Goal: Task Accomplishment & Management: Manage account settings

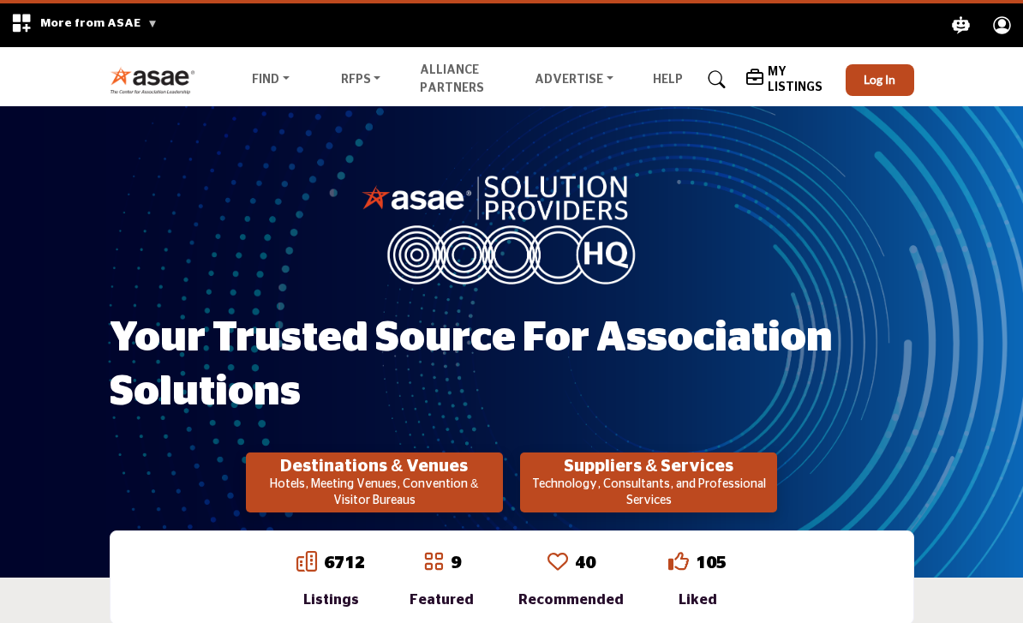
click at [870, 90] on button "Log In" at bounding box center [880, 80] width 68 height 32
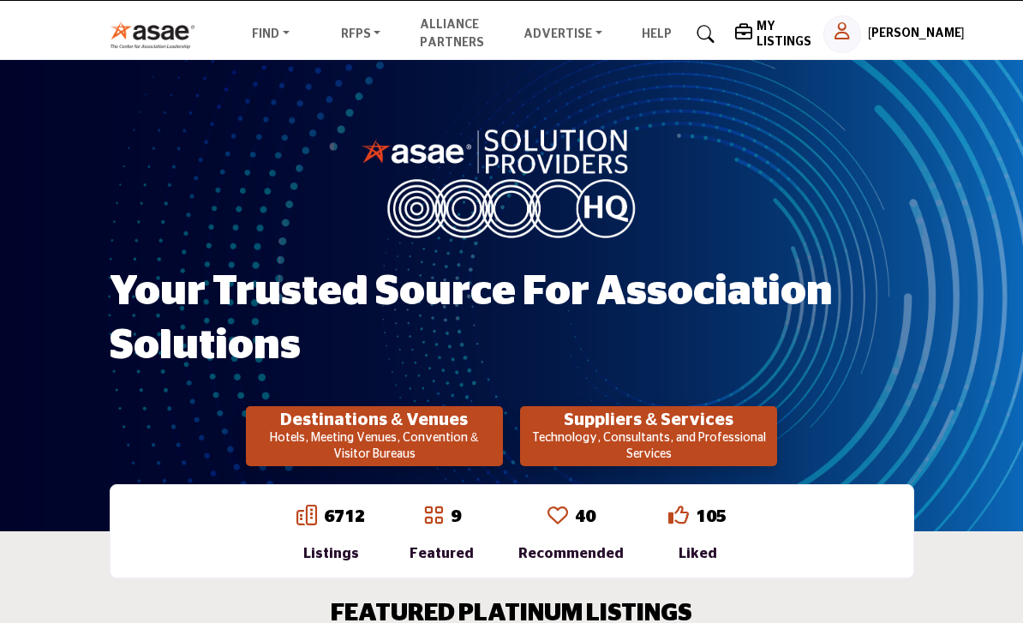
scroll to position [47, 0]
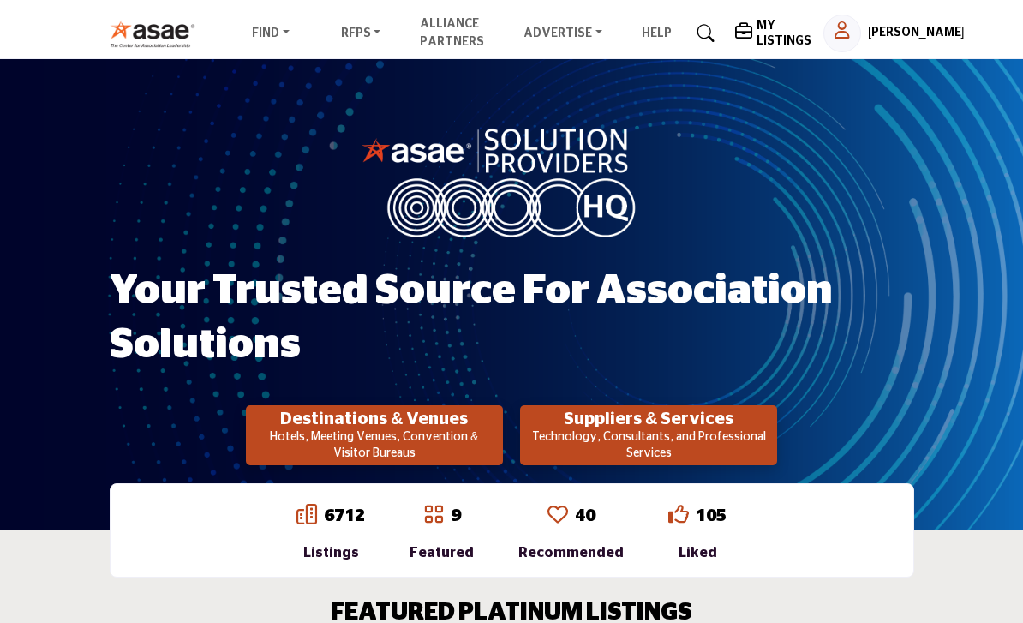
click at [337, 441] on p "Hotels, Meeting Venues, Convention & Visitor Bureaus" at bounding box center [374, 445] width 247 height 33
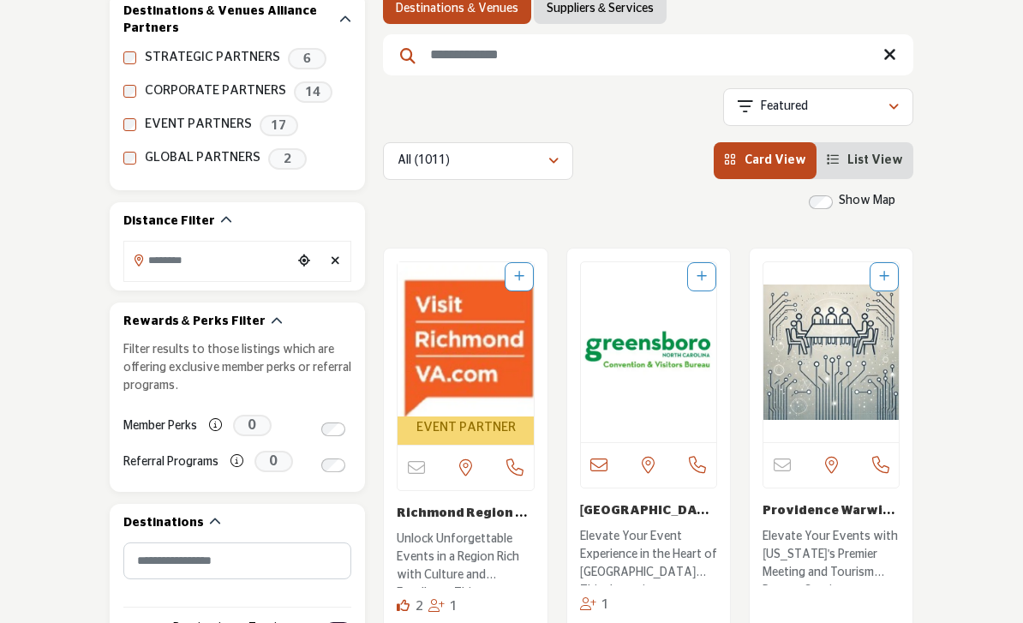
scroll to position [330, 0]
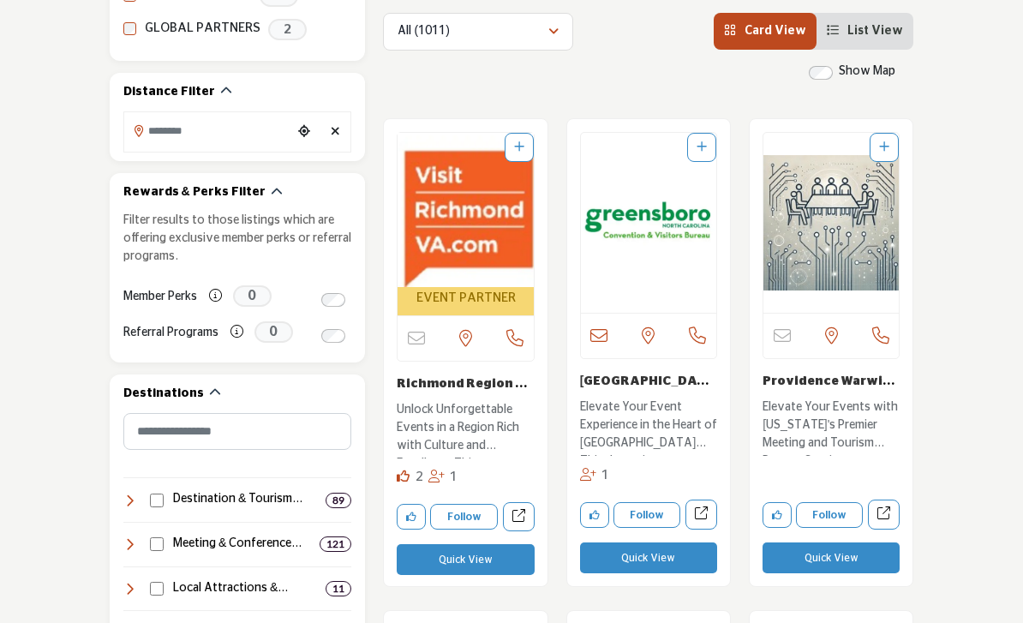
scroll to position [461, 0]
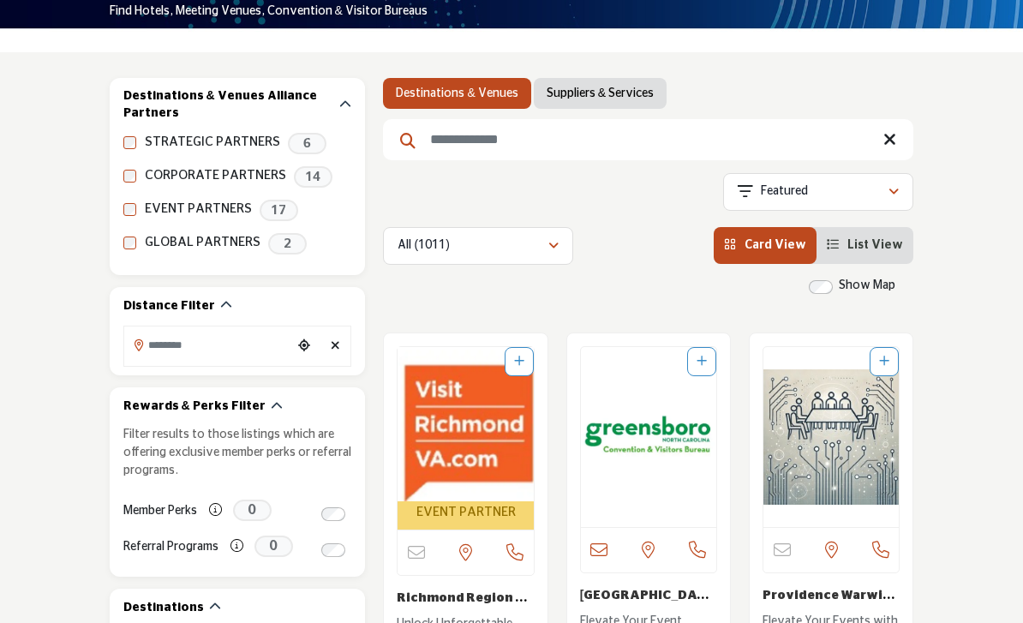
click at [163, 355] on input "Search Location" at bounding box center [208, 344] width 169 height 33
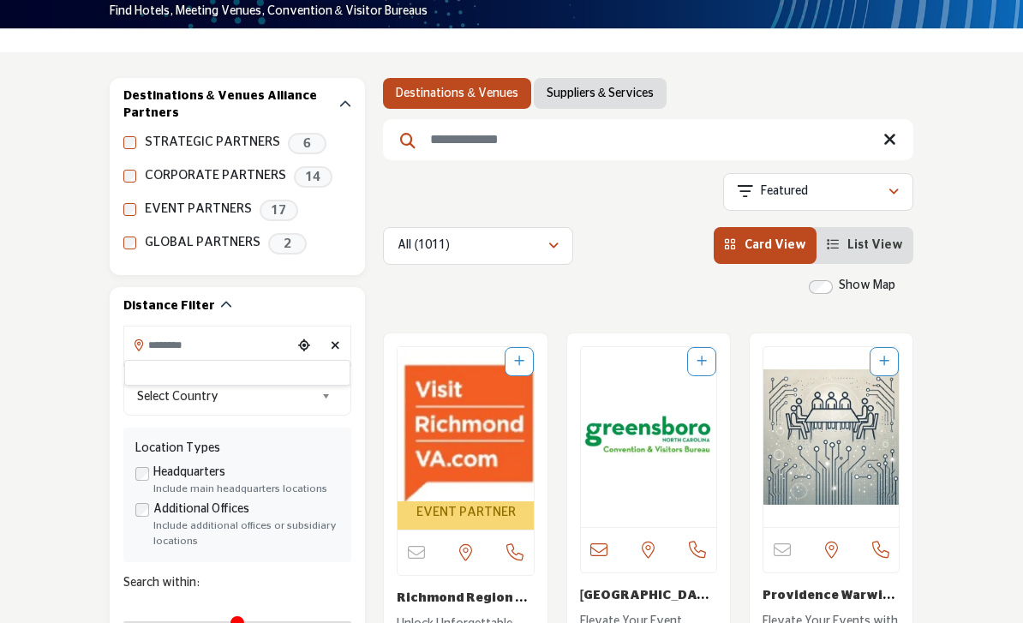
scroll to position [244, 0]
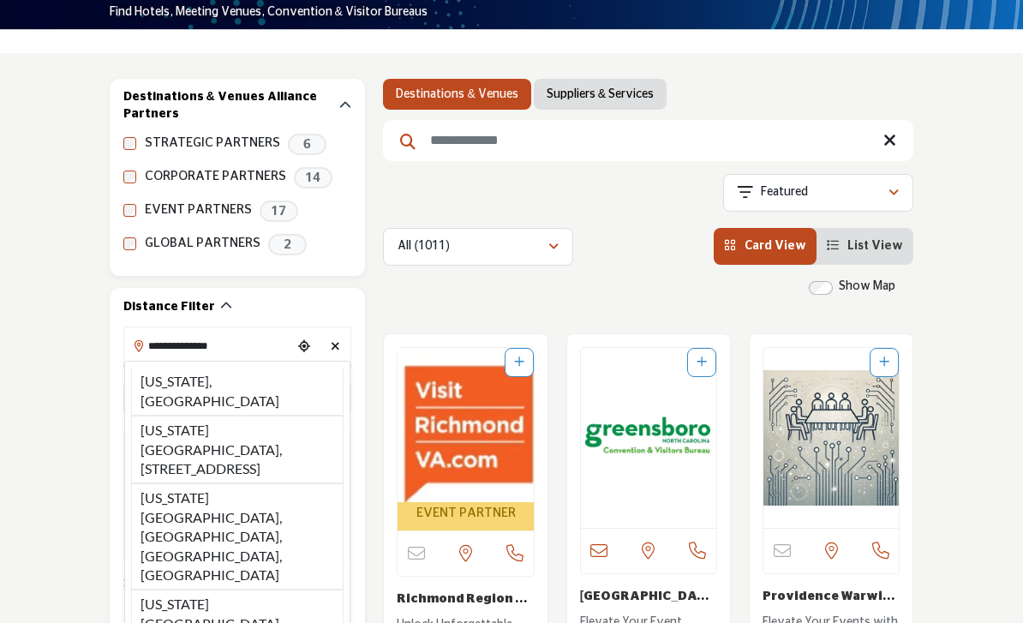
click at [189, 384] on li "[US_STATE], [GEOGRAPHIC_DATA]" at bounding box center [237, 392] width 213 height 48
type input "**********"
type input "***"
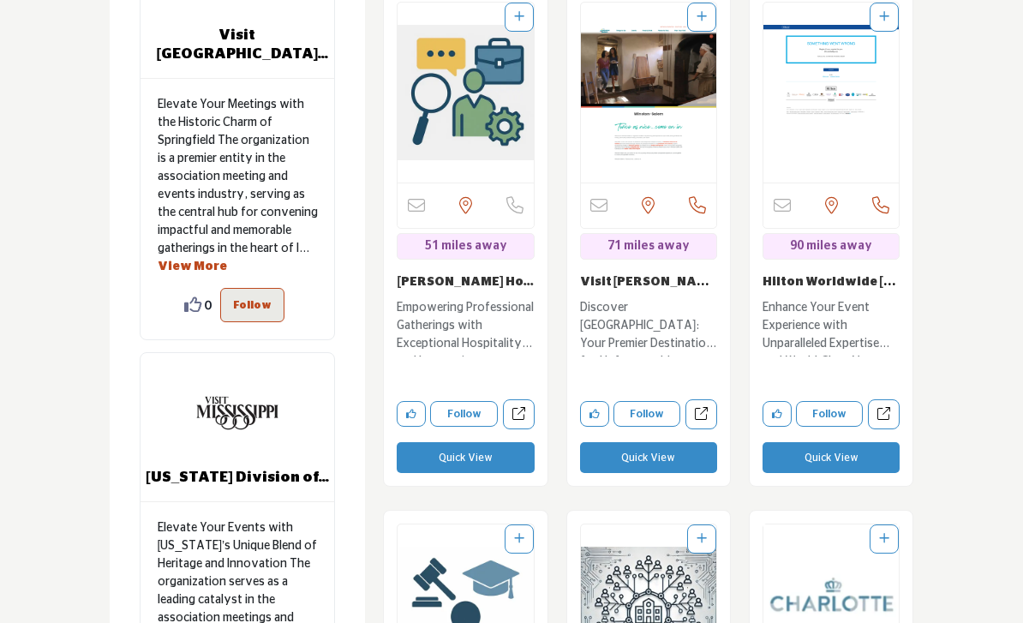
scroll to position [2139, 0]
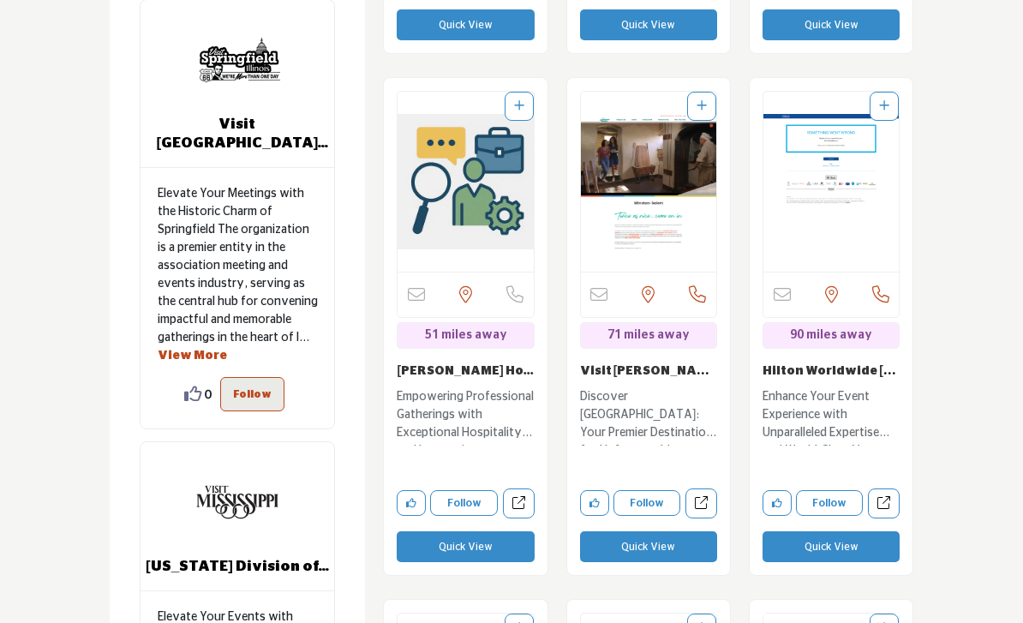
click at [667, 554] on button "Quick View" at bounding box center [648, 547] width 137 height 31
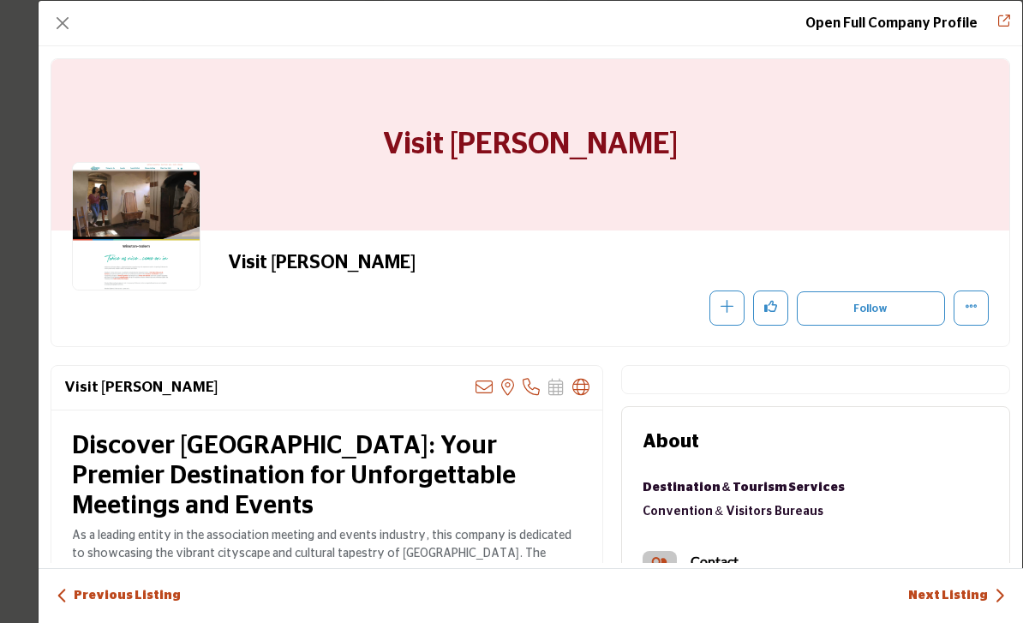
scroll to position [-5, 0]
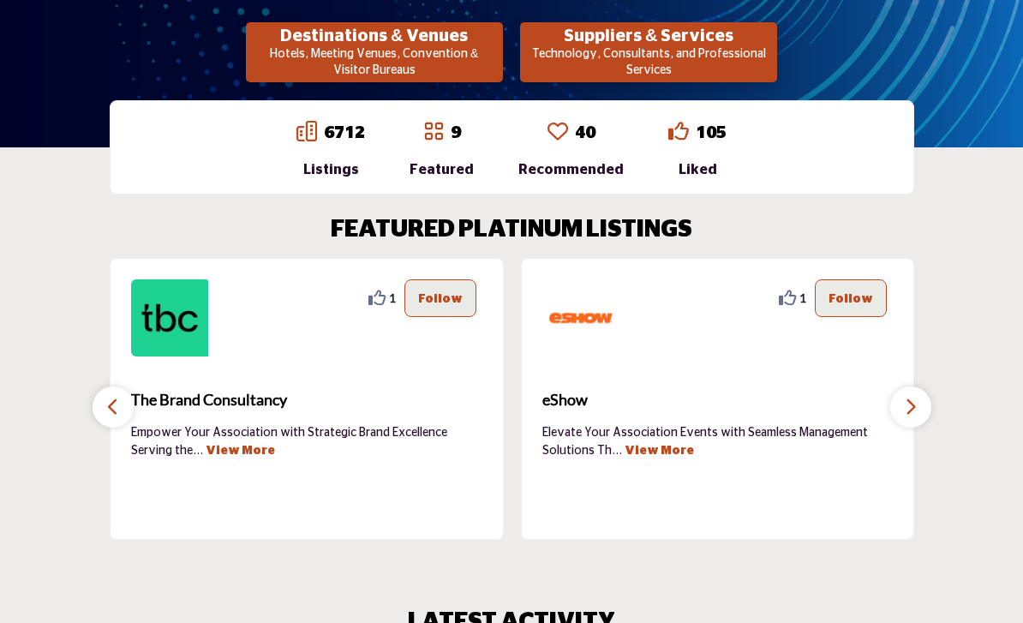
scroll to position [424, 0]
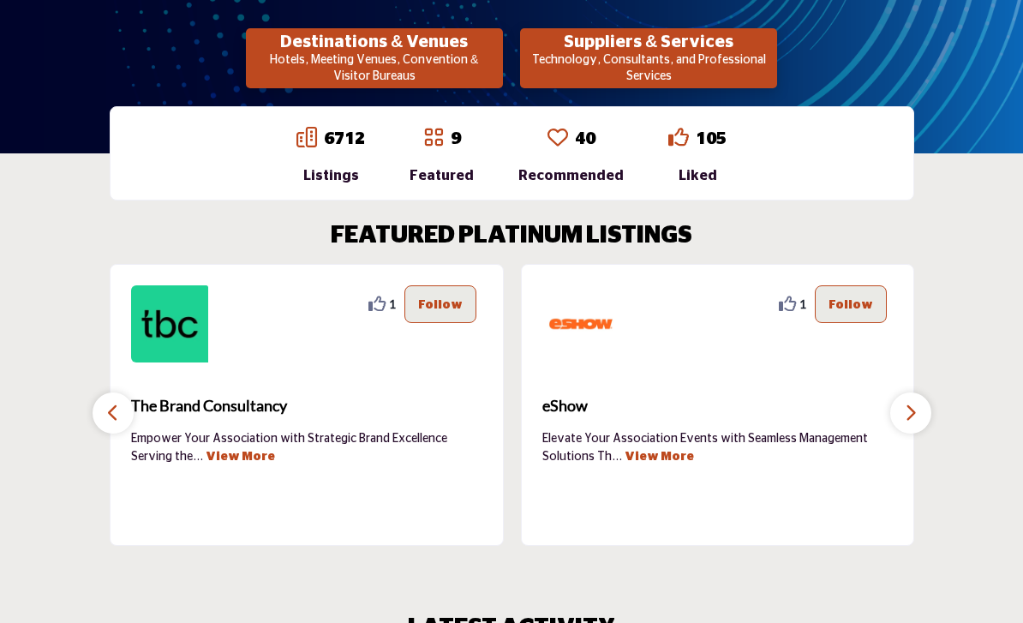
click at [432, 163] on div "9 Featured" at bounding box center [442, 156] width 64 height 60
click at [444, 160] on div "9 Featured" at bounding box center [442, 156] width 64 height 60
click at [442, 163] on div "9 Featured" at bounding box center [442, 156] width 64 height 60
click at [439, 161] on div "9 Featured" at bounding box center [442, 156] width 64 height 60
click at [425, 161] on div "9 Featured" at bounding box center [442, 156] width 64 height 60
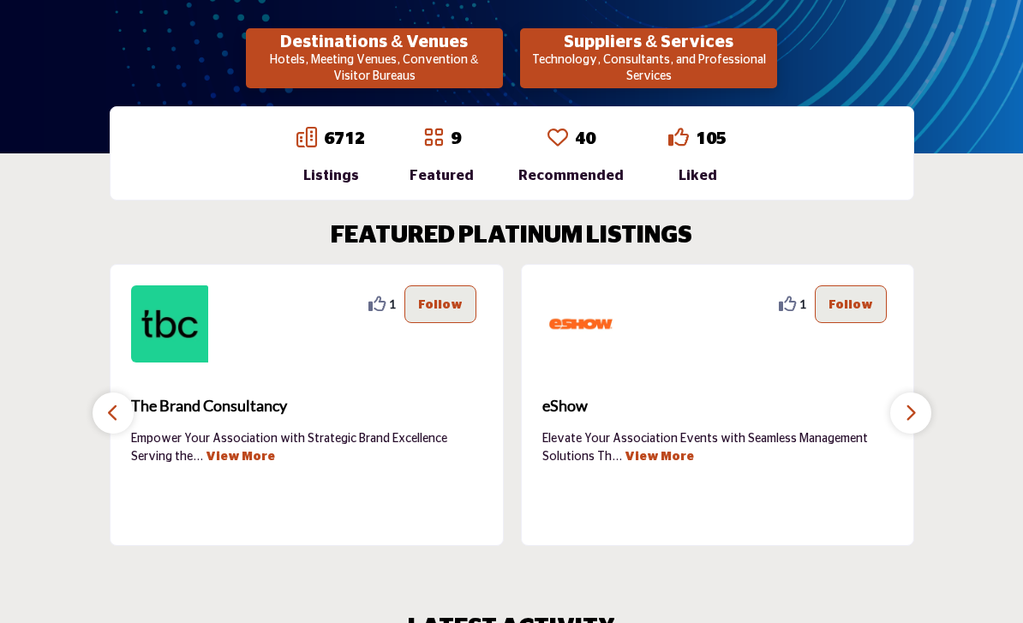
click at [543, 166] on div "Recommended" at bounding box center [570, 175] width 105 height 21
click at [439, 173] on div "Featured" at bounding box center [442, 175] width 64 height 21
click at [305, 148] on link at bounding box center [306, 139] width 21 height 24
click at [435, 163] on div "9 Featured" at bounding box center [442, 156] width 64 height 60
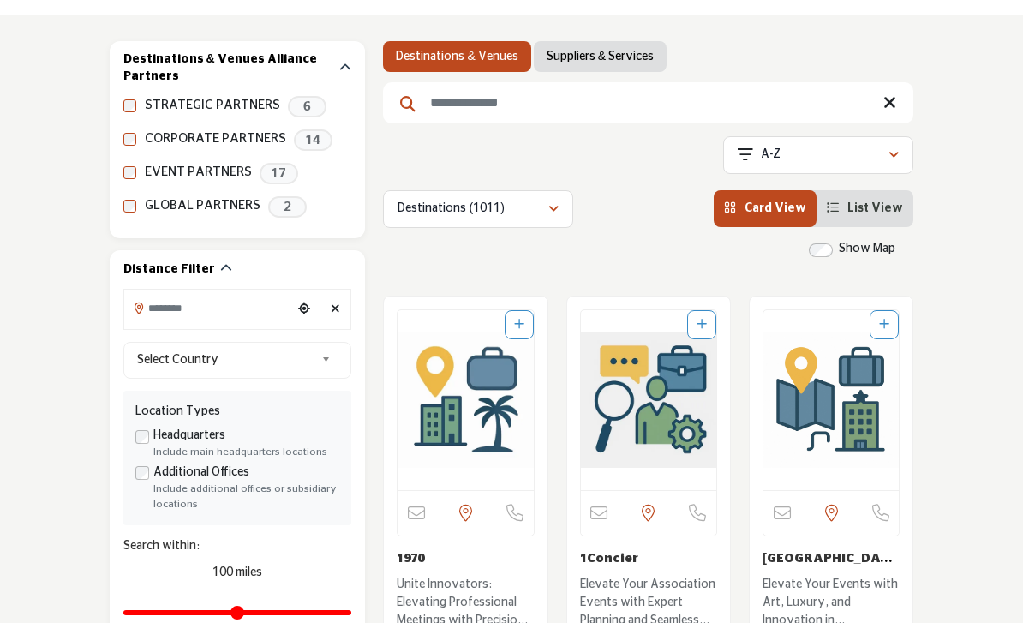
scroll to position [282, 0]
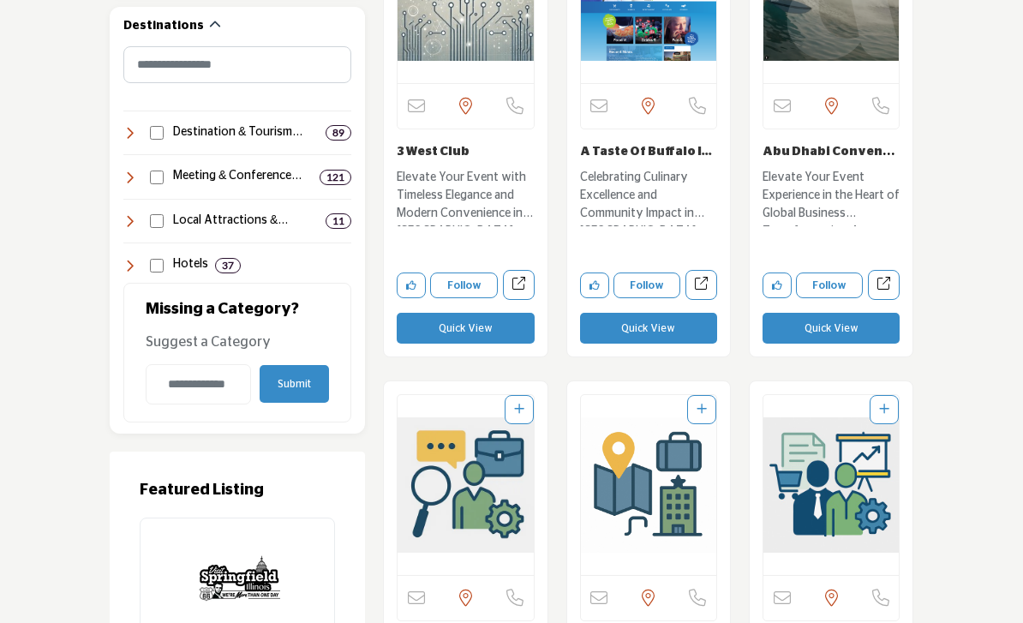
scroll to position [1269, 0]
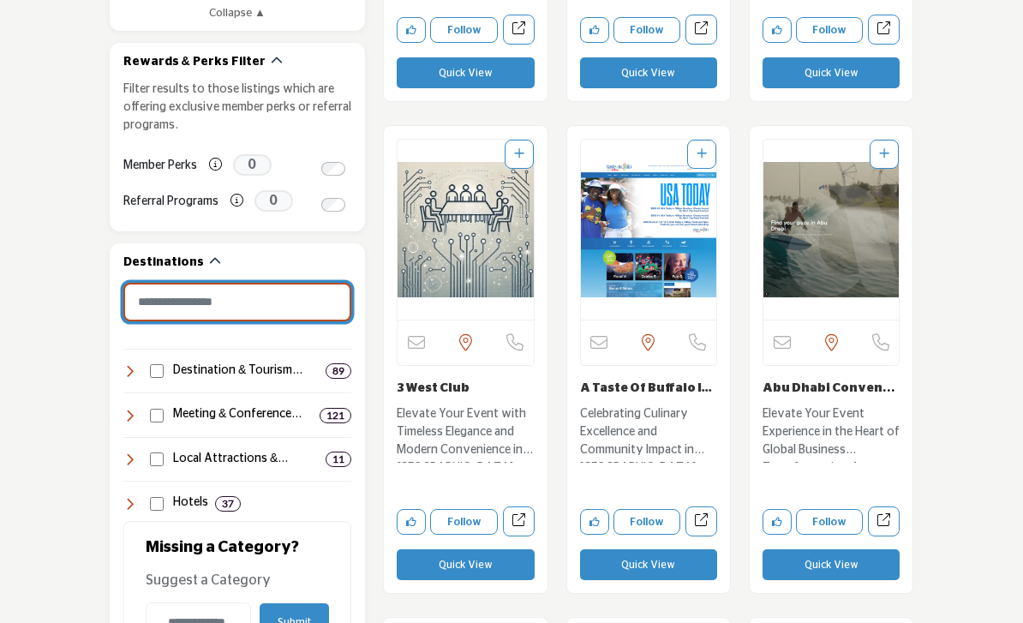
click at [156, 296] on input "Search Category" at bounding box center [237, 302] width 229 height 39
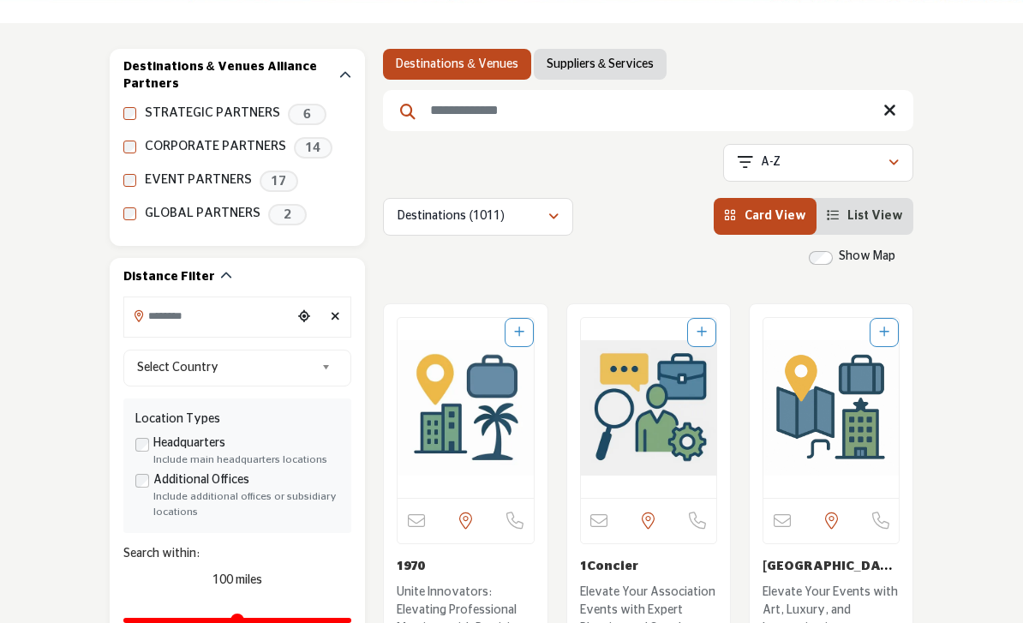
scroll to position [270, 0]
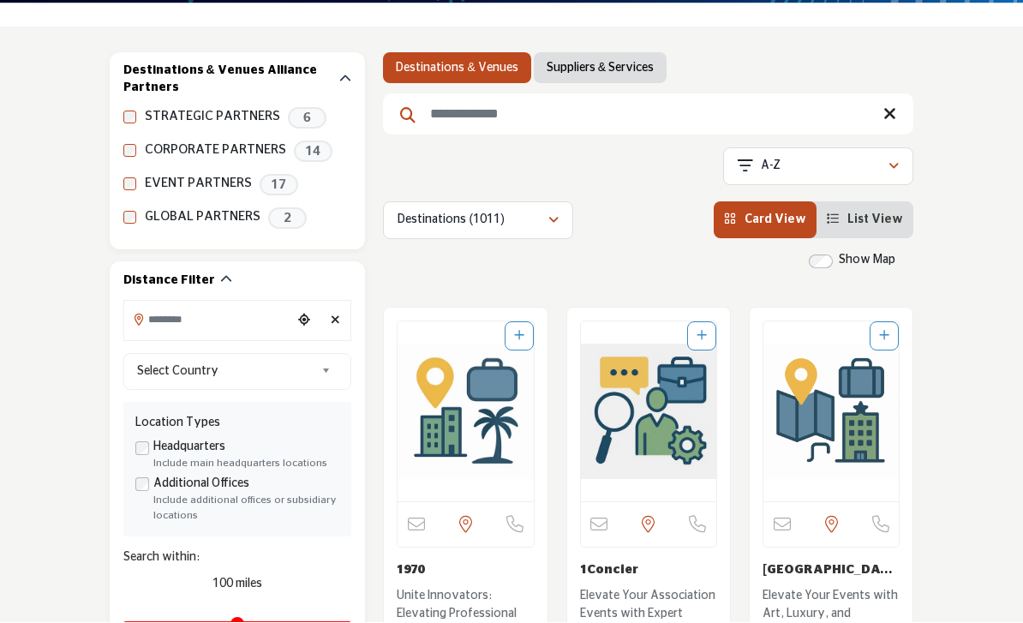
click at [153, 319] on input "Search Location" at bounding box center [208, 319] width 169 height 33
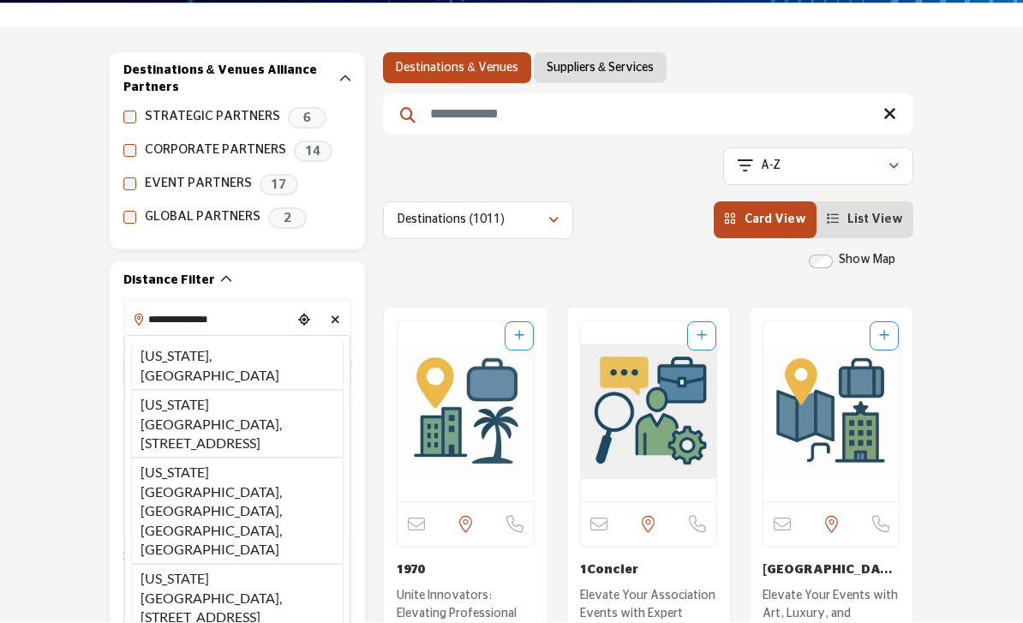
click at [194, 363] on li "North Carolina, USA" at bounding box center [237, 367] width 213 height 48
type input "**********"
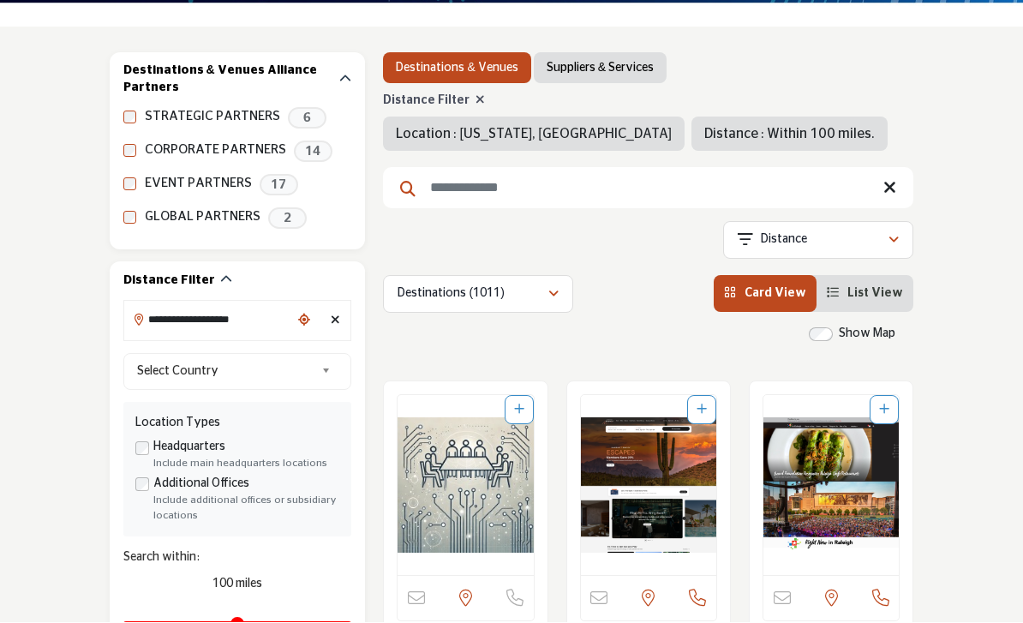
scroll to position [272, 0]
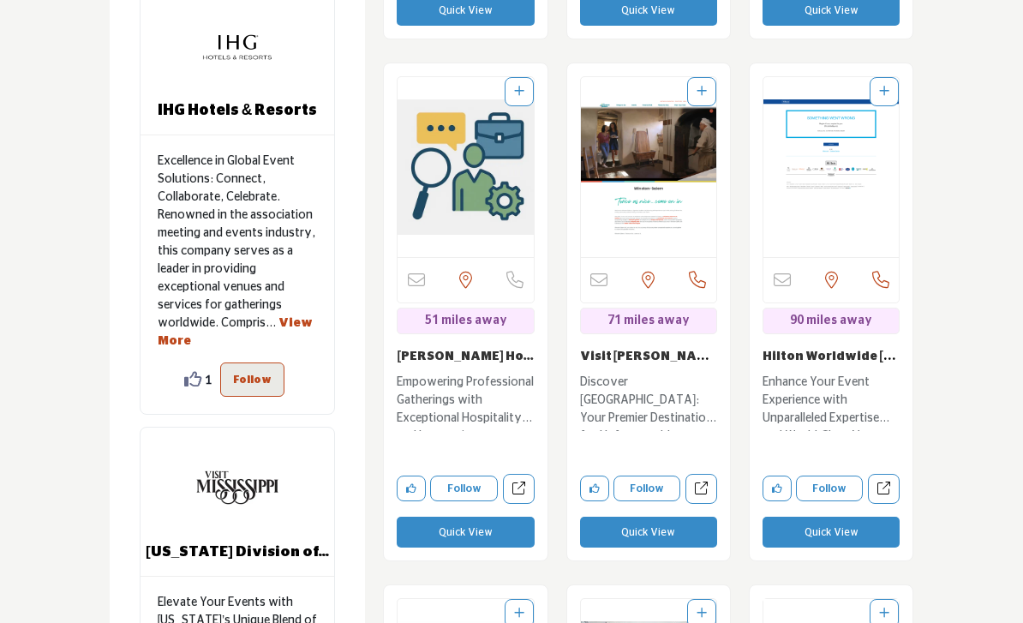
click at [596, 485] on icon "Like company" at bounding box center [594, 489] width 10 height 10
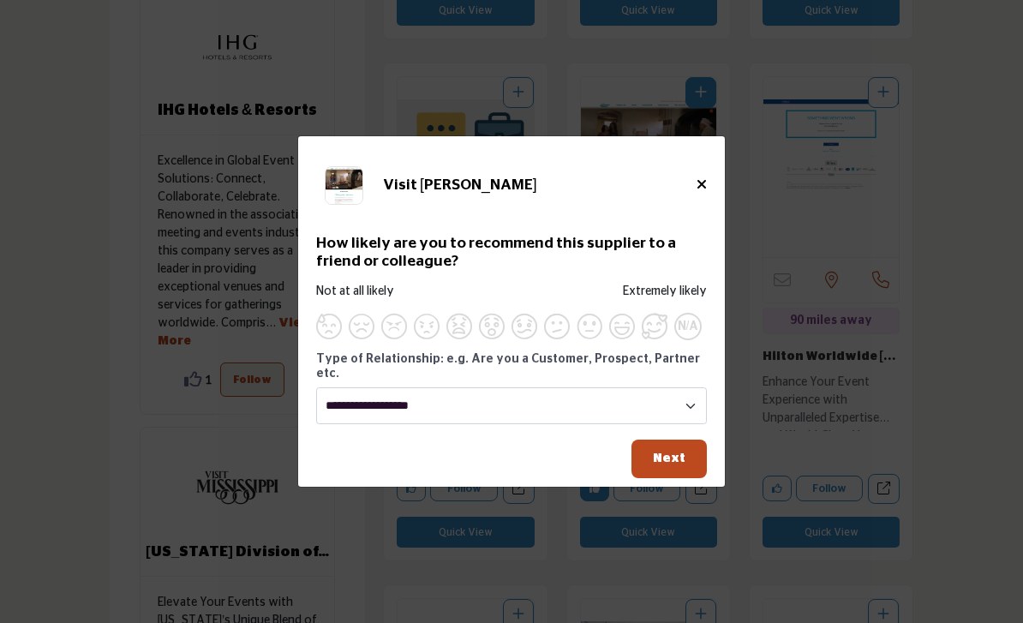
click at [623, 339] on span "Supplier Rating and Recommendation Modal for Visit Winston Salem" at bounding box center [622, 327] width 26 height 26
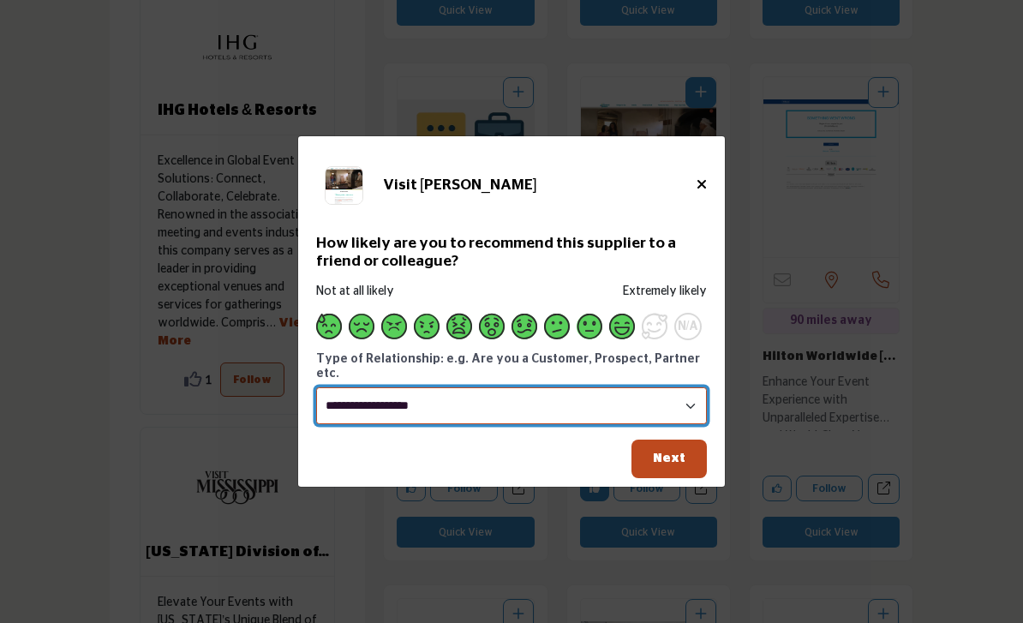
click at [574, 424] on select "**********" at bounding box center [511, 405] width 391 height 37
select select "********"
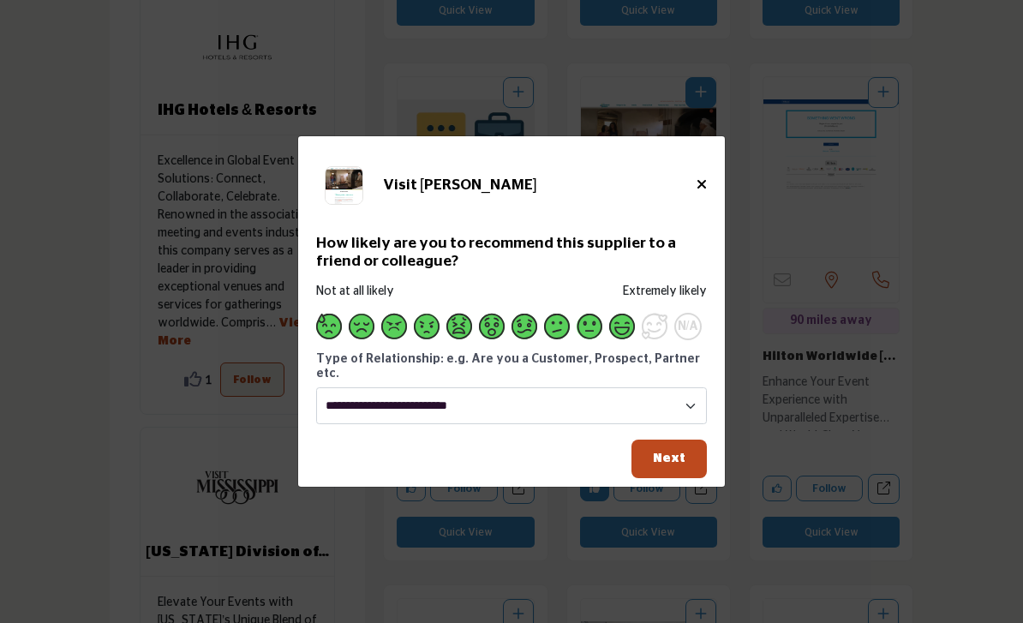
click at [654, 339] on span "Supplier Rating and Recommendation Modal for Visit Winston Salem" at bounding box center [655, 327] width 26 height 26
click at [685, 470] on button "Next" at bounding box center [668, 459] width 75 height 39
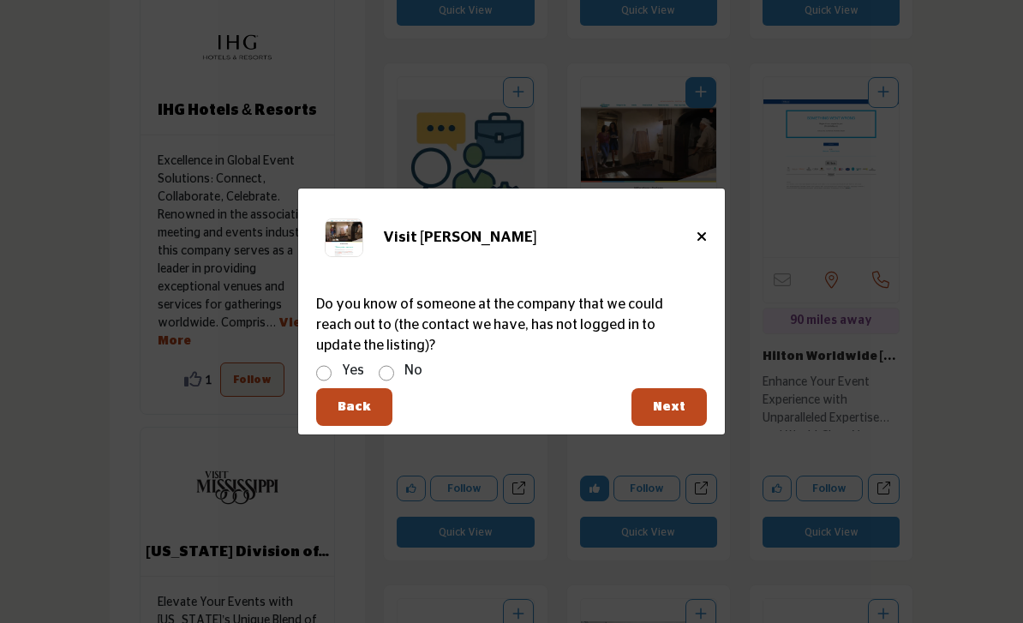
click at [714, 260] on div "Visit Winston Salem How likely are you to recommend this supplier to a friend o…" at bounding box center [511, 296] width 427 height 214
click at [664, 413] on span "Next" at bounding box center [669, 406] width 33 height 13
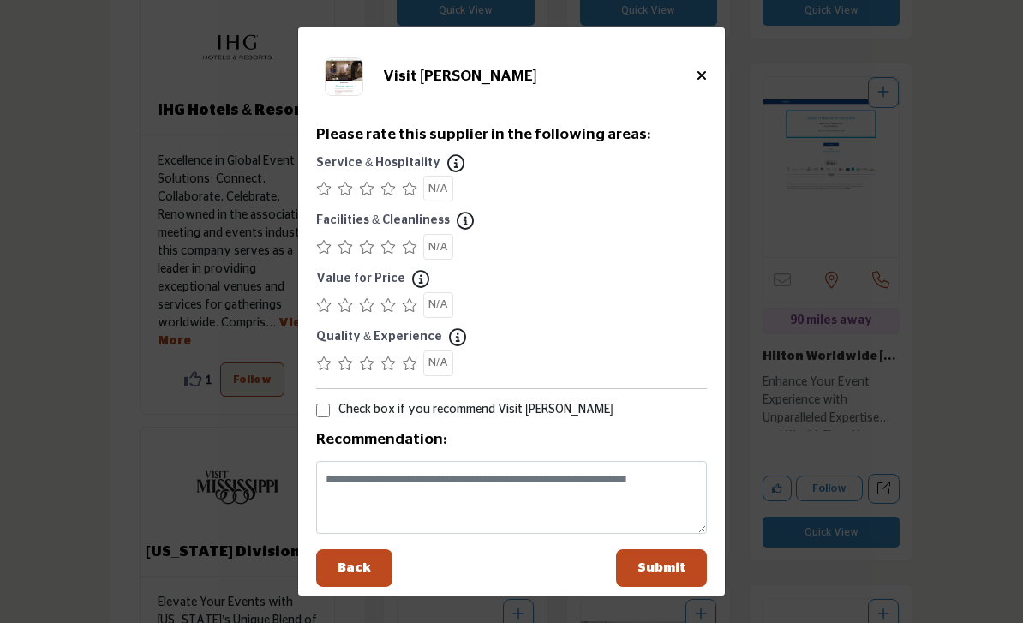
click at [703, 82] on icon "Close" at bounding box center [702, 76] width 10 height 14
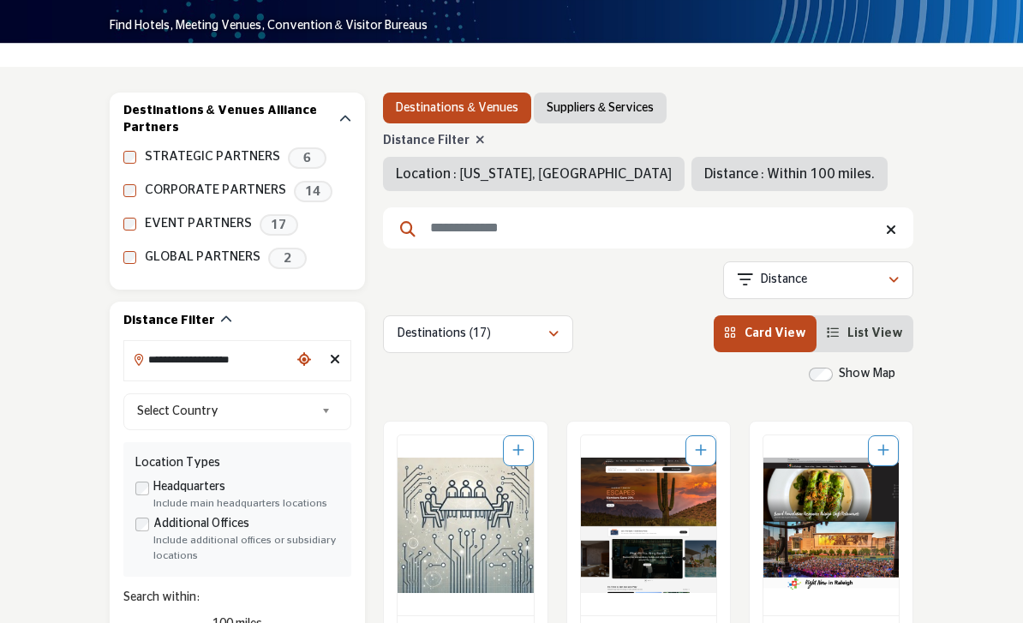
scroll to position [231, 0]
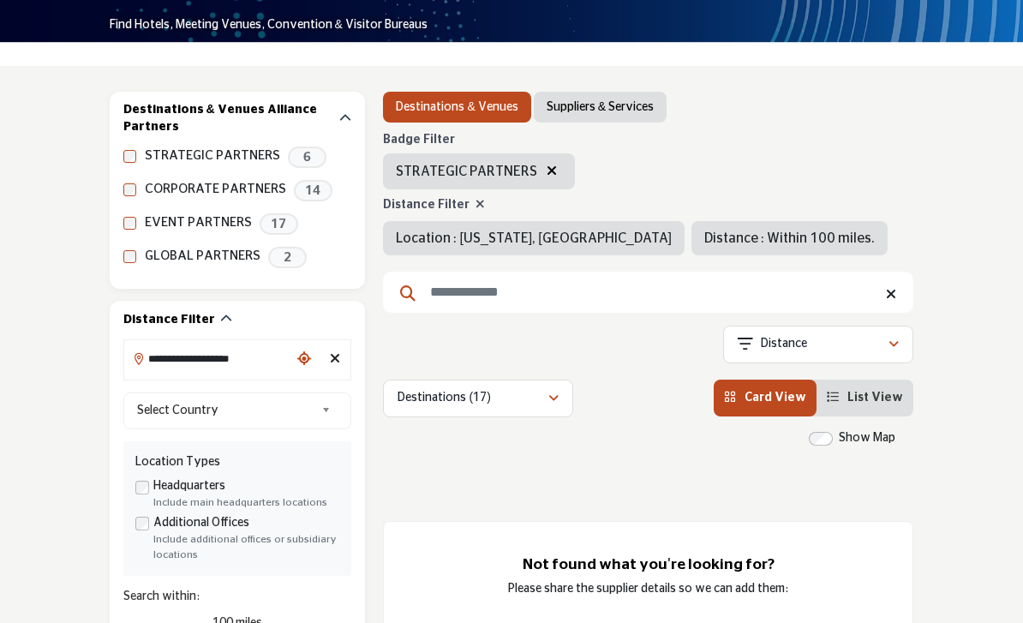
click at [219, 160] on label "STRATEGIC PARTNERS" at bounding box center [212, 157] width 135 height 20
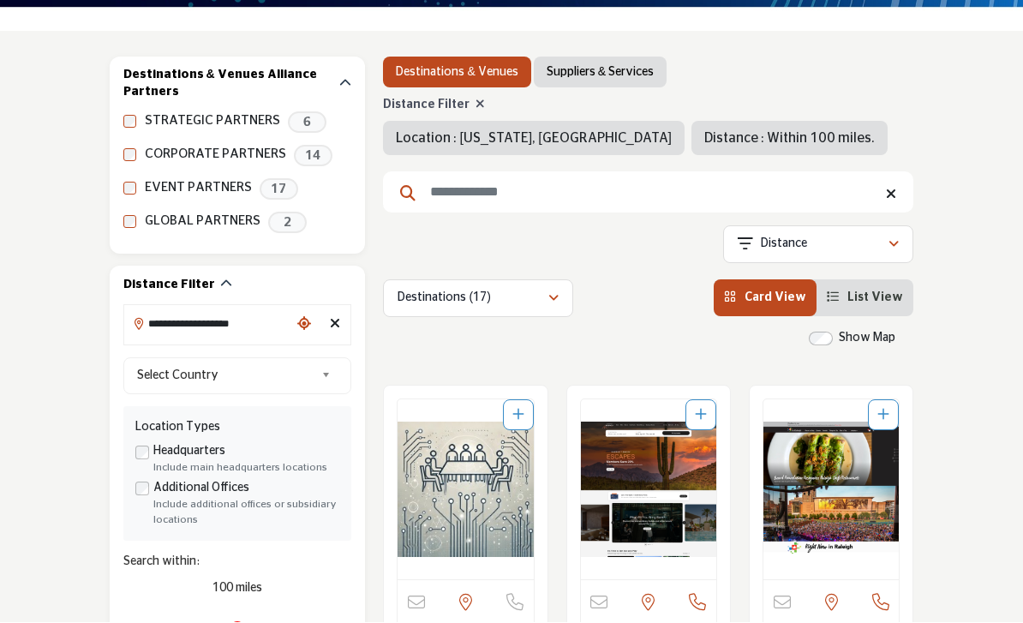
scroll to position [266, 0]
click at [213, 122] on label "STRATEGIC PARTNERS" at bounding box center [212, 121] width 135 height 20
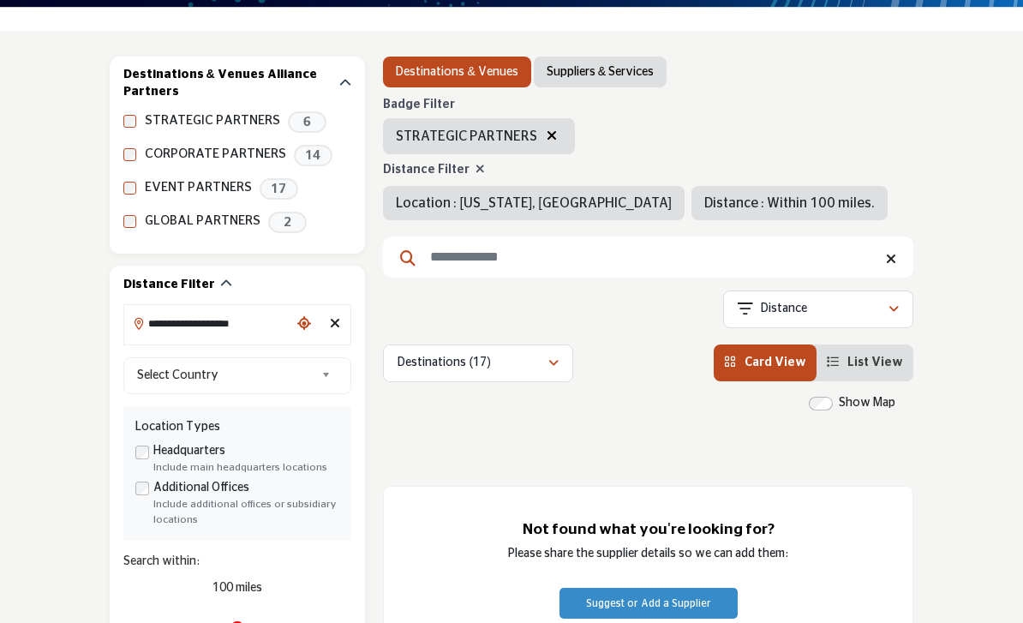
click at [288, 119] on span "6" at bounding box center [307, 121] width 39 height 21
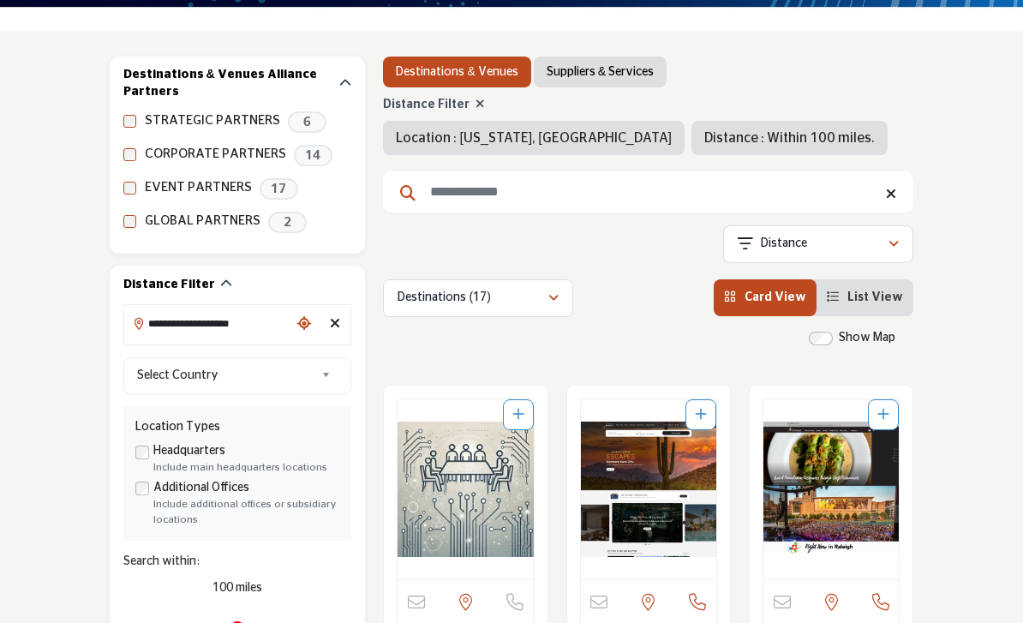
click at [293, 119] on span "6" at bounding box center [307, 121] width 39 height 21
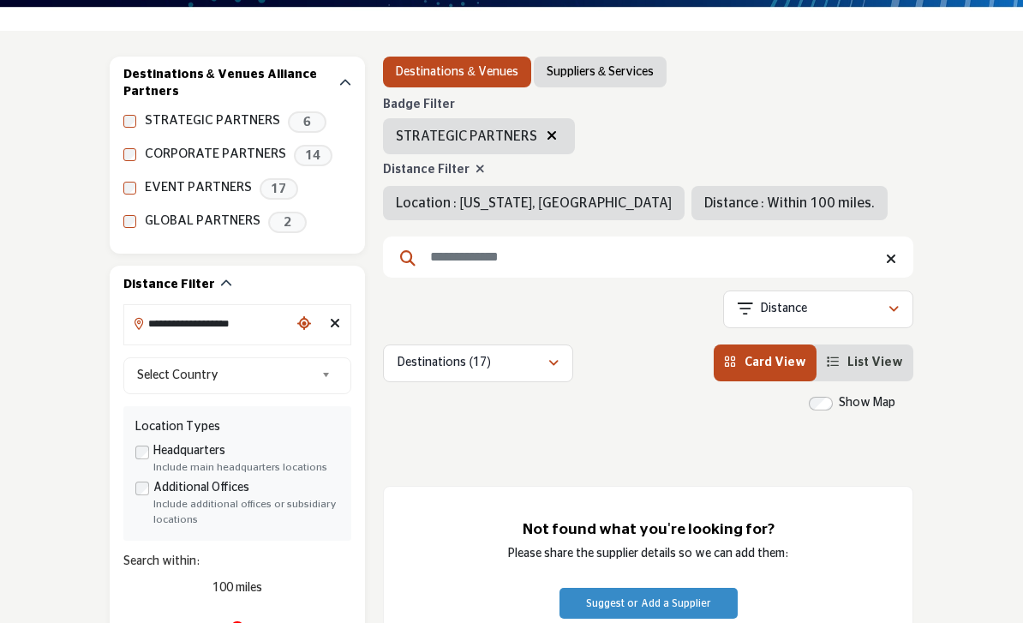
scroll to position [159, 0]
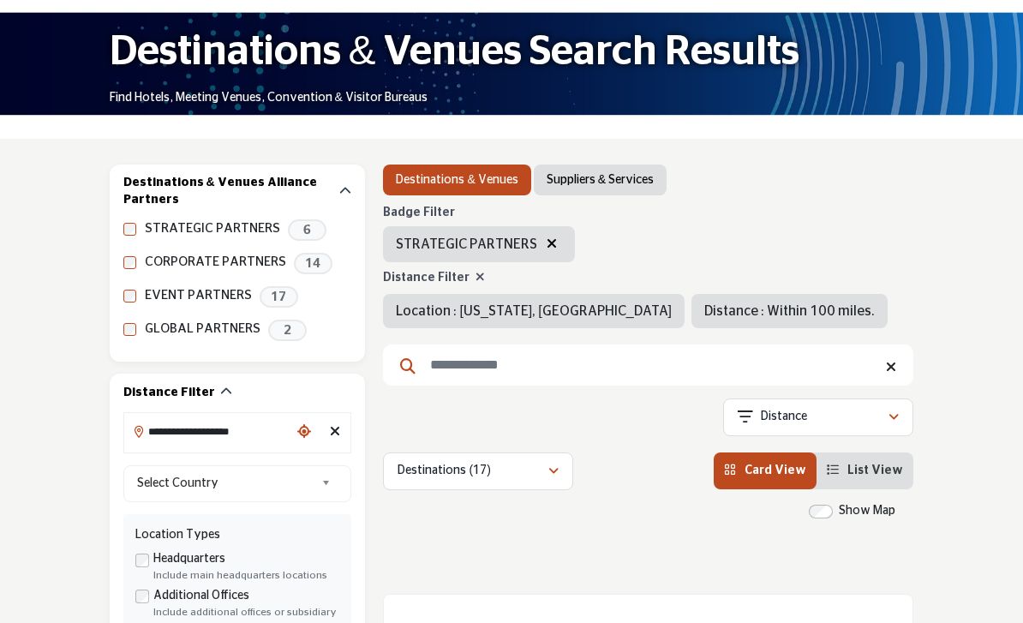
click at [277, 230] on div "STRATEGIC PARTNERS 6" at bounding box center [237, 229] width 229 height 21
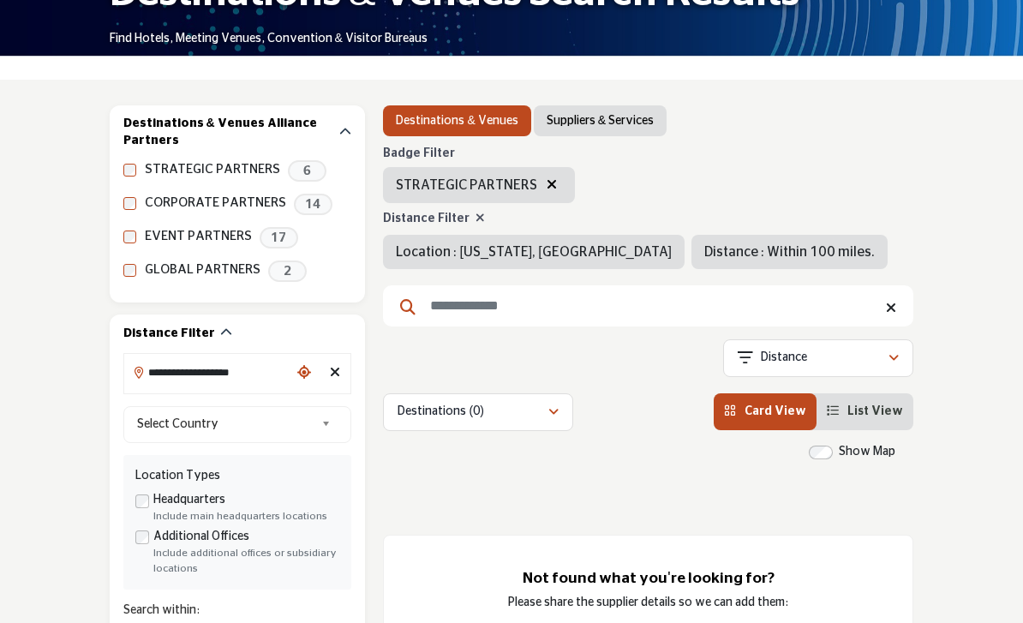
scroll to position [219, 0]
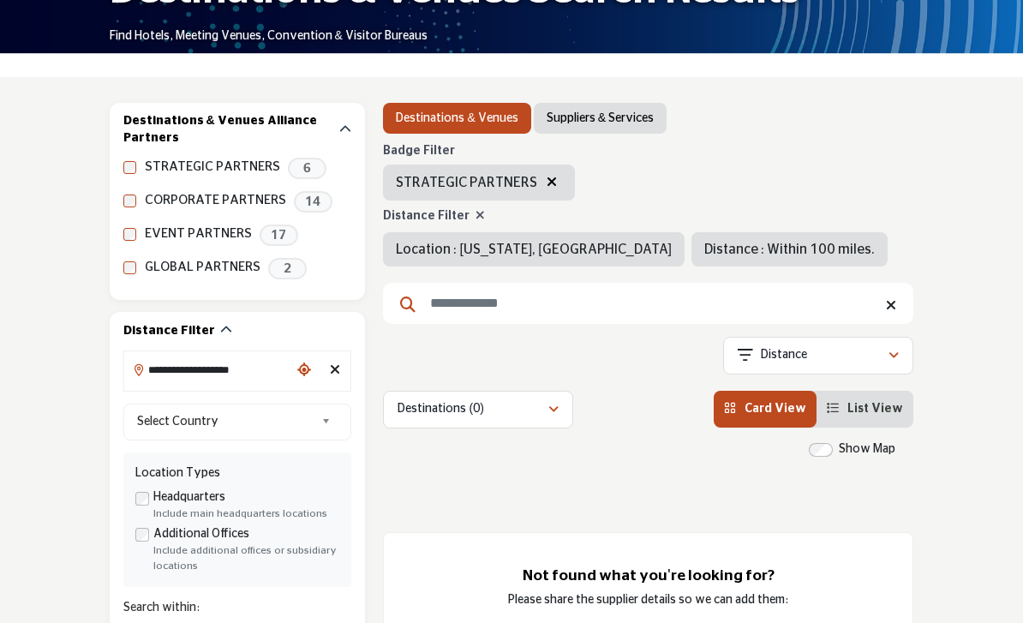
click at [478, 213] on icon at bounding box center [480, 216] width 9 height 12
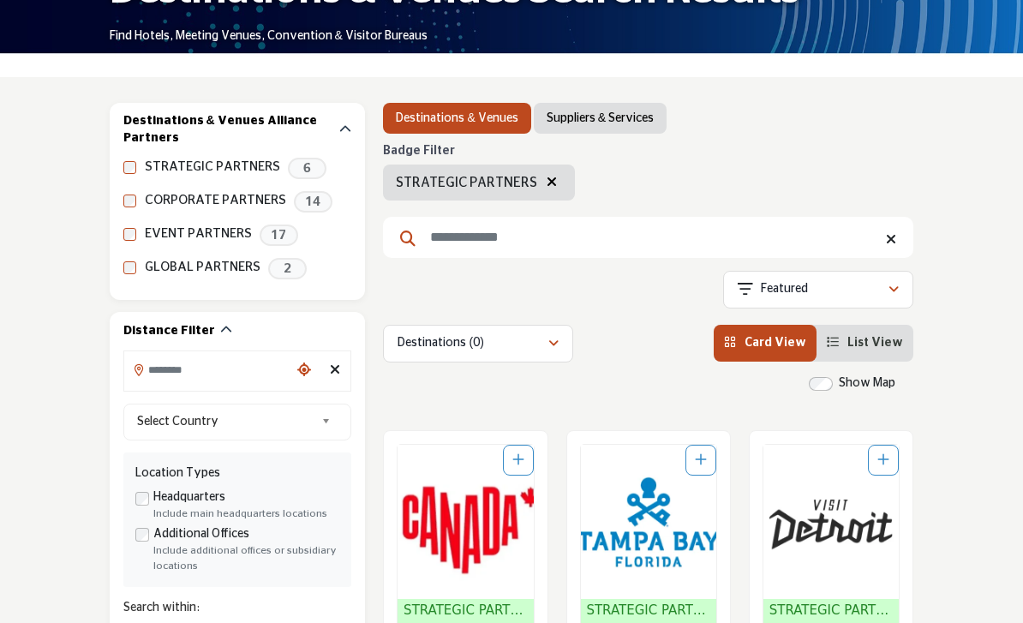
click at [492, 245] on input "Search Keyword" at bounding box center [648, 238] width 530 height 41
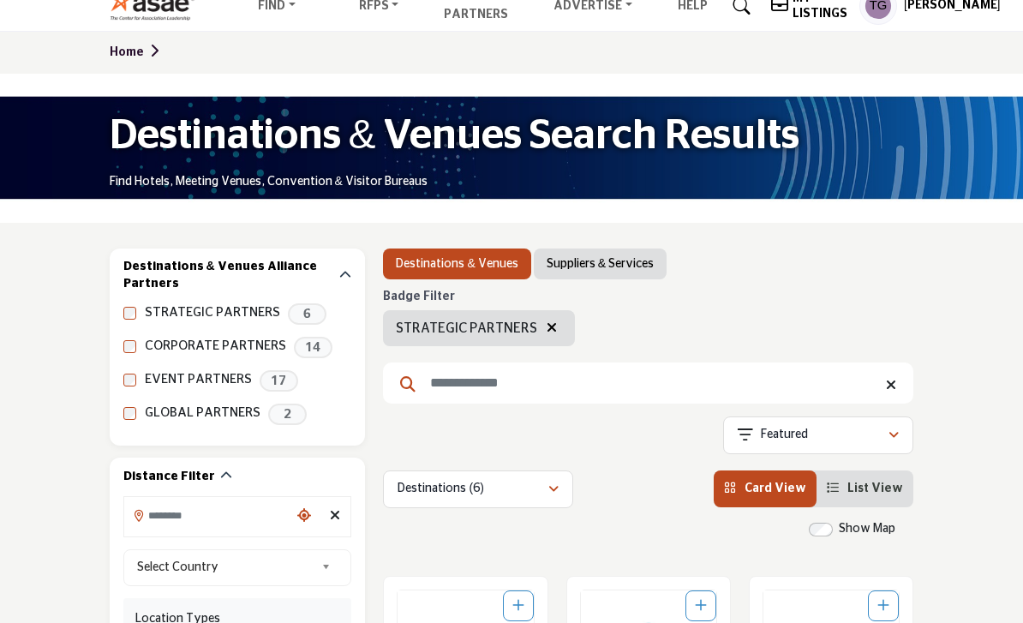
scroll to position [70, 0]
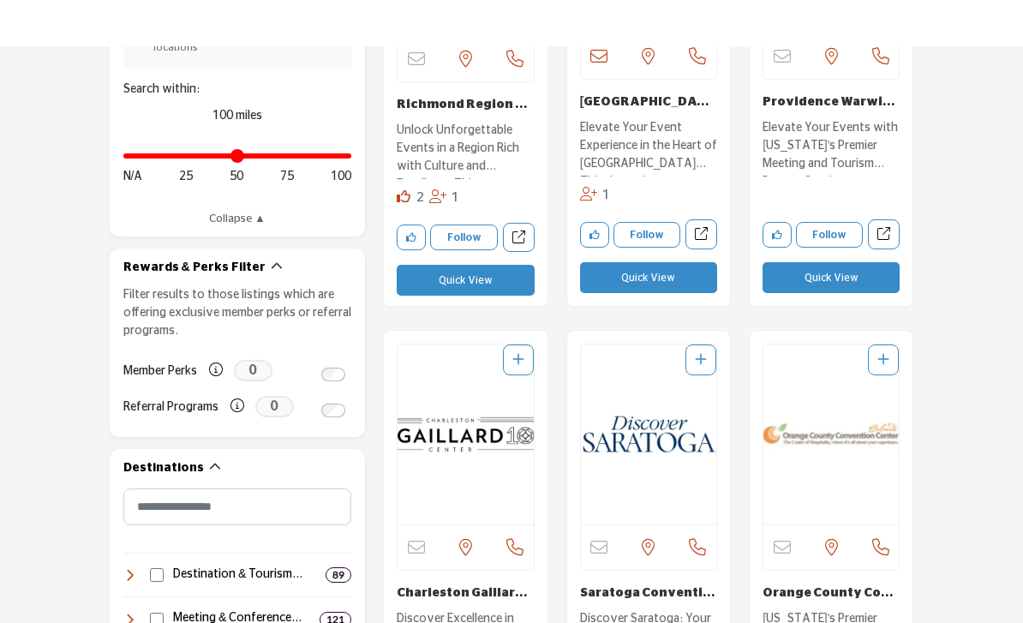
scroll to position [786, 0]
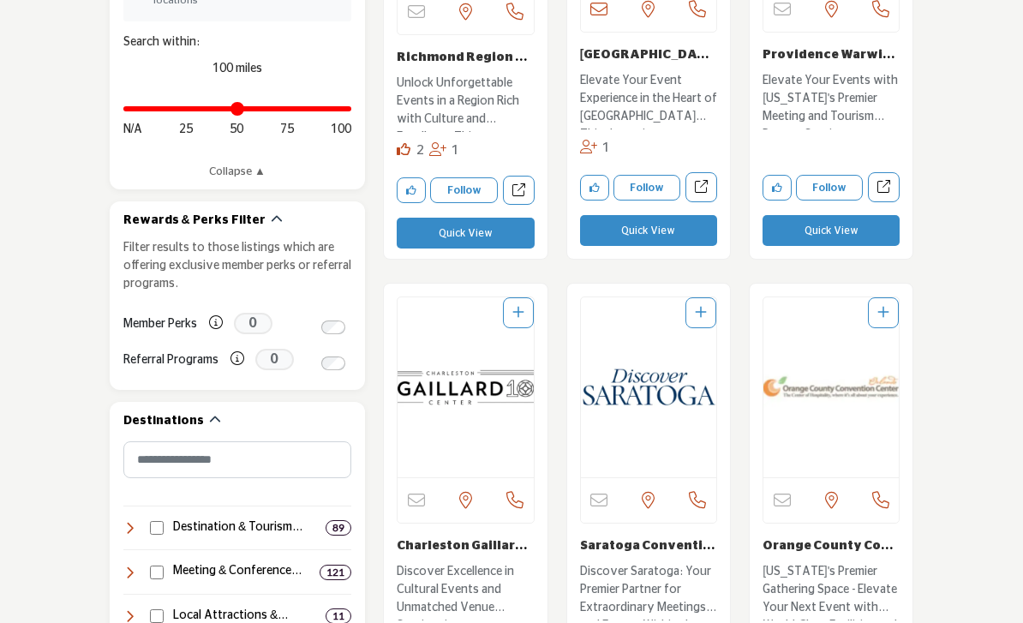
click at [258, 330] on span "0" at bounding box center [253, 323] width 39 height 21
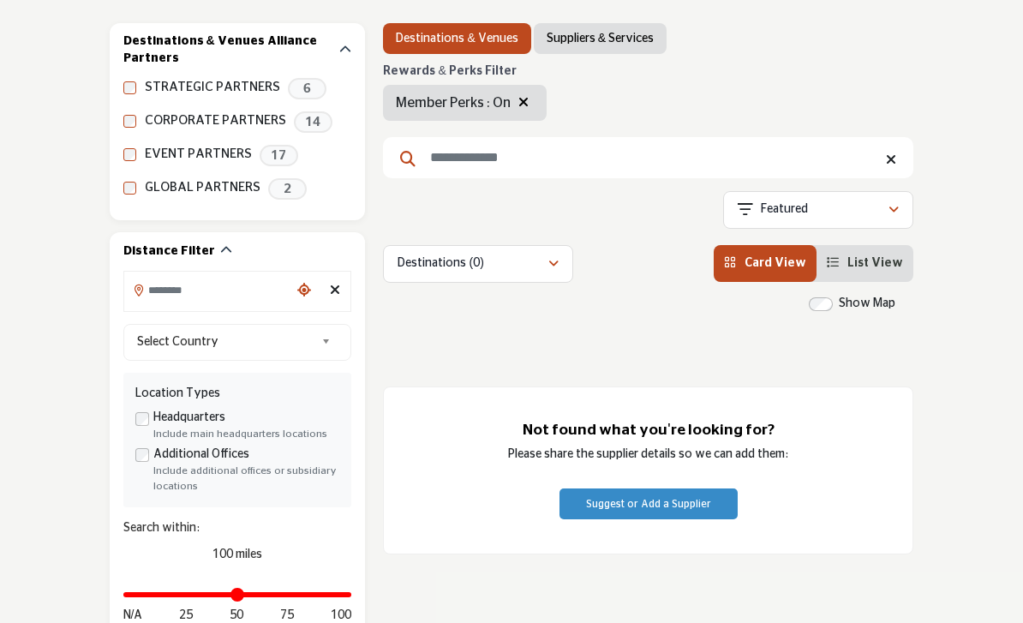
scroll to position [290, 0]
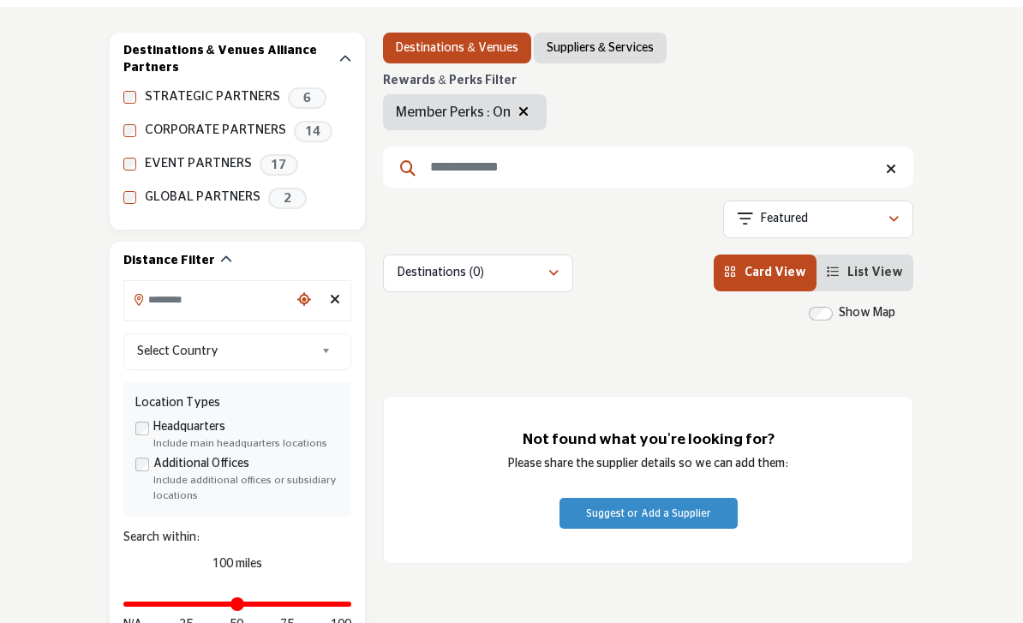
click at [532, 113] on button "button" at bounding box center [523, 112] width 21 height 22
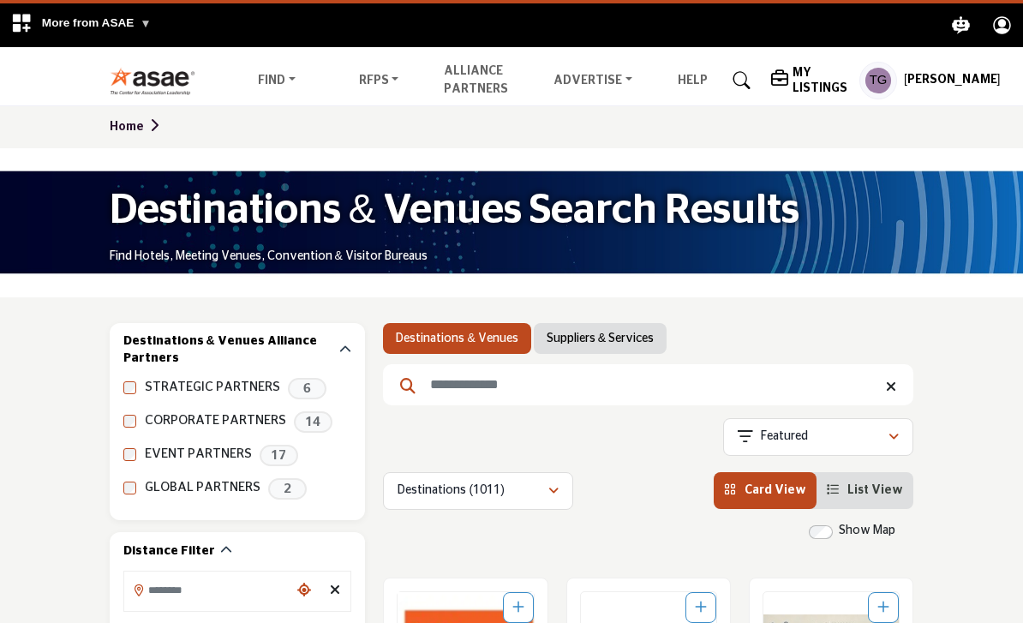
click at [138, 133] on link "Home" at bounding box center [137, 127] width 55 height 12
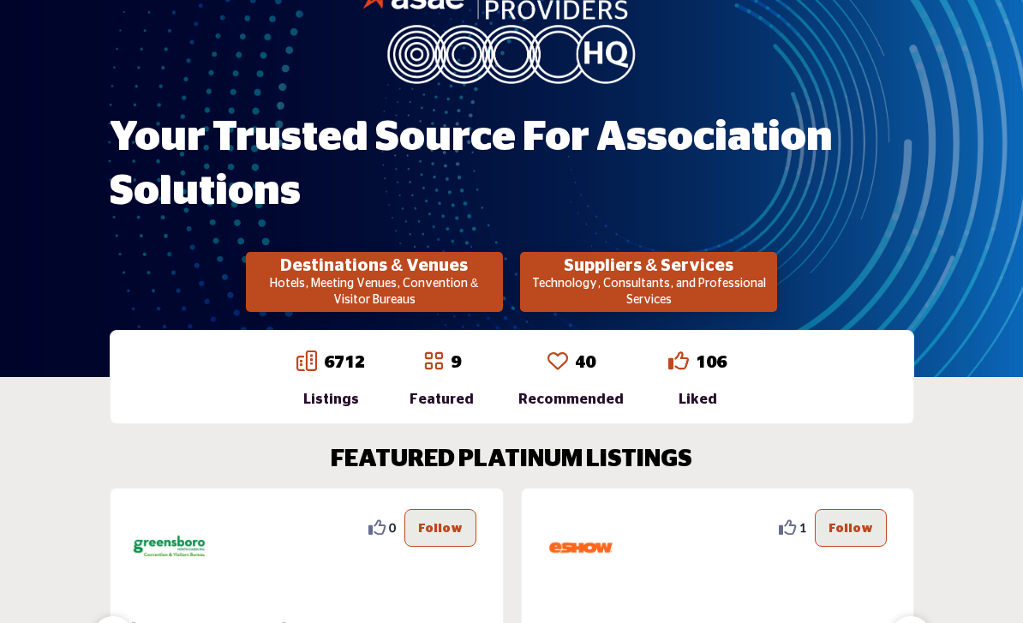
scroll to position [200, 0]
click at [581, 402] on div "Recommended" at bounding box center [570, 400] width 105 height 21
click at [561, 350] on icon at bounding box center [558, 360] width 21 height 21
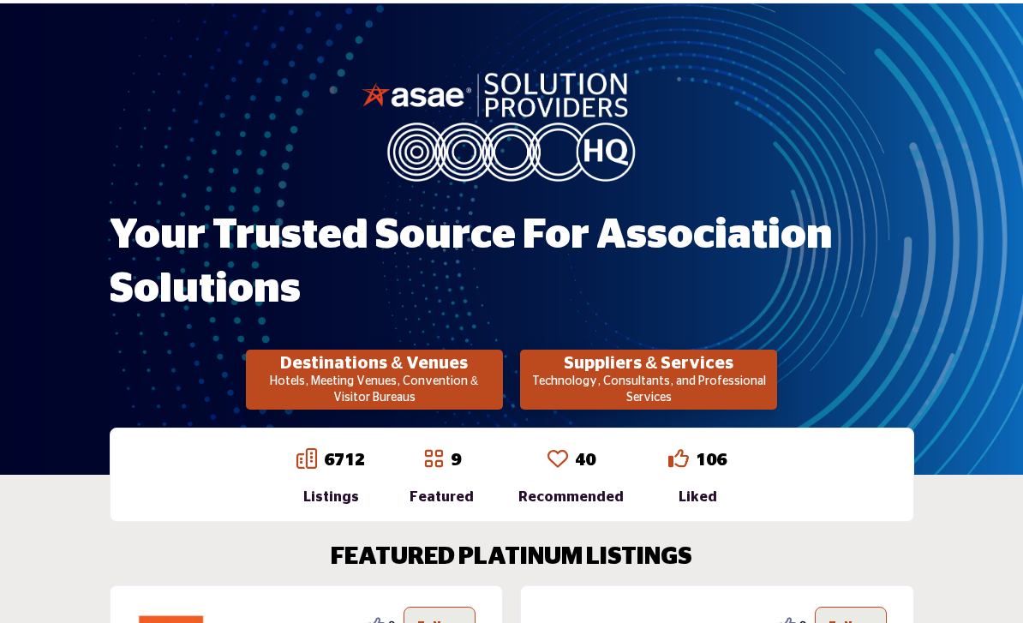
scroll to position [108, 0]
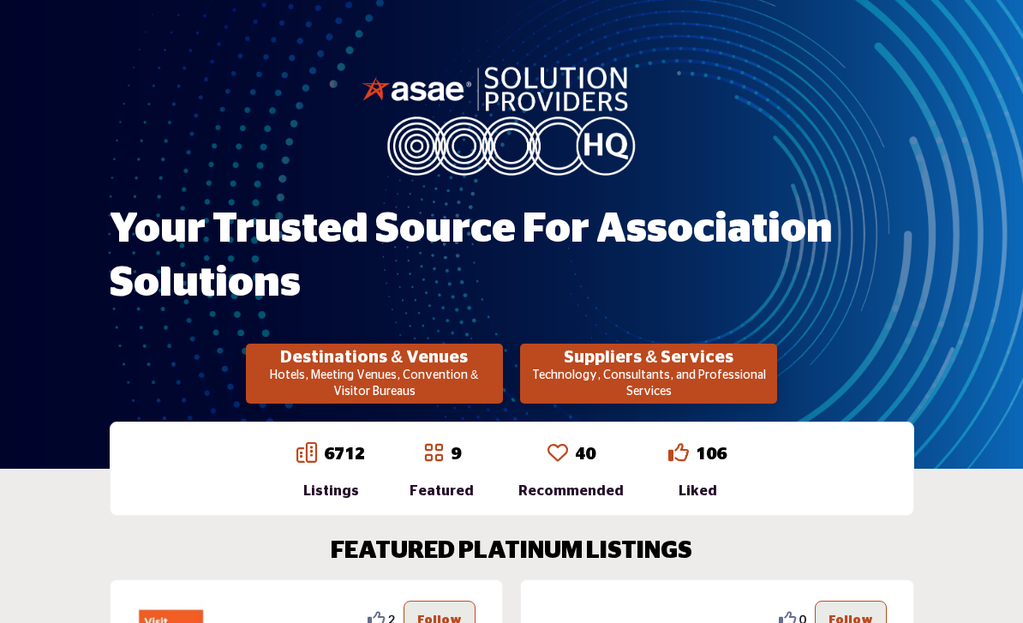
click at [565, 499] on div "Recommended" at bounding box center [570, 492] width 105 height 21
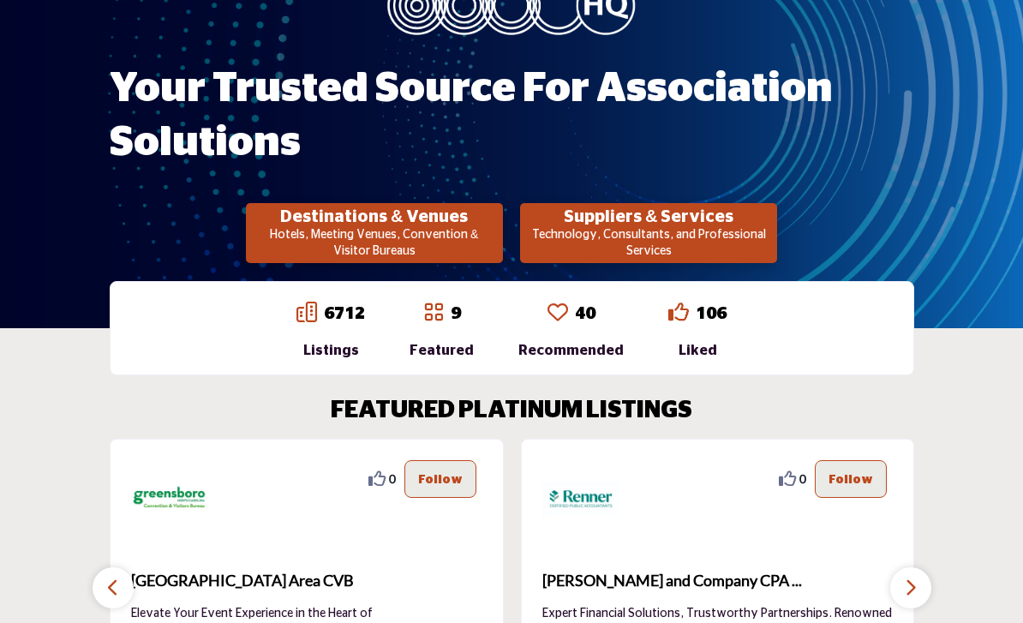
scroll to position [249, 0]
click at [583, 306] on link "40" at bounding box center [585, 313] width 21 height 17
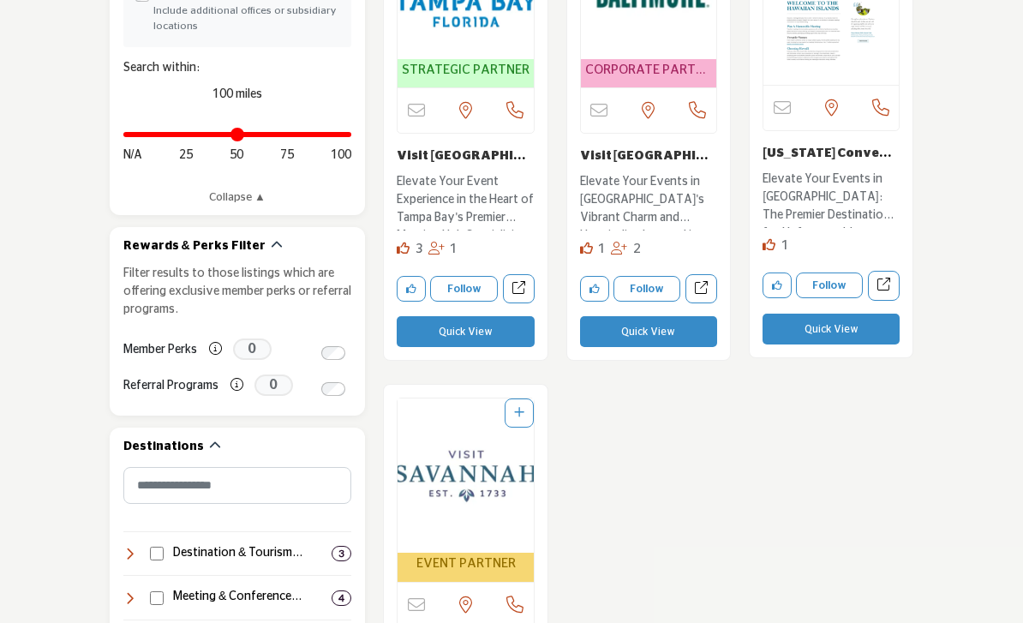
scroll to position [805, 0]
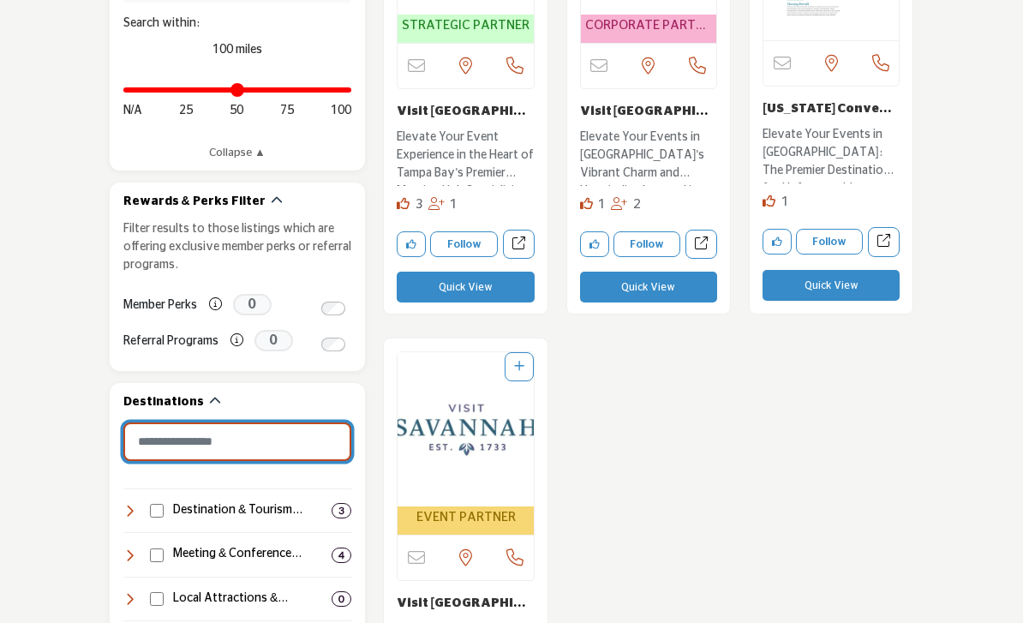
click at [150, 445] on input "Search Category" at bounding box center [237, 441] width 229 height 39
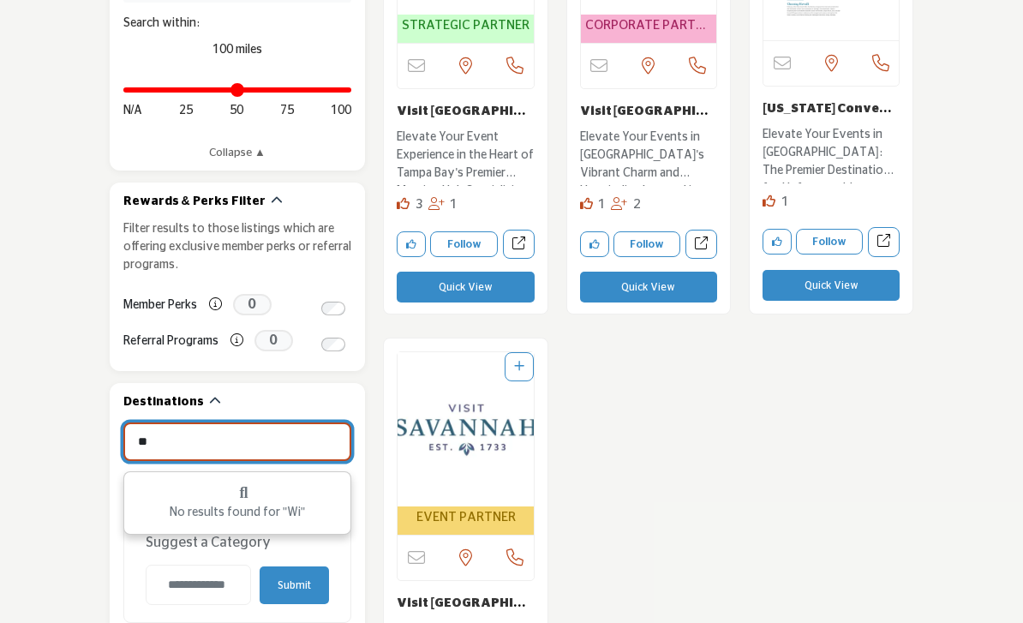
type input "*"
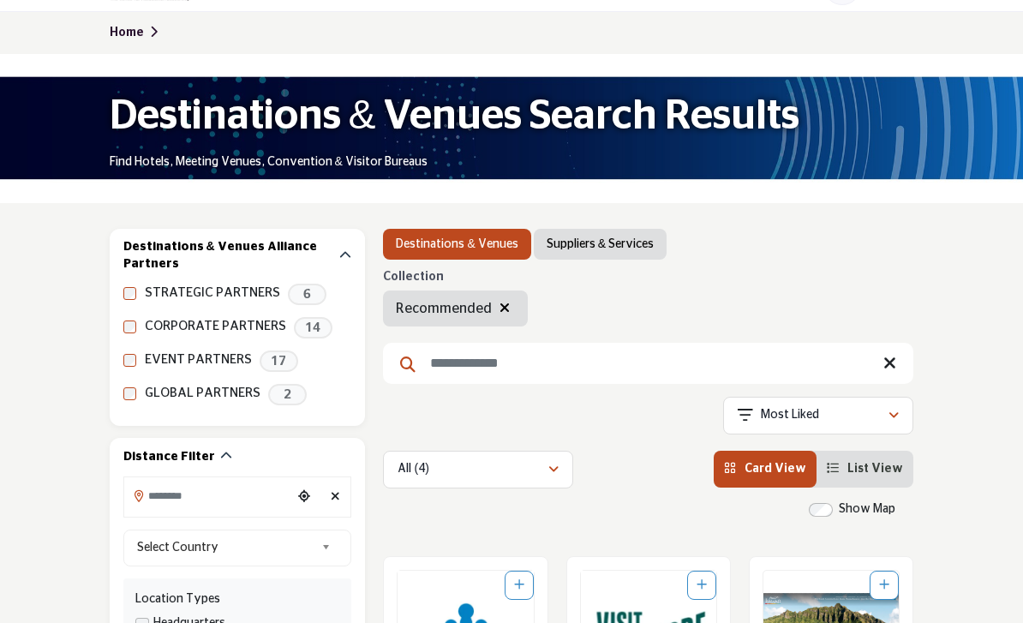
scroll to position [94, 0]
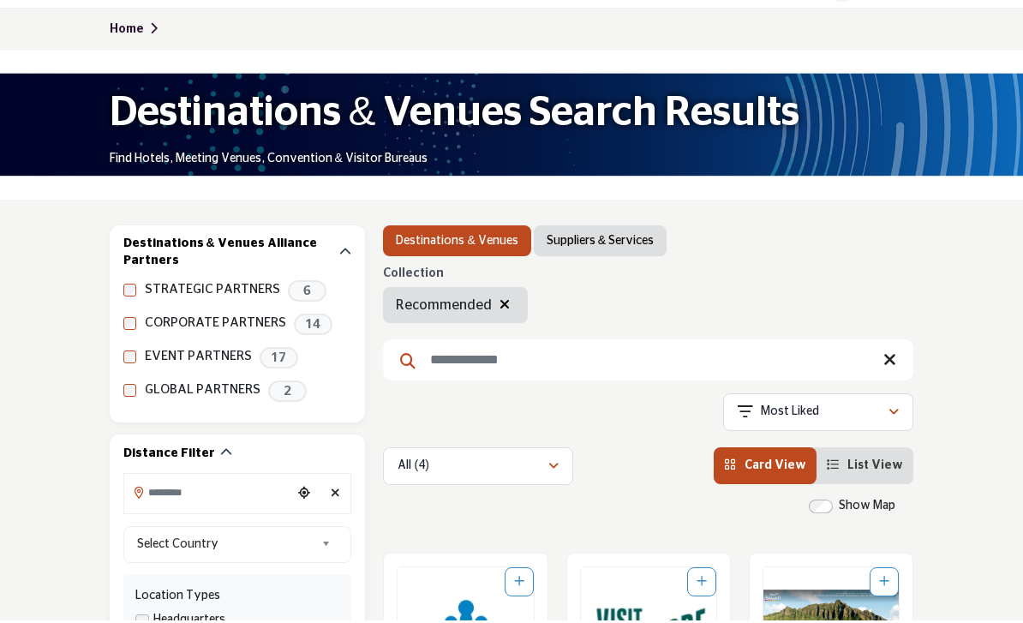
click at [703, 368] on input "Search Keyword" at bounding box center [648, 363] width 530 height 41
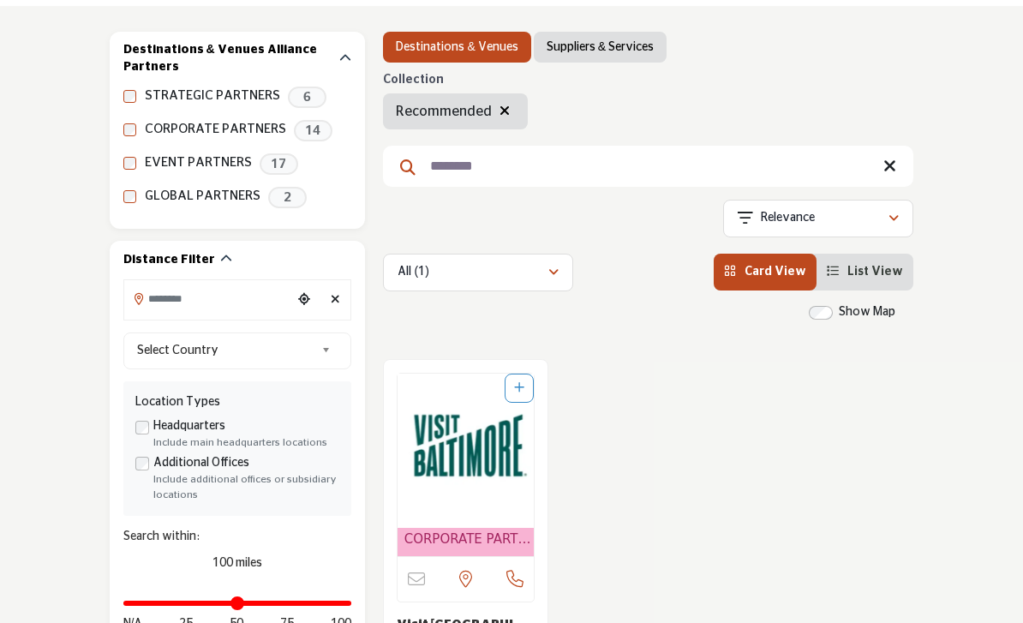
scroll to position [282, 0]
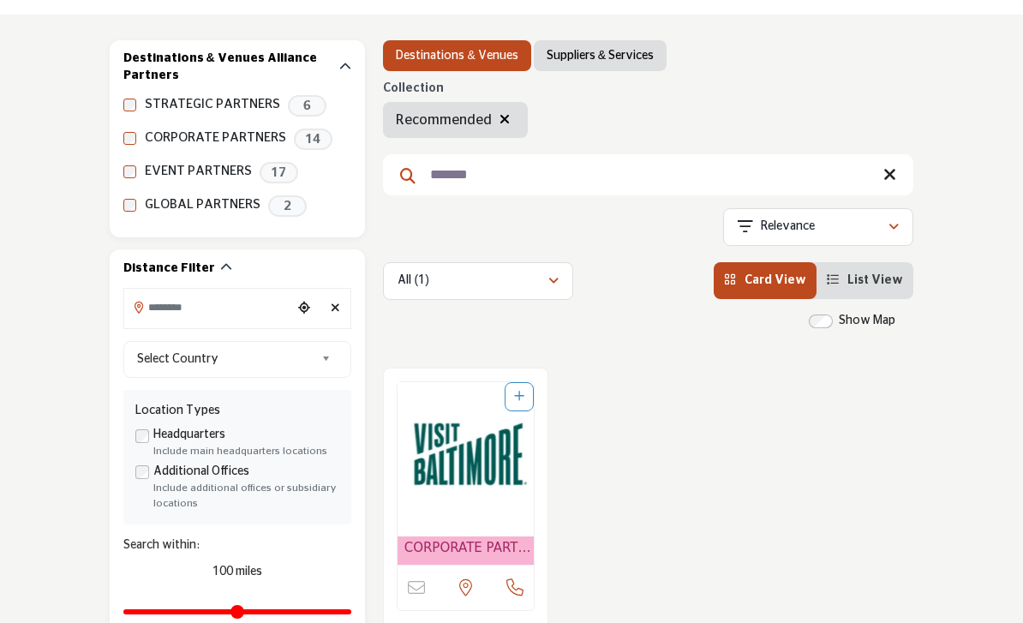
type input "*******"
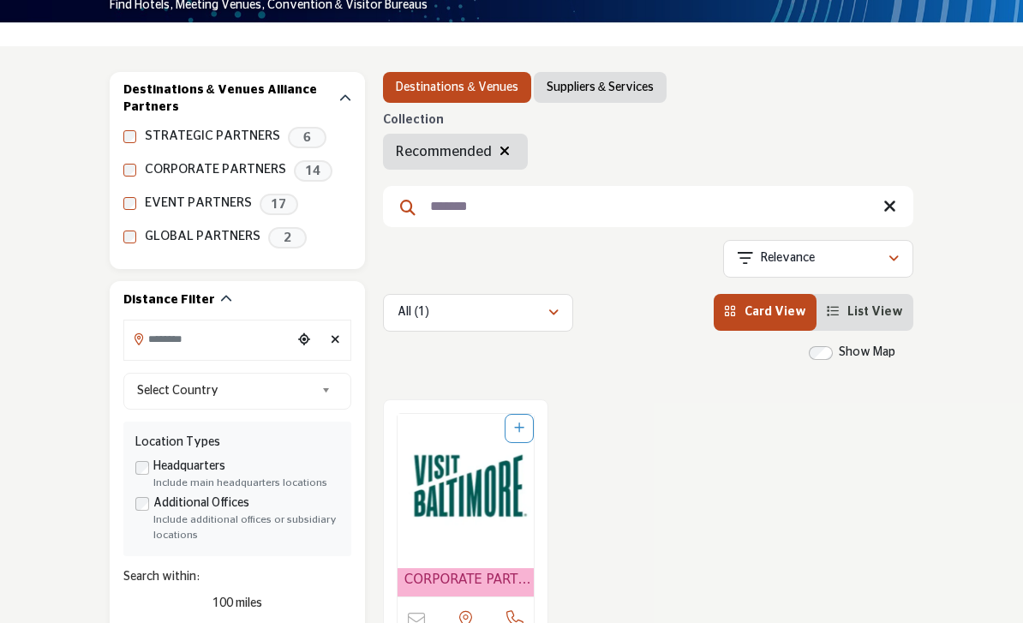
scroll to position [203, 0]
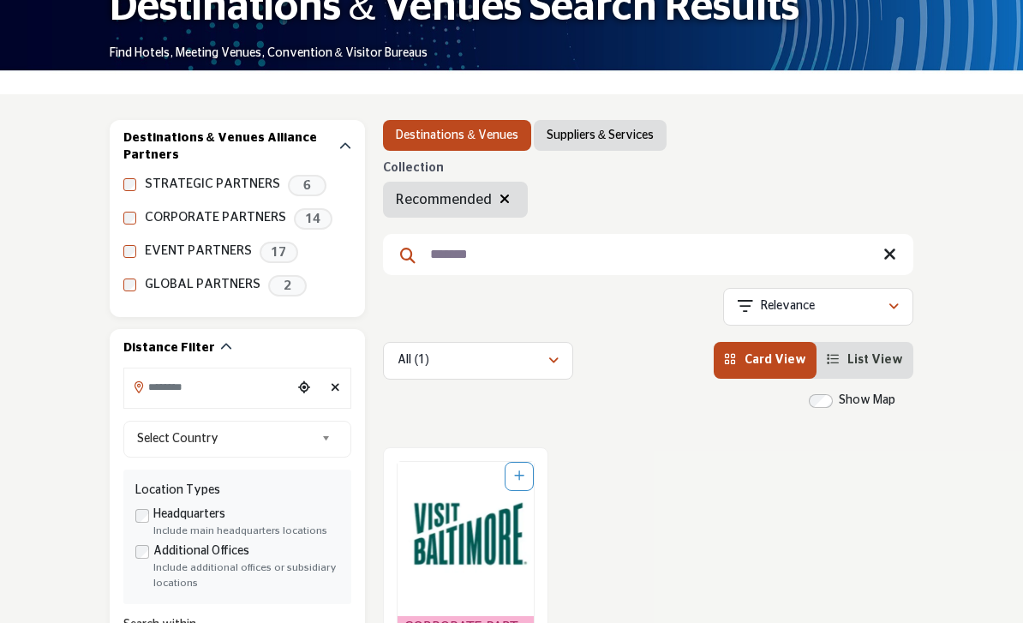
click at [619, 140] on link "Suppliers & Services" at bounding box center [600, 135] width 107 height 17
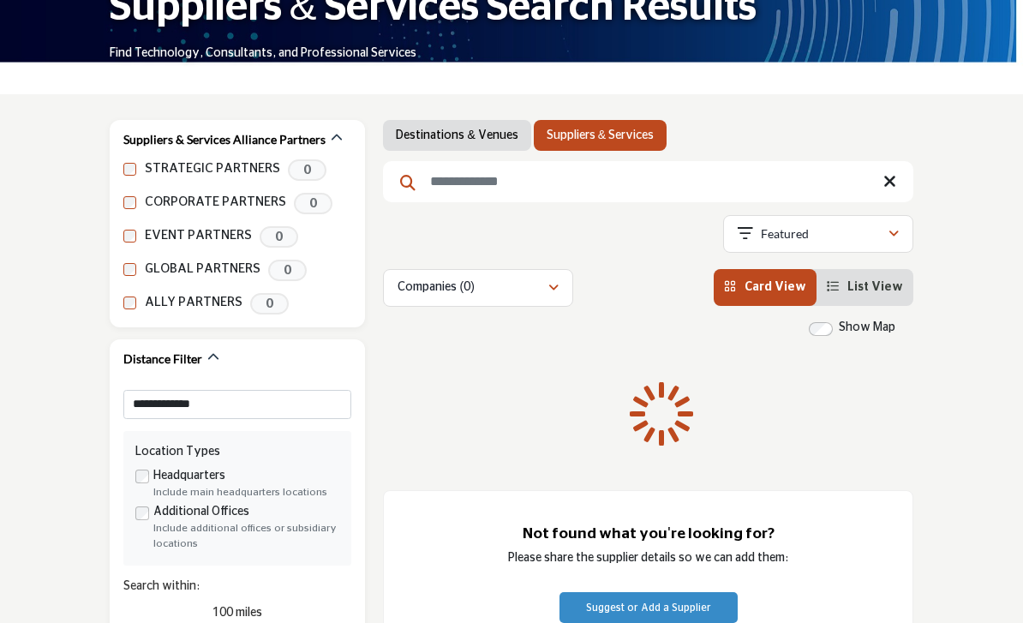
click at [551, 253] on div "Showing 1 results out of 1 For "Winston" Featured" at bounding box center [648, 237] width 530 height 44
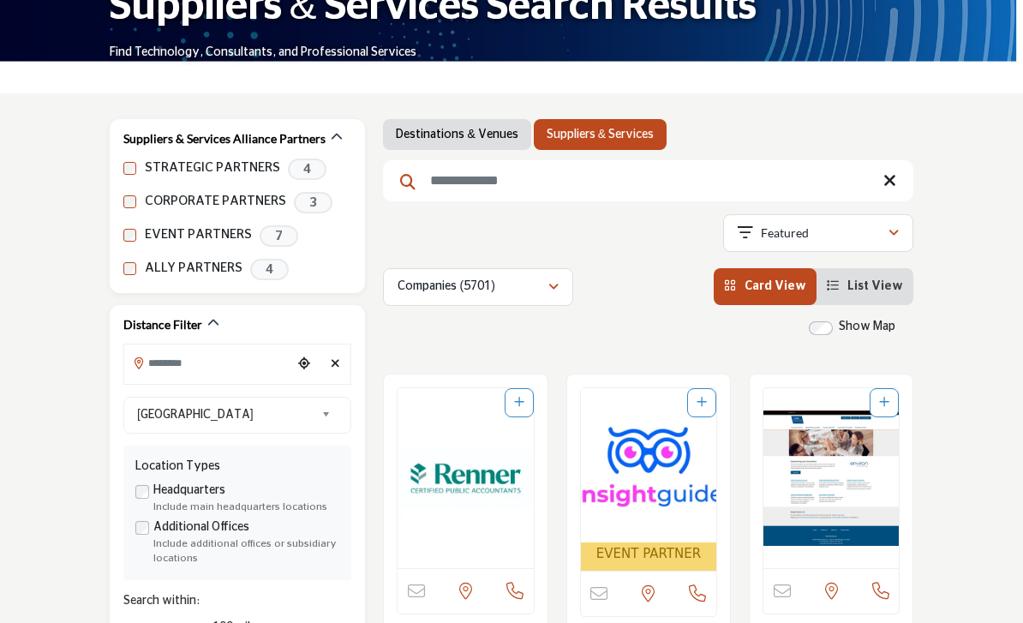
scroll to position [207, 0]
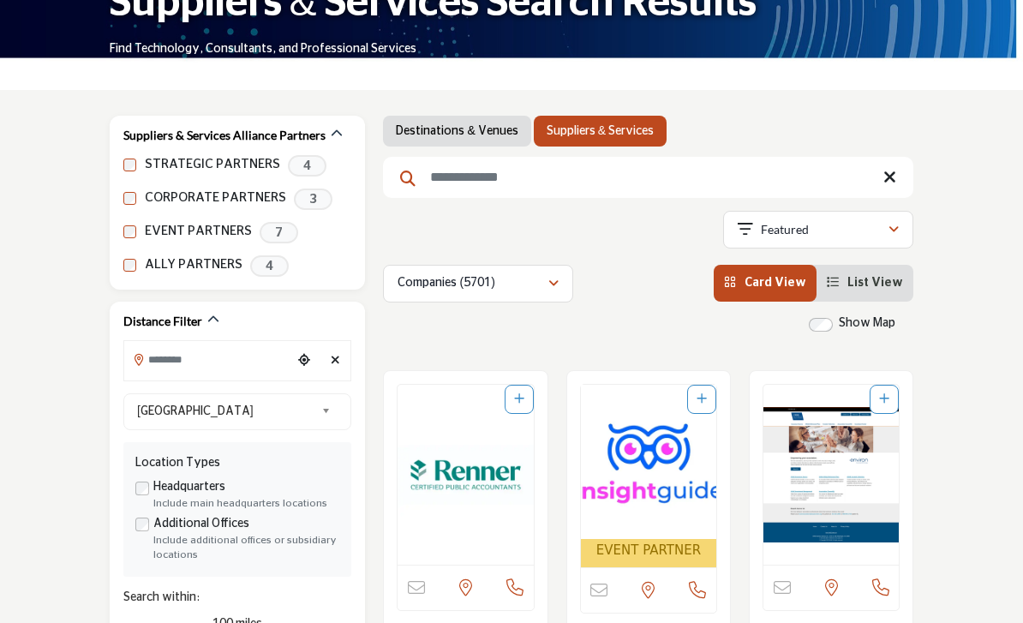
click at [654, 168] on input "Search Keyword" at bounding box center [648, 177] width 530 height 41
type input "*******"
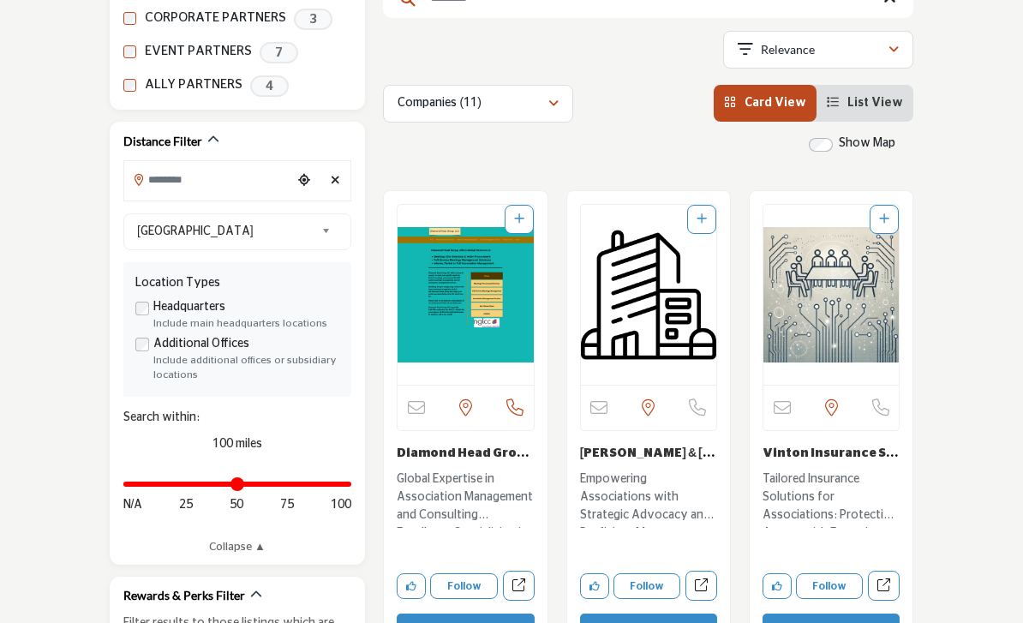
scroll to position [347, 0]
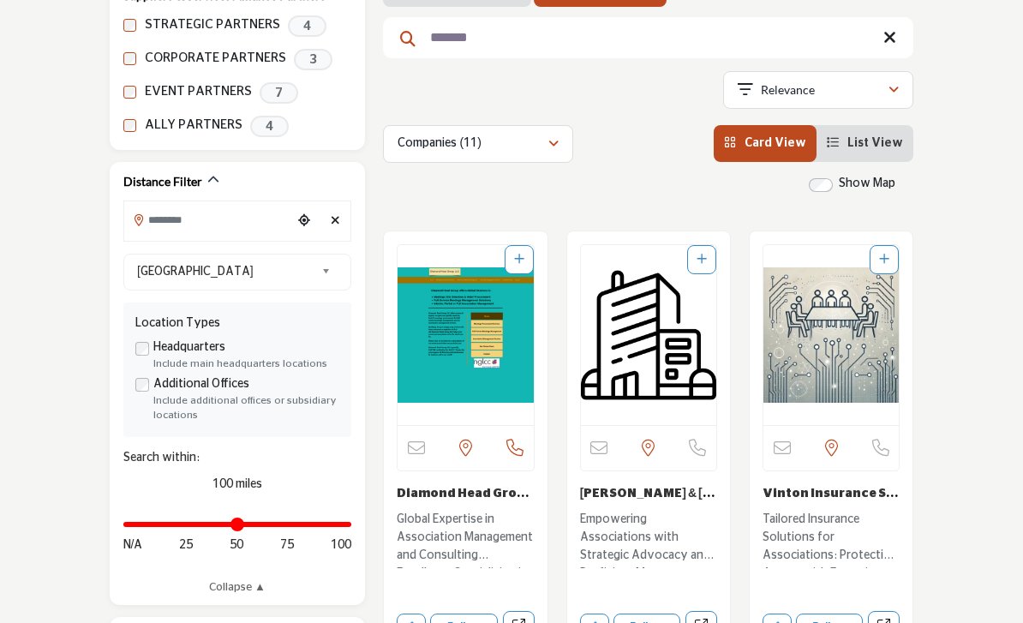
click at [156, 222] on input "Search Location" at bounding box center [208, 219] width 169 height 33
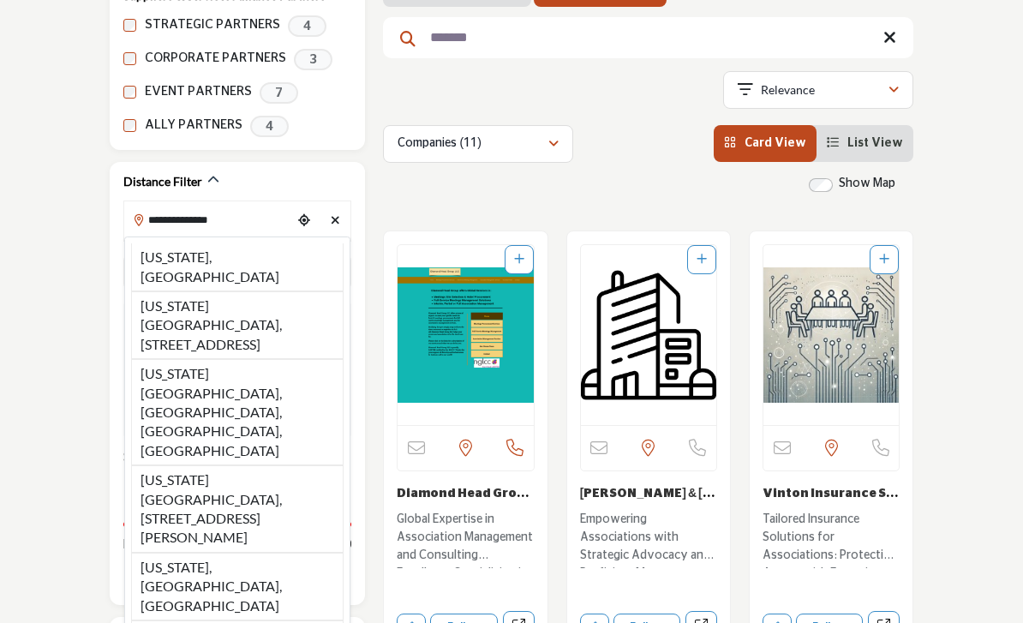
type input "**********"
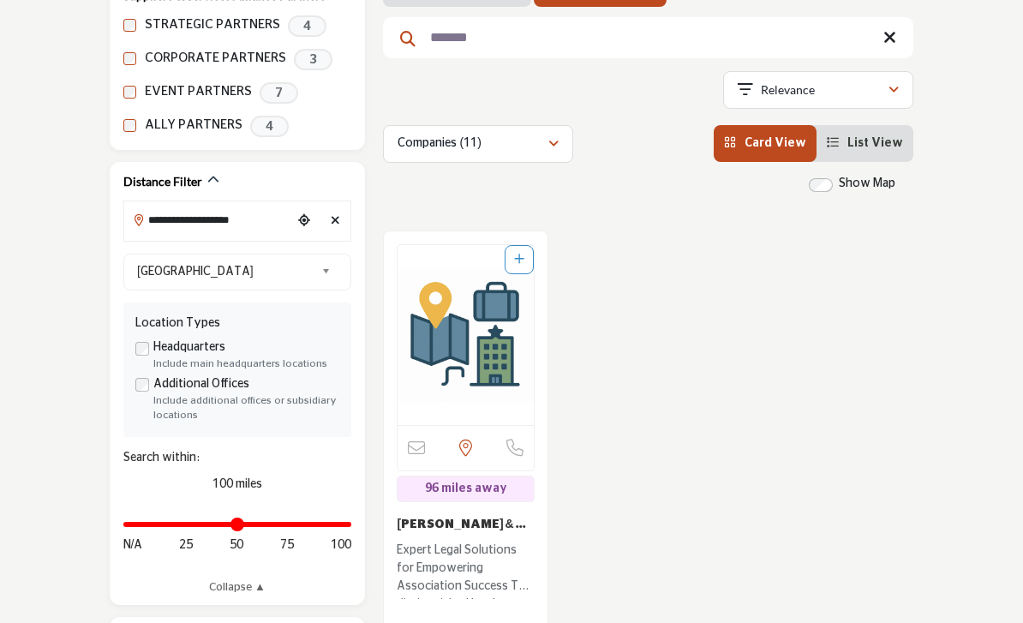
click at [184, 495] on div "**********" at bounding box center [237, 419] width 229 height 354
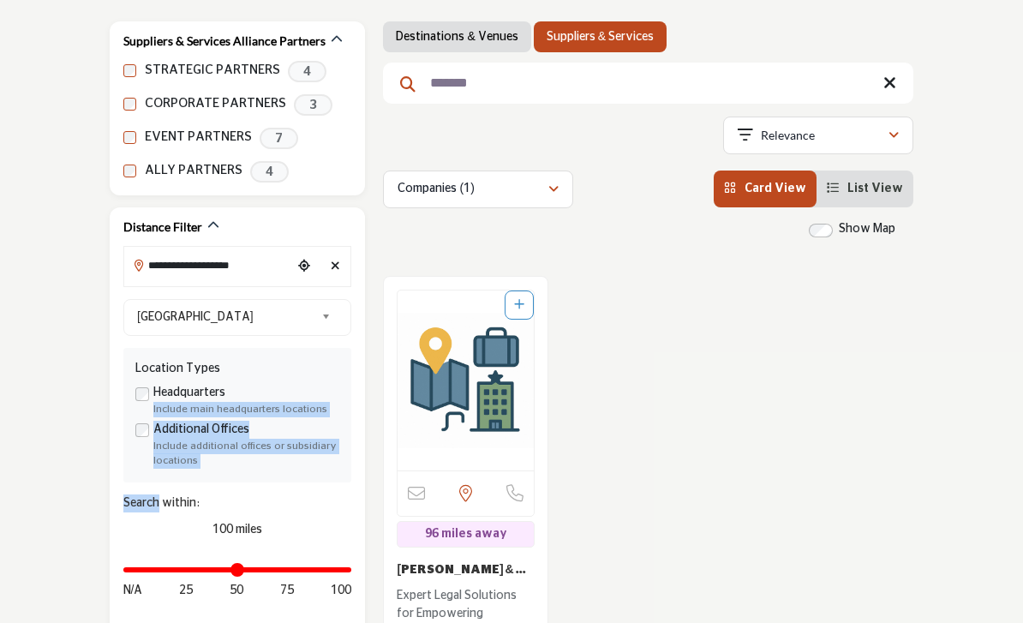
scroll to position [295, 0]
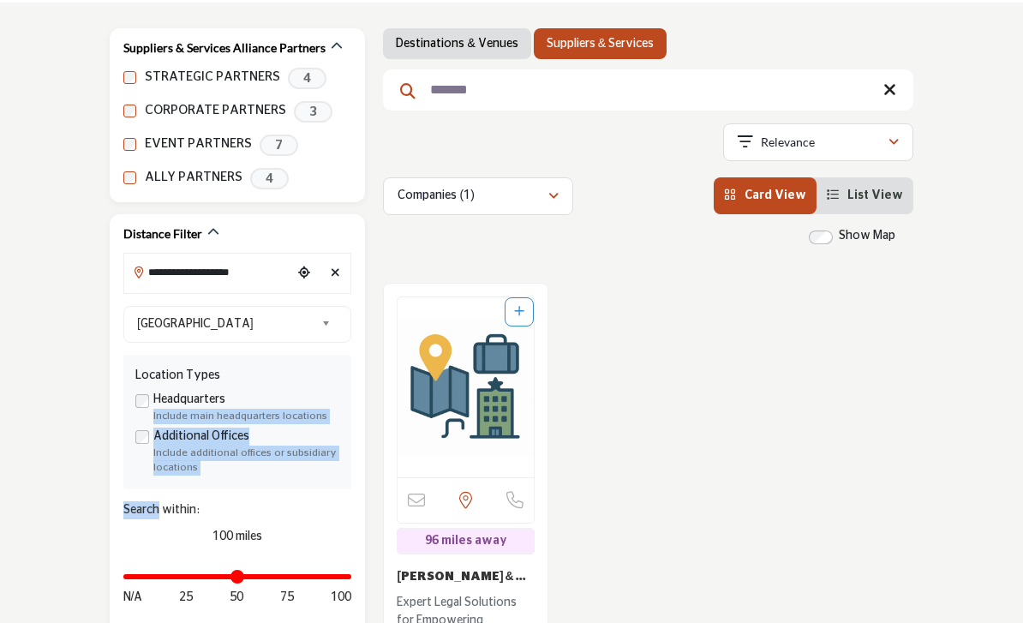
click at [462, 42] on link "Destinations & Venues" at bounding box center [457, 43] width 122 height 17
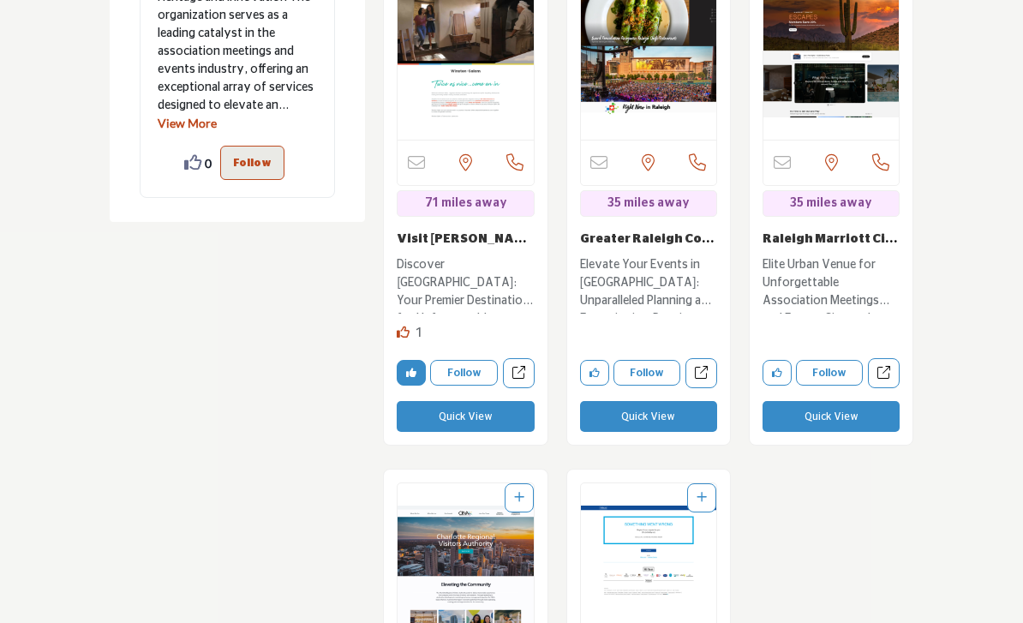
scroll to position [2816, 0]
click at [478, 417] on button "Quick View" at bounding box center [465, 416] width 137 height 31
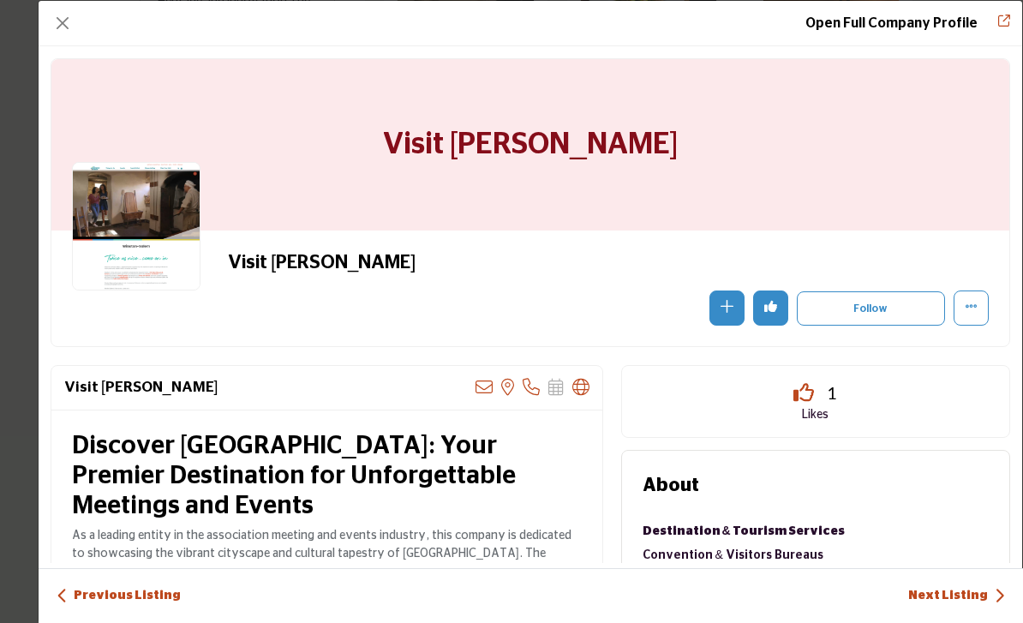
scroll to position [0, 0]
click at [978, 311] on button "More Options" at bounding box center [971, 307] width 35 height 35
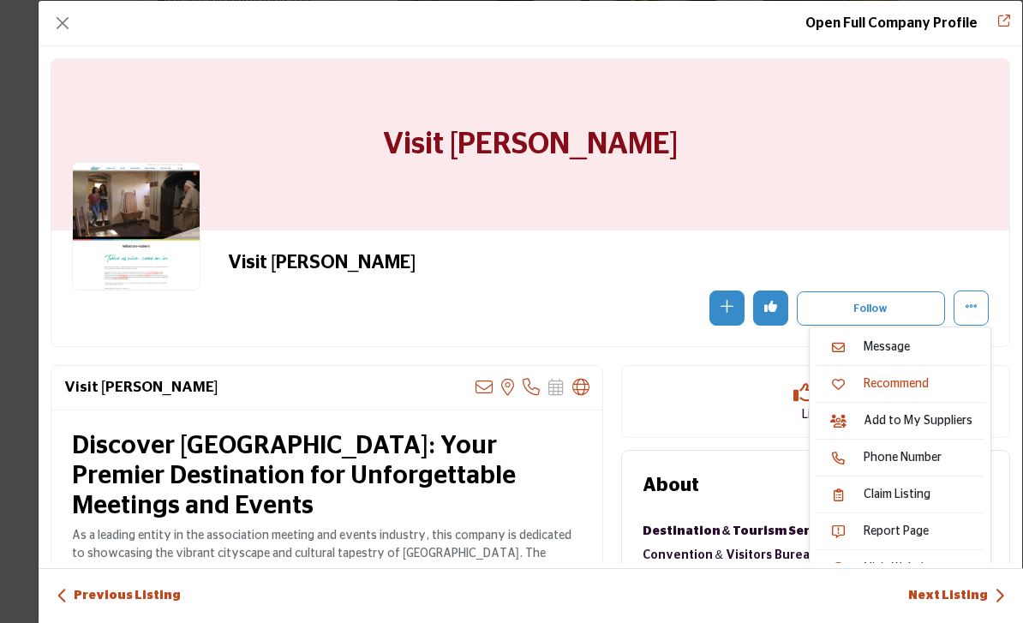
click at [938, 425] on link "Add to My Suppliers" at bounding box center [900, 420] width 169 height 27
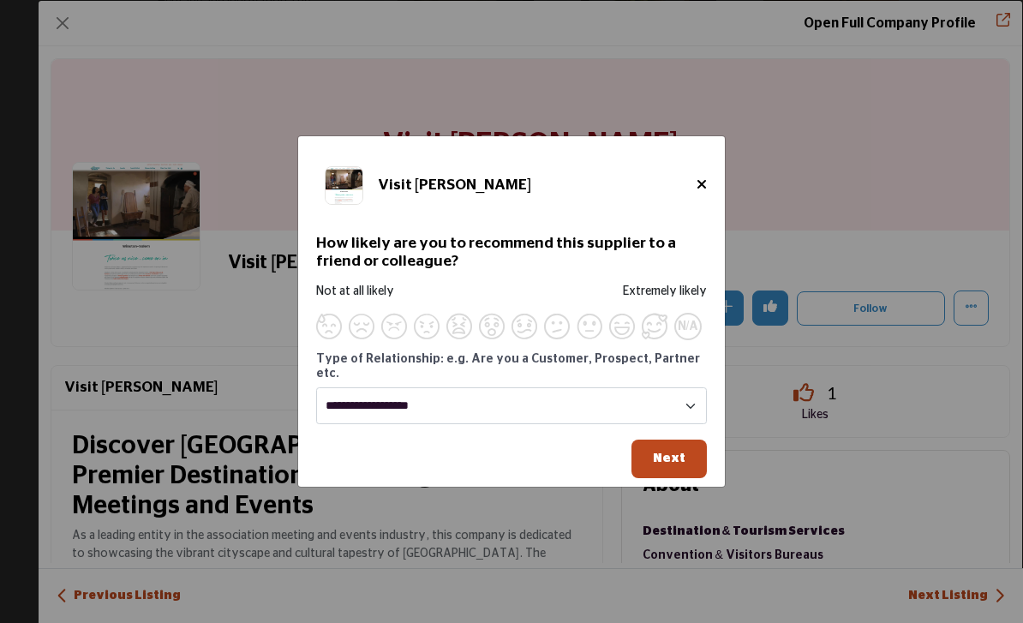
click at [655, 339] on span "Supplier Rating and Recommendation Modal for Visit Winston Salem" at bounding box center [655, 327] width 26 height 26
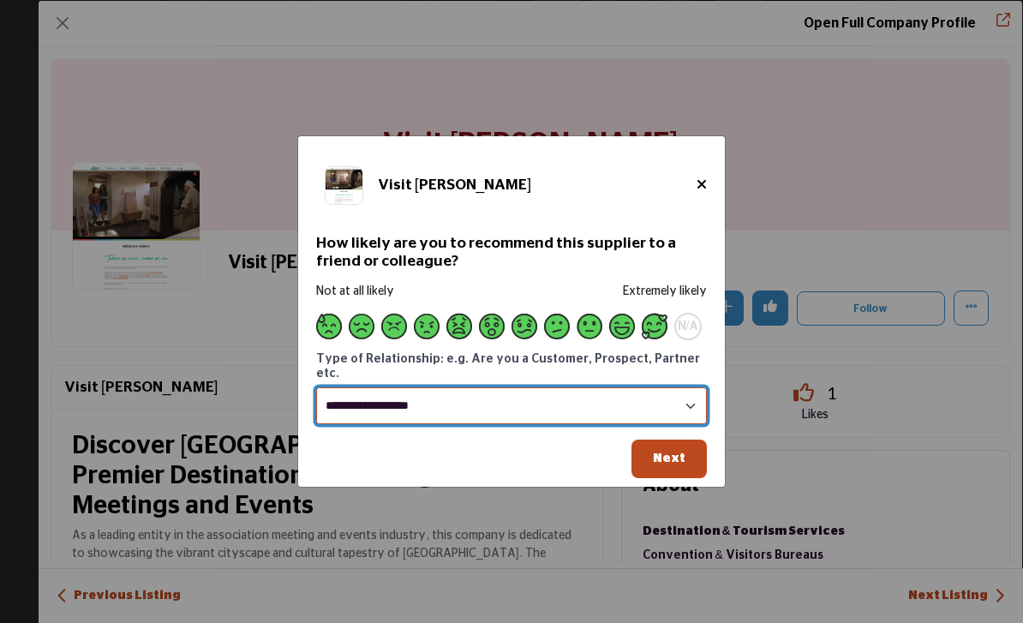
click at [567, 424] on select "**********" at bounding box center [511, 405] width 391 height 37
select select "********"
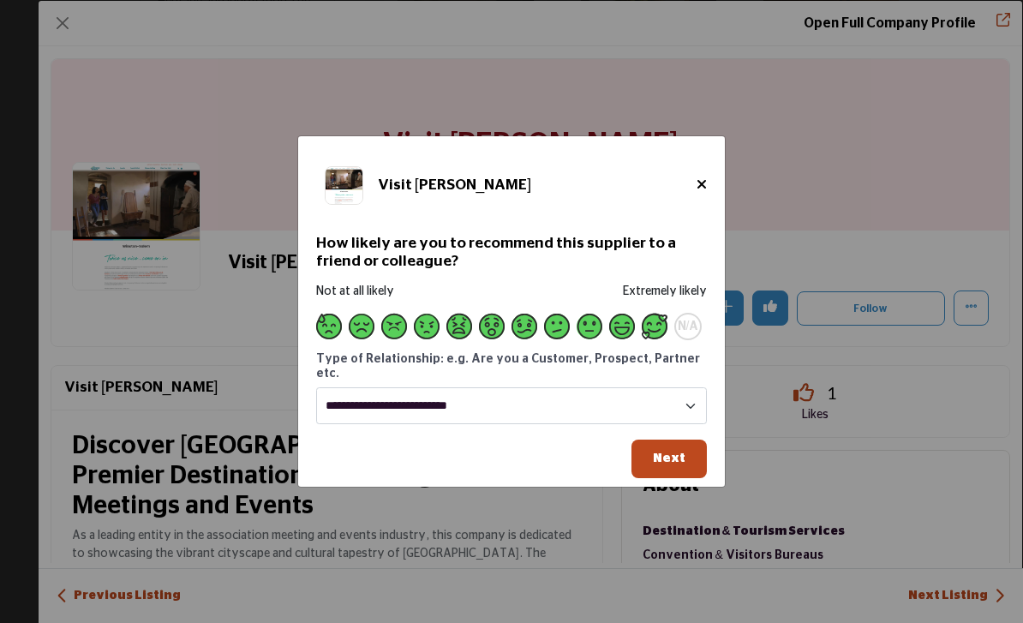
click at [679, 464] on span "Next" at bounding box center [669, 458] width 33 height 13
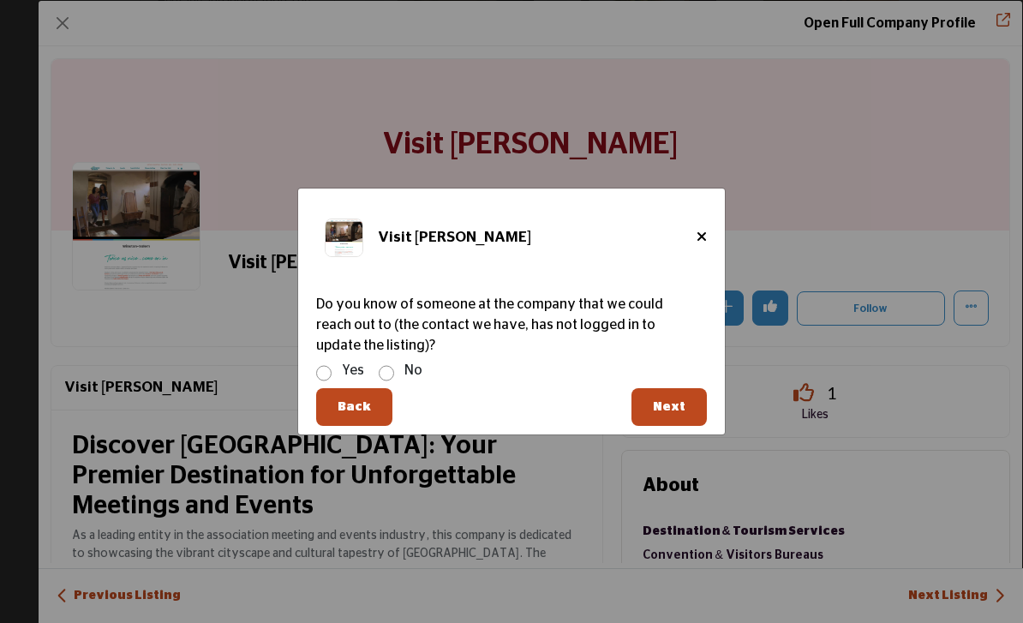
click at [683, 427] on button "Next" at bounding box center [668, 407] width 75 height 39
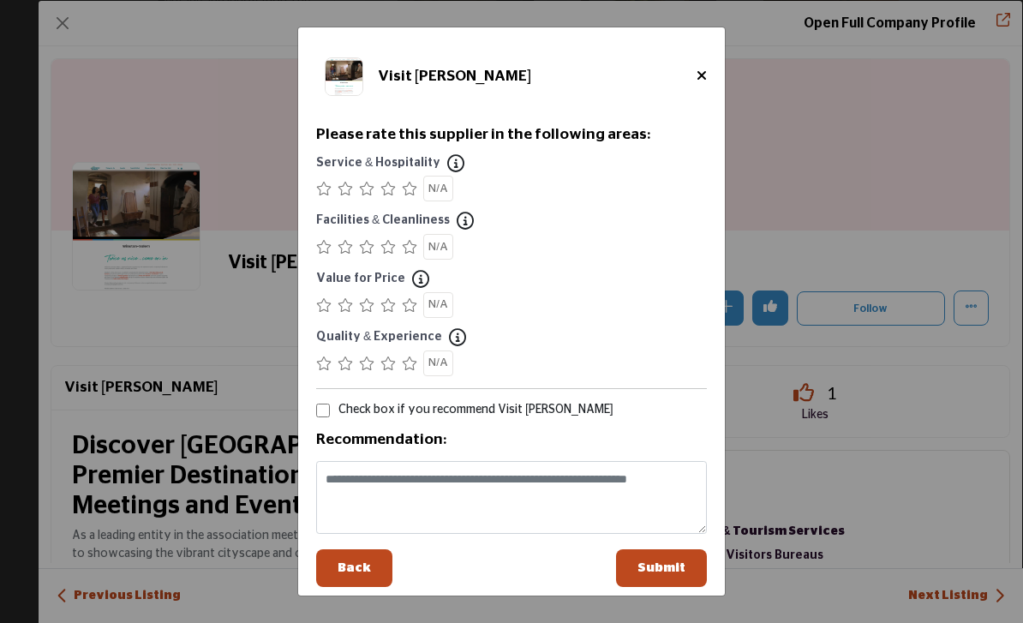
click at [676, 574] on span "Submit" at bounding box center [661, 567] width 48 height 13
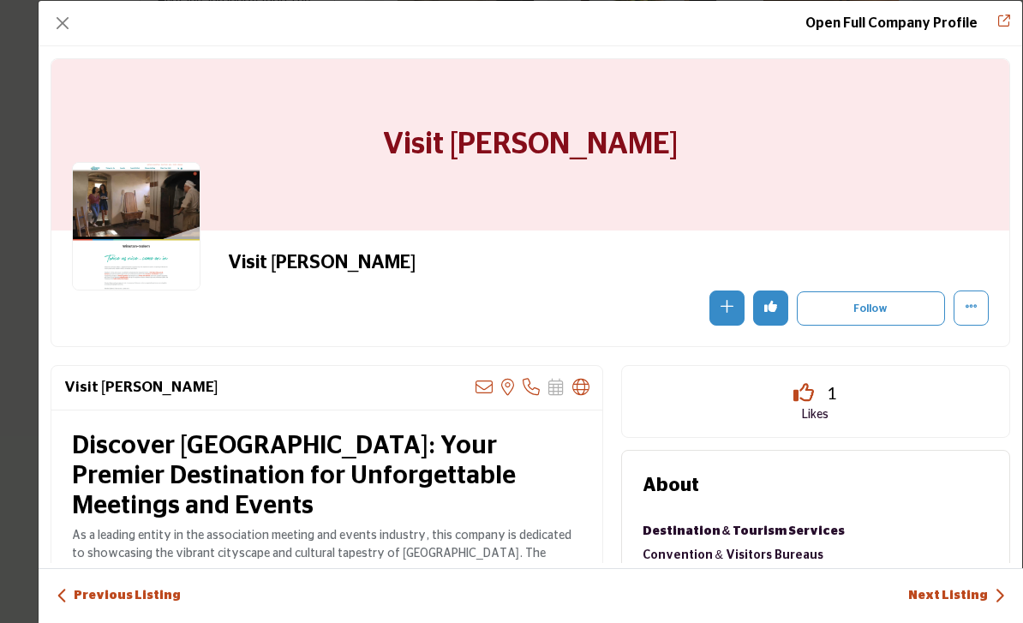
click at [62, 34] on button "Close" at bounding box center [63, 23] width 24 height 24
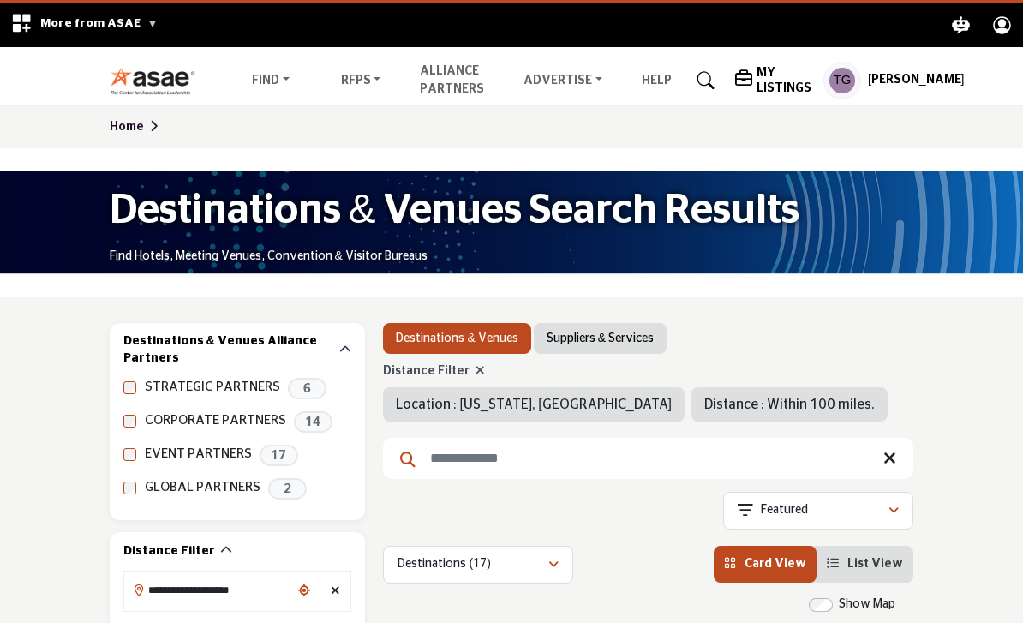
click at [757, 95] on h5 "My Listings" at bounding box center [786, 80] width 58 height 31
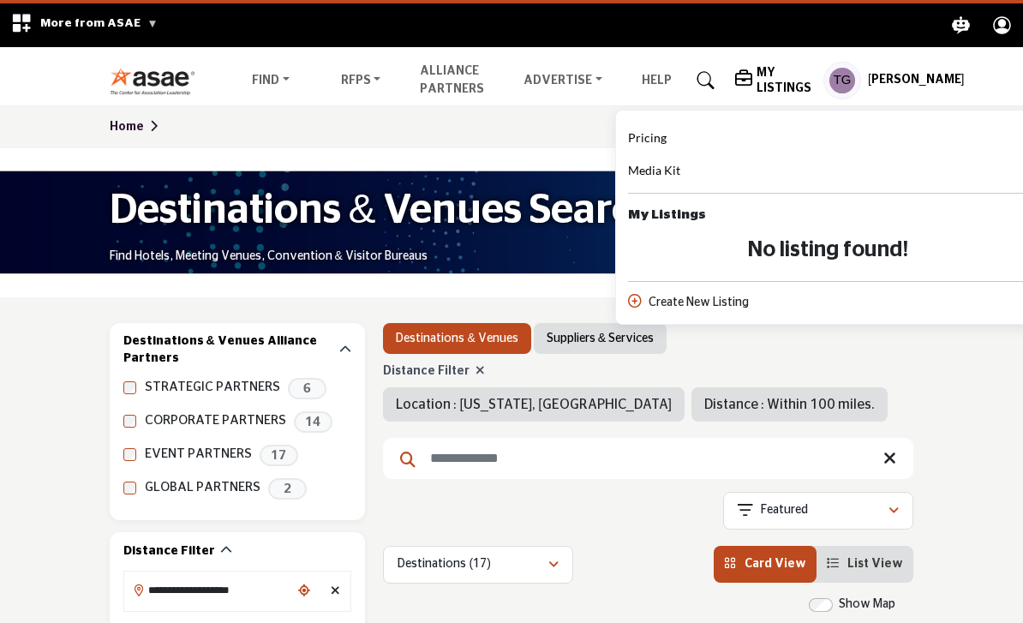
click at [883, 89] on h5 "[PERSON_NAME]" at bounding box center [916, 80] width 97 height 17
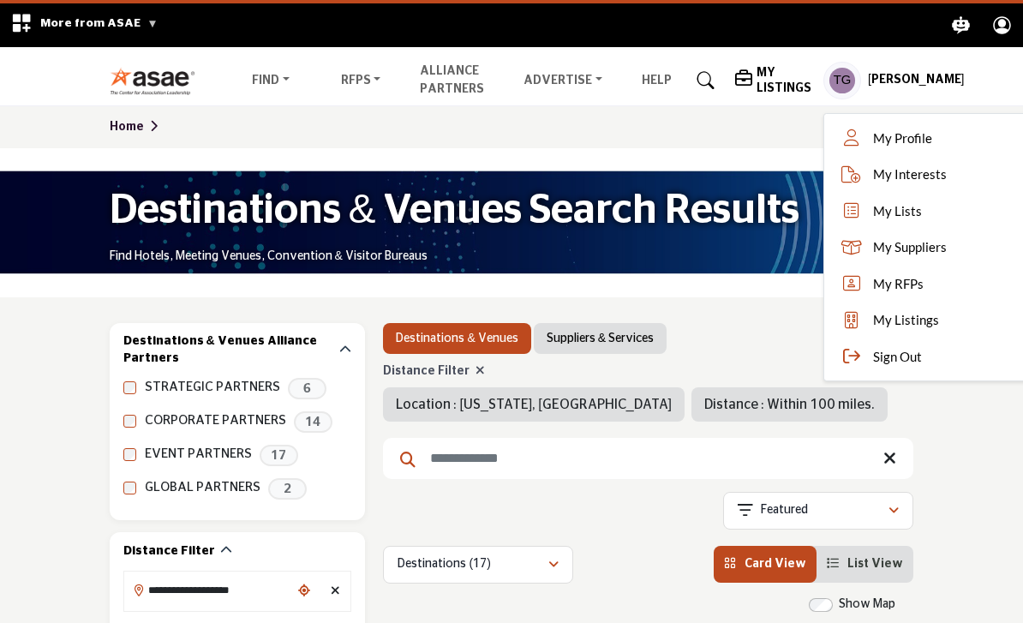
click at [884, 217] on span "My Lists" at bounding box center [897, 211] width 49 height 20
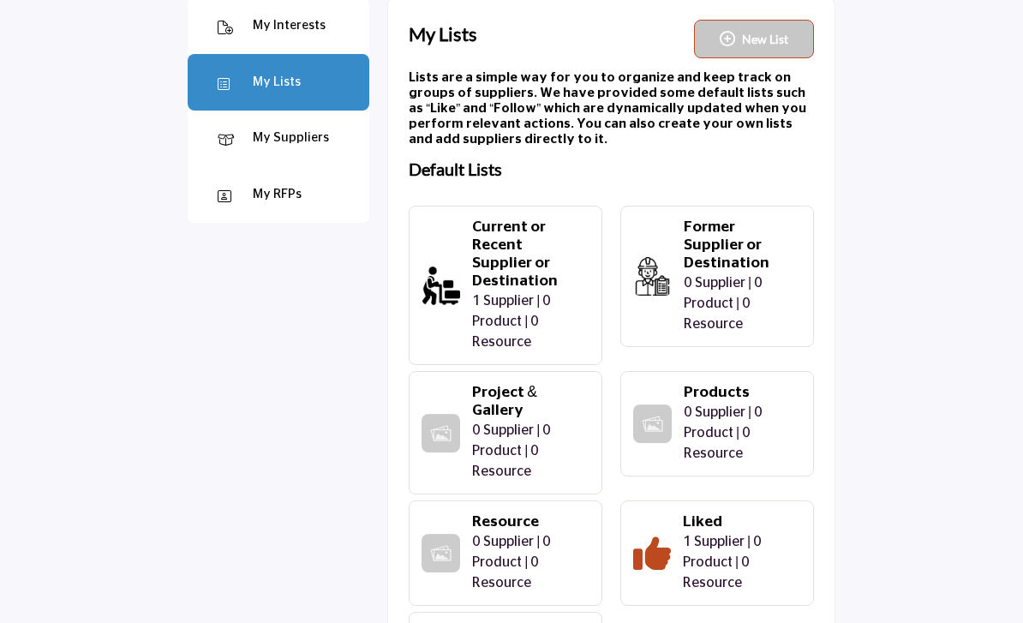
click at [300, 159] on div "My Suppliers" at bounding box center [279, 139] width 182 height 57
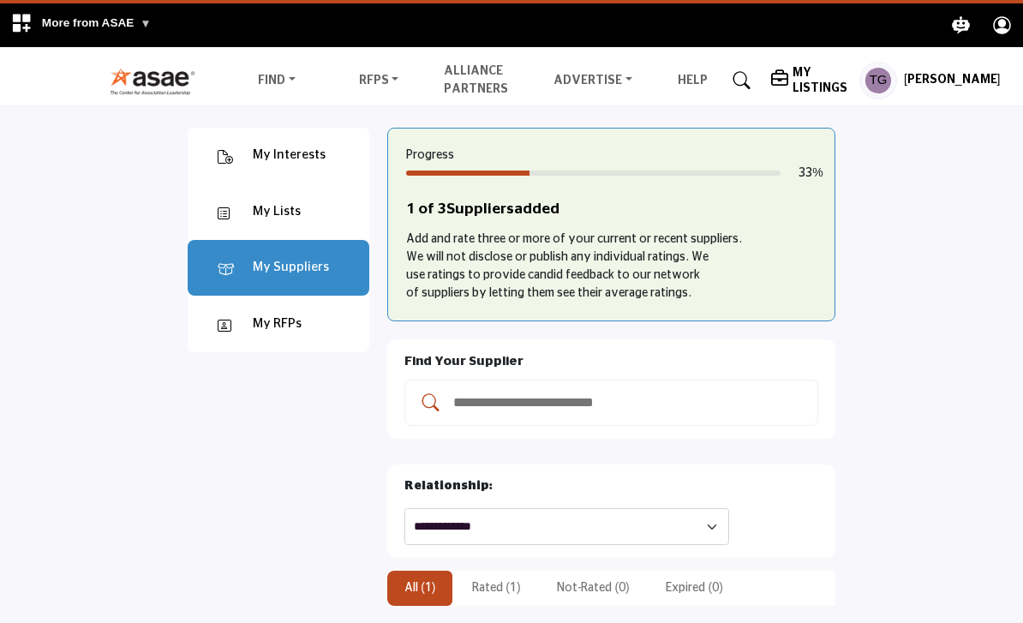
click at [0, 0] on link "Suppliers & Services" at bounding box center [0, 0] width 0 height 0
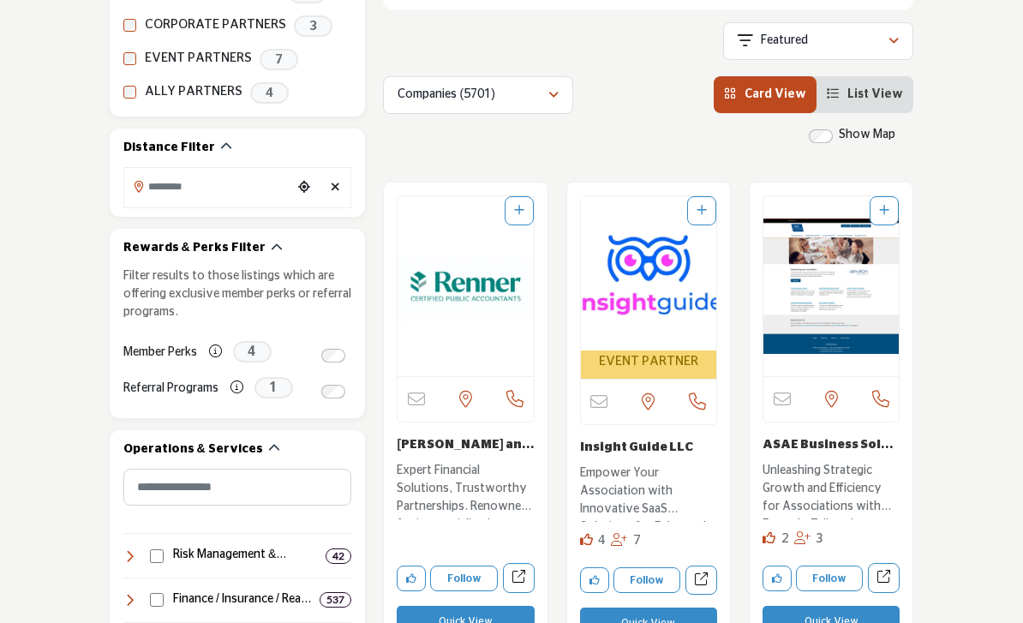
scroll to position [396, 0]
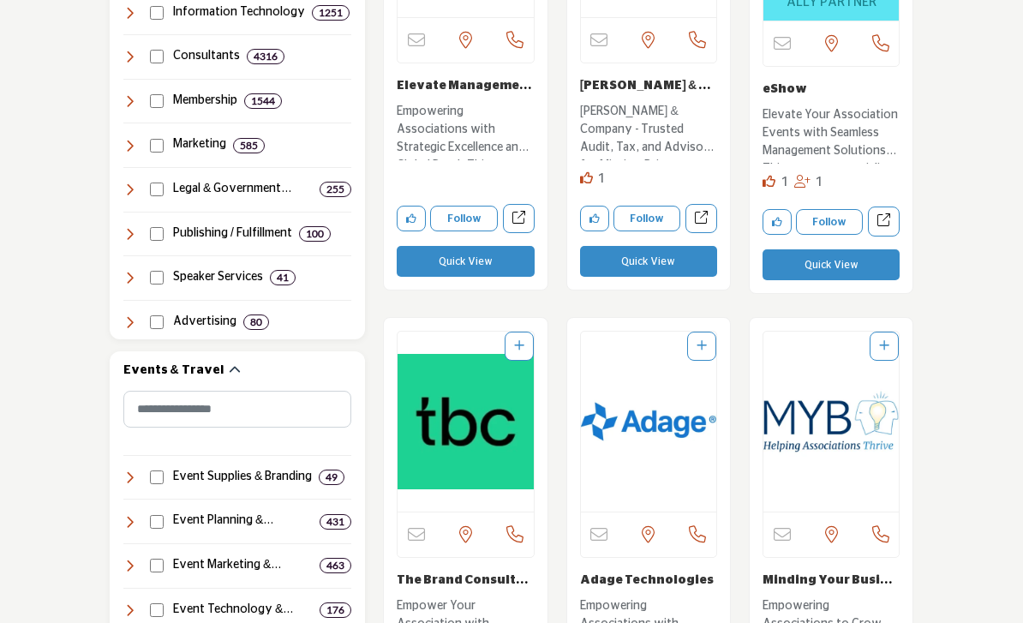
scroll to position [241, 0]
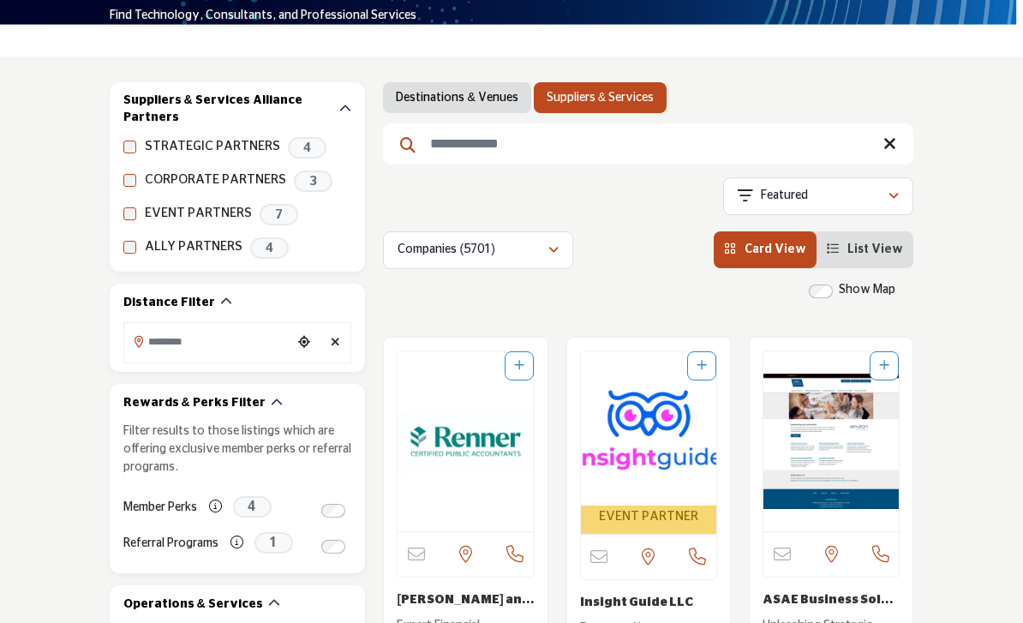
click at [670, 152] on input "Search Keyword" at bounding box center [648, 143] width 530 height 41
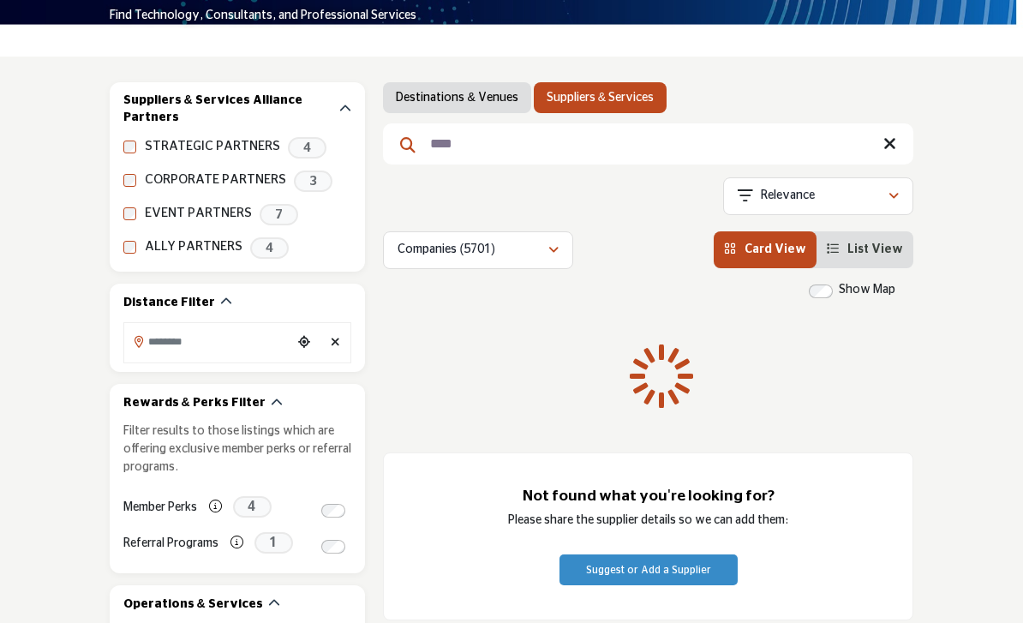
type input "****"
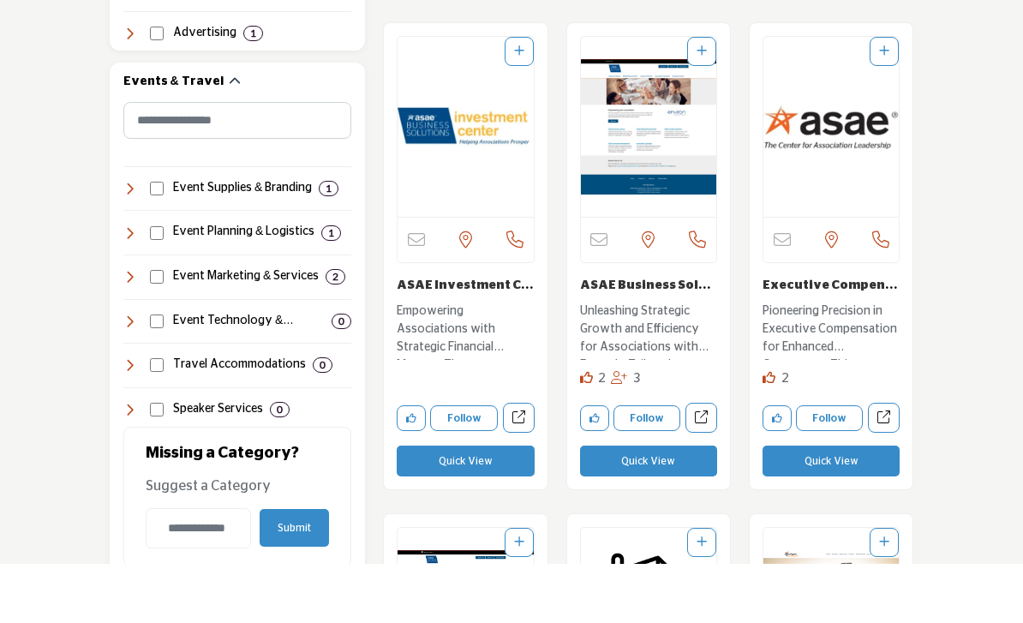
scroll to position [1478, 0]
click at [832, 505] on button "Quick View" at bounding box center [831, 520] width 137 height 31
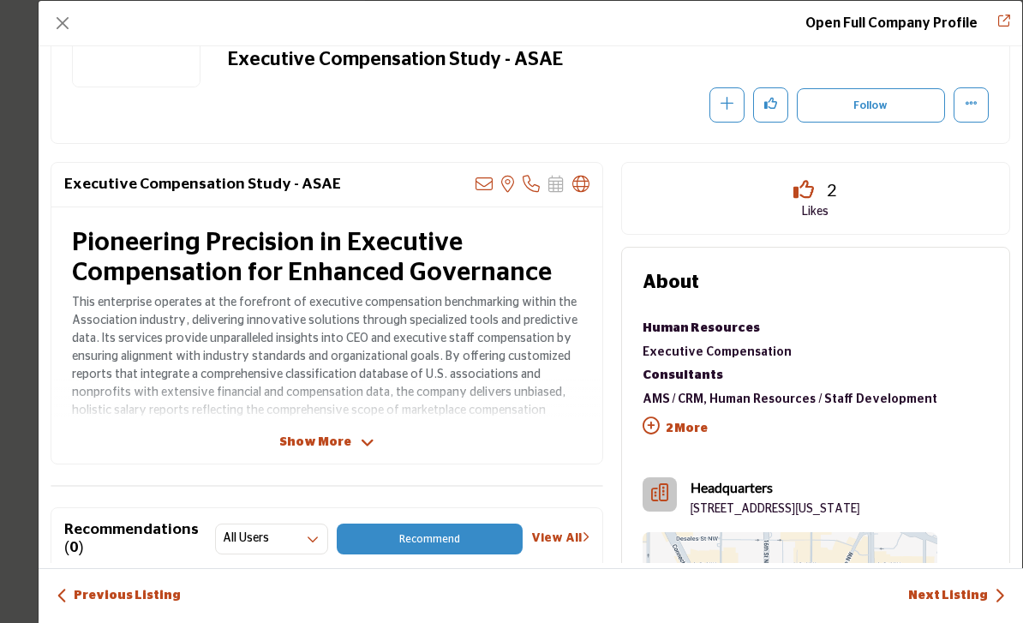
scroll to position [201, 0]
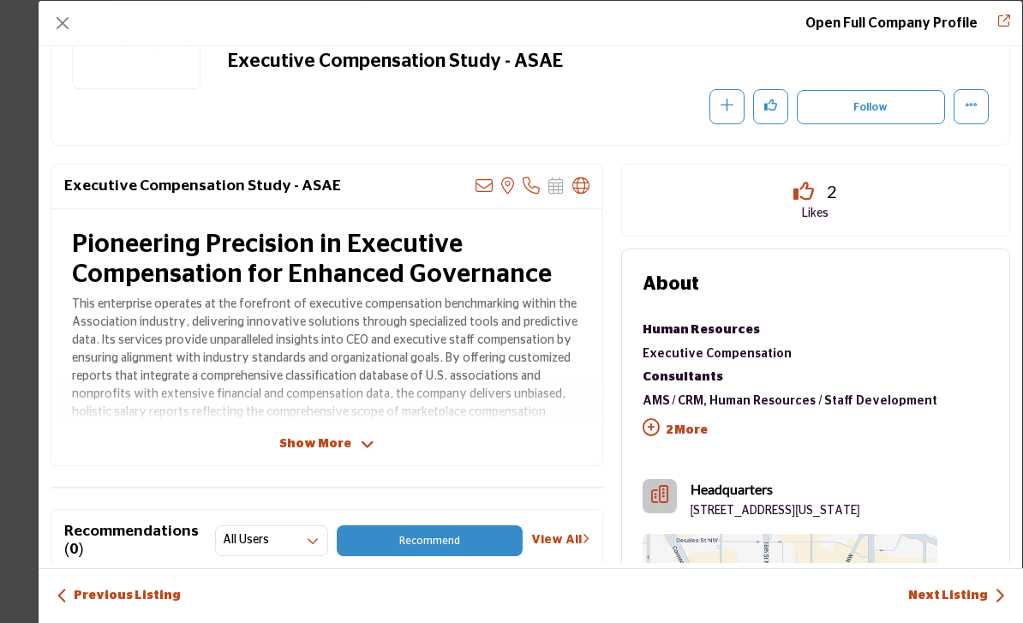
click at [777, 103] on button "Like" at bounding box center [770, 106] width 35 height 35
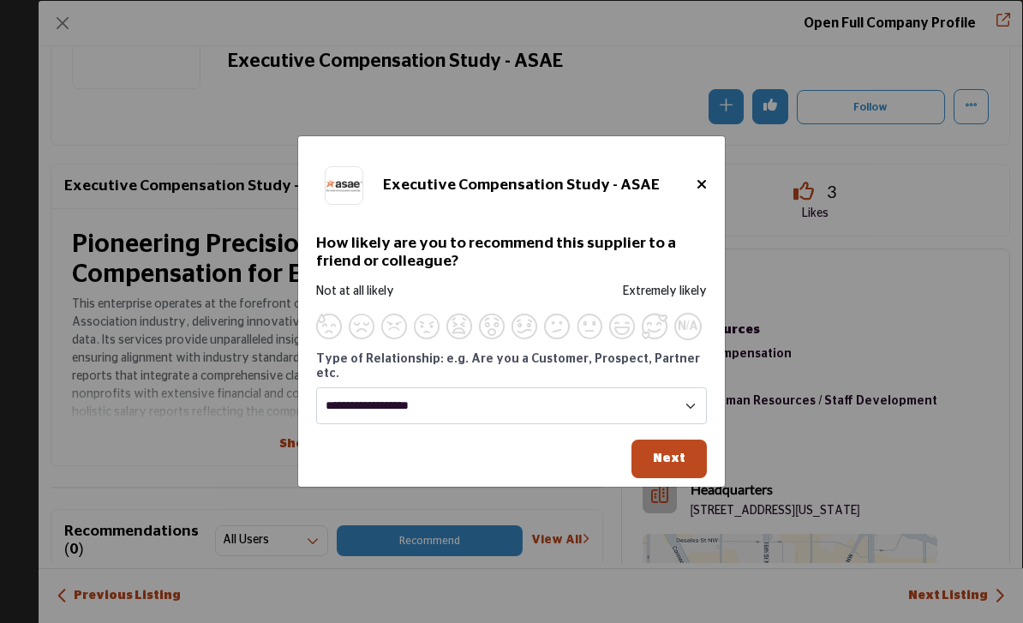
click at [660, 339] on span "Supplier Rating and Recommendation Modal for Executive Compensation Study - ASAE" at bounding box center [655, 327] width 26 height 26
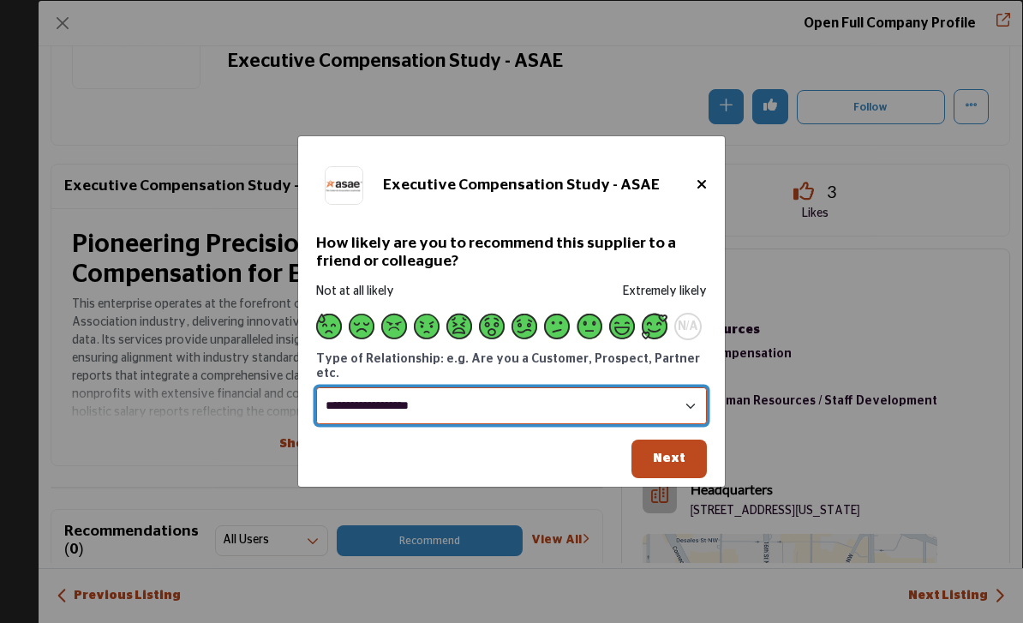
click at [597, 424] on select "**********" at bounding box center [511, 405] width 391 height 37
select select "********"
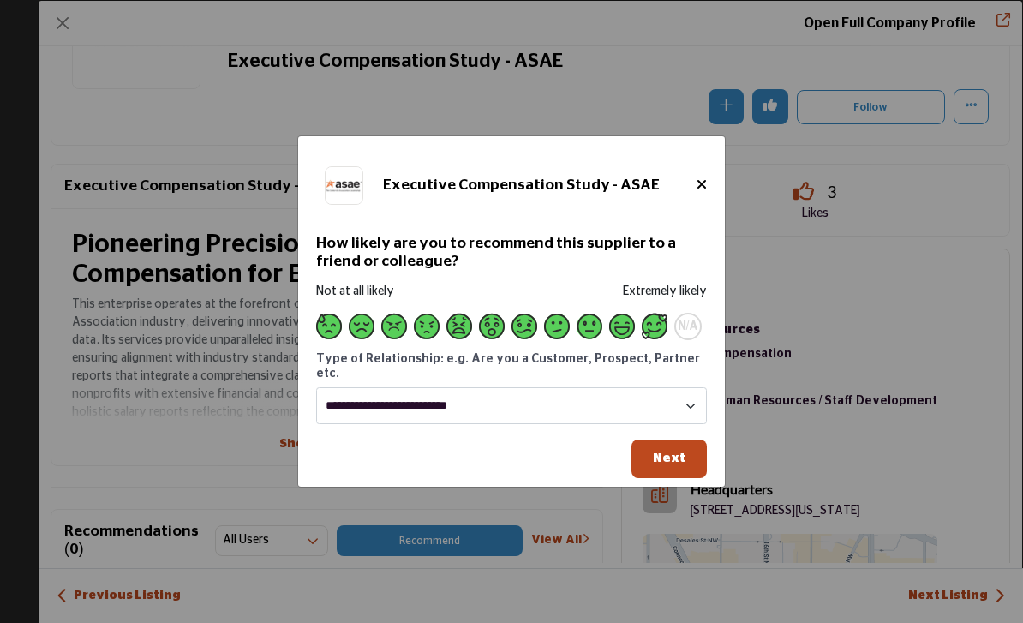
click at [674, 464] on span "Next" at bounding box center [669, 458] width 33 height 13
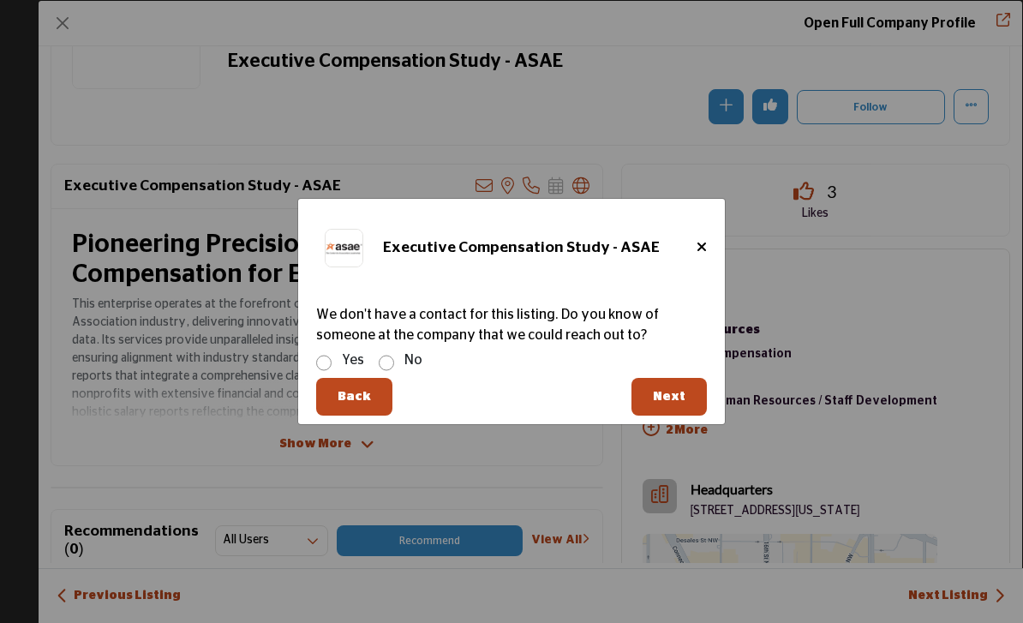
scroll to position [1537, 0]
click at [671, 403] on span "Next" at bounding box center [669, 396] width 33 height 13
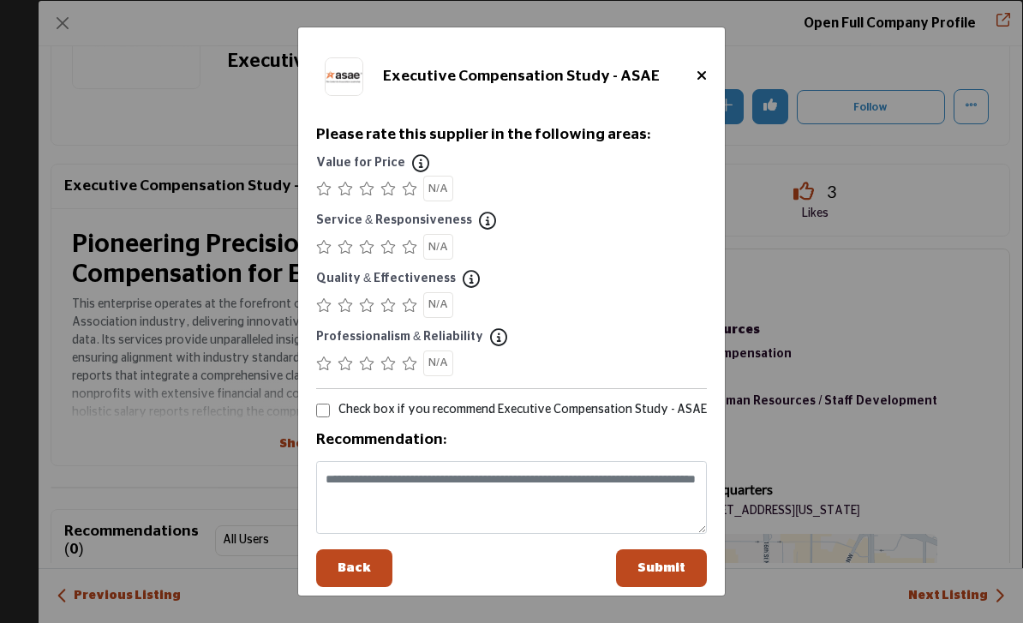
click at [395, 195] on icon "Supplier Rating and Recommendation Modal for Executive Compensation Study - ASAE" at bounding box center [387, 189] width 15 height 14
click at [411, 254] on icon "Supplier Rating and Recommendation Modal for Executive Compensation Study - ASAE" at bounding box center [409, 247] width 15 height 14
click at [415, 312] on icon "Supplier Rating and Recommendation Modal for Executive Compensation Study - ASAE" at bounding box center [409, 305] width 15 height 14
click at [415, 370] on icon "Supplier Rating and Recommendation Modal for Executive Compensation Study - ASAE" at bounding box center [409, 363] width 15 height 14
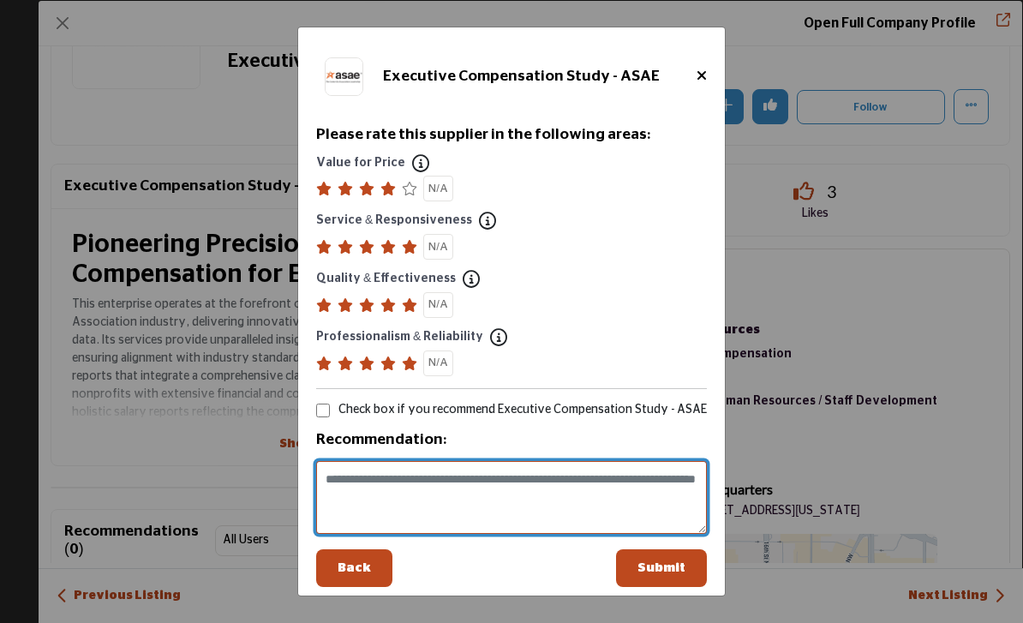
click at [525, 512] on textarea "Supplier Rating and Recommendation Modal for Executive Compensation Study - ASAE" at bounding box center [511, 497] width 391 height 73
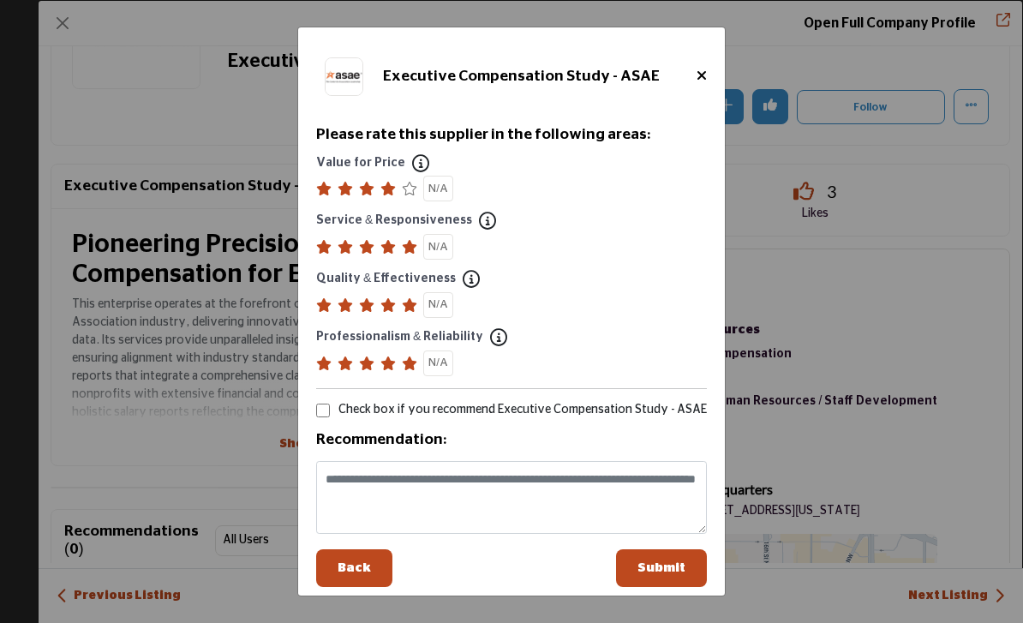
click at [661, 574] on span "Submit" at bounding box center [661, 567] width 48 height 13
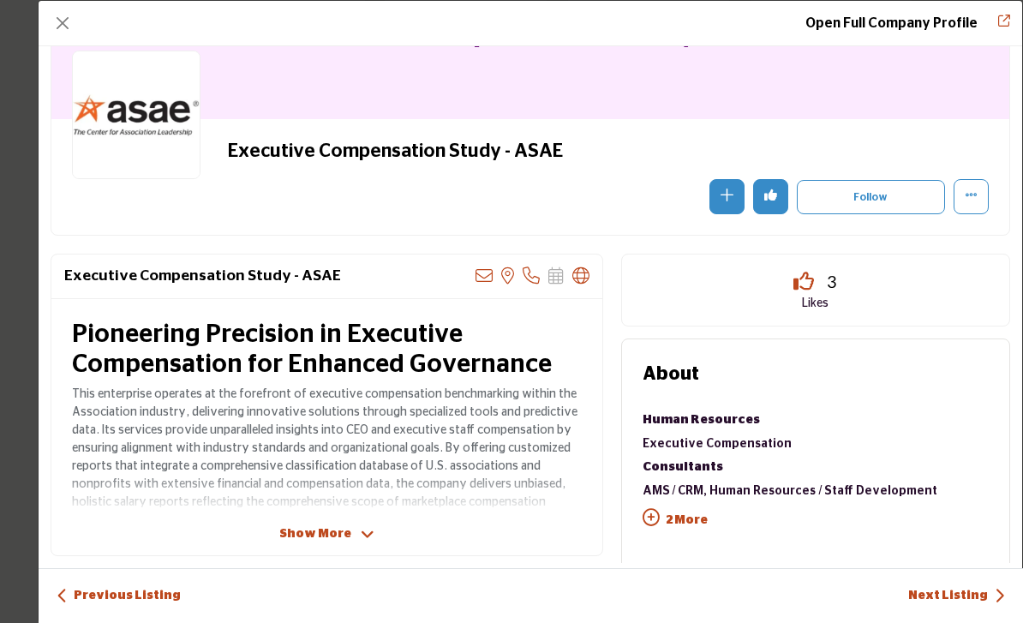
scroll to position [111, 0]
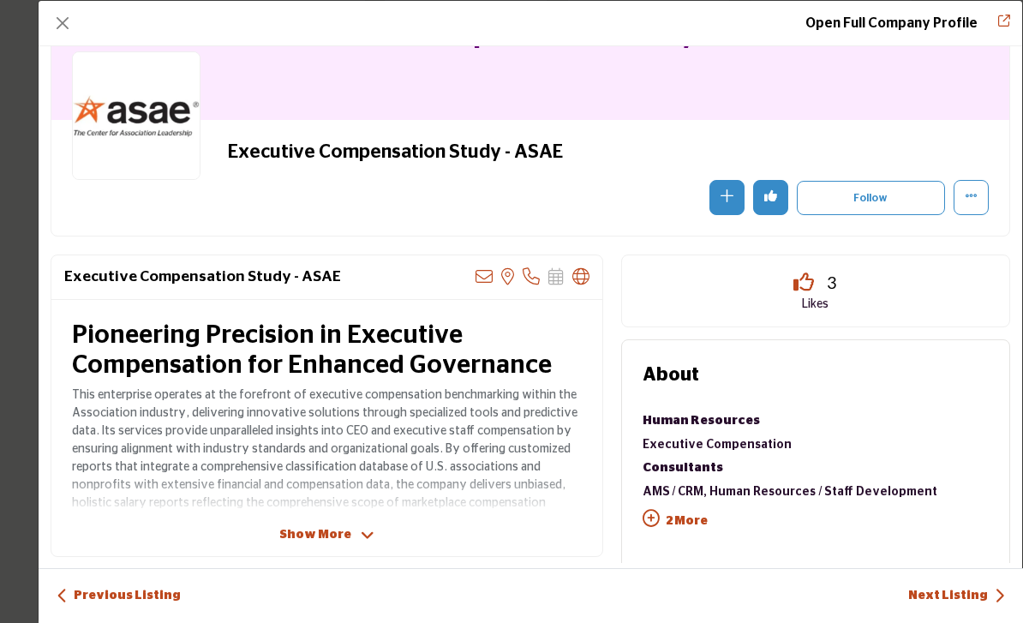
click at [972, 197] on icon "More Options" at bounding box center [971, 195] width 13 height 13
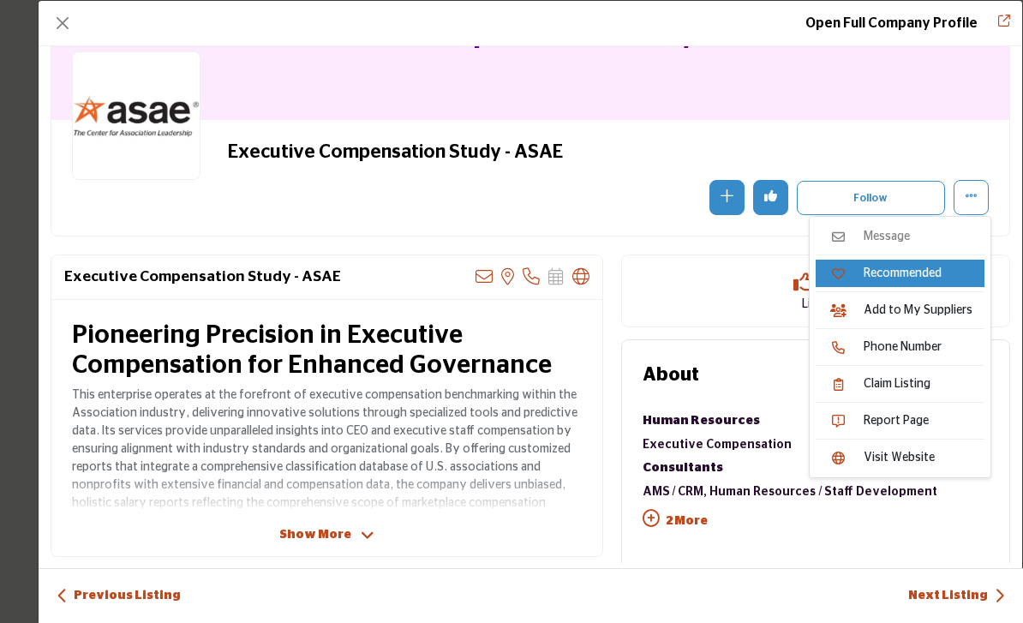
click at [925, 320] on link "Add to My Suppliers" at bounding box center [900, 309] width 169 height 27
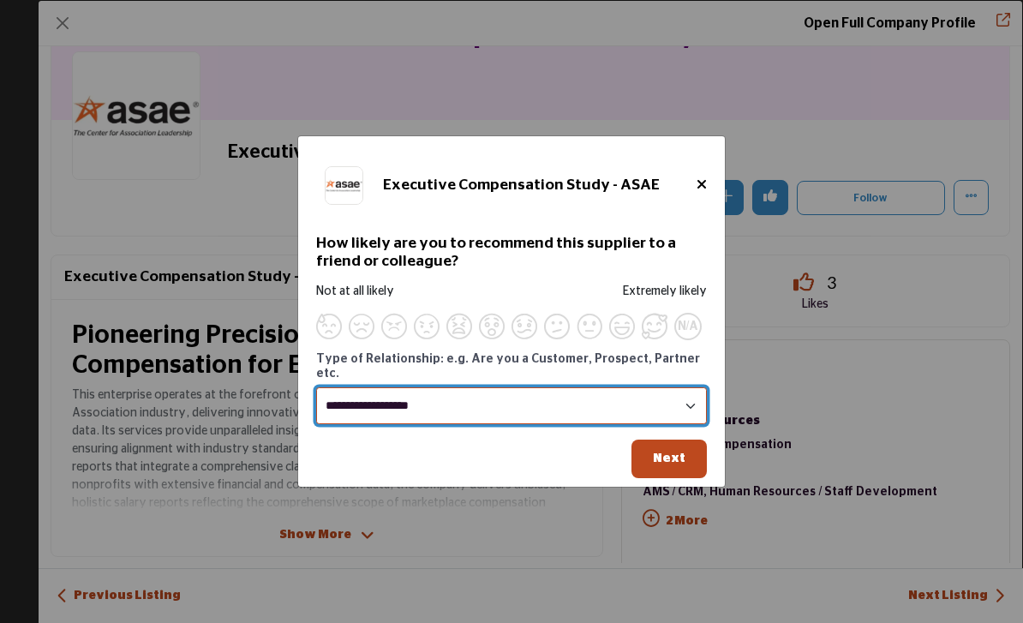
click at [647, 423] on select "**********" at bounding box center [511, 405] width 391 height 37
select select "********"
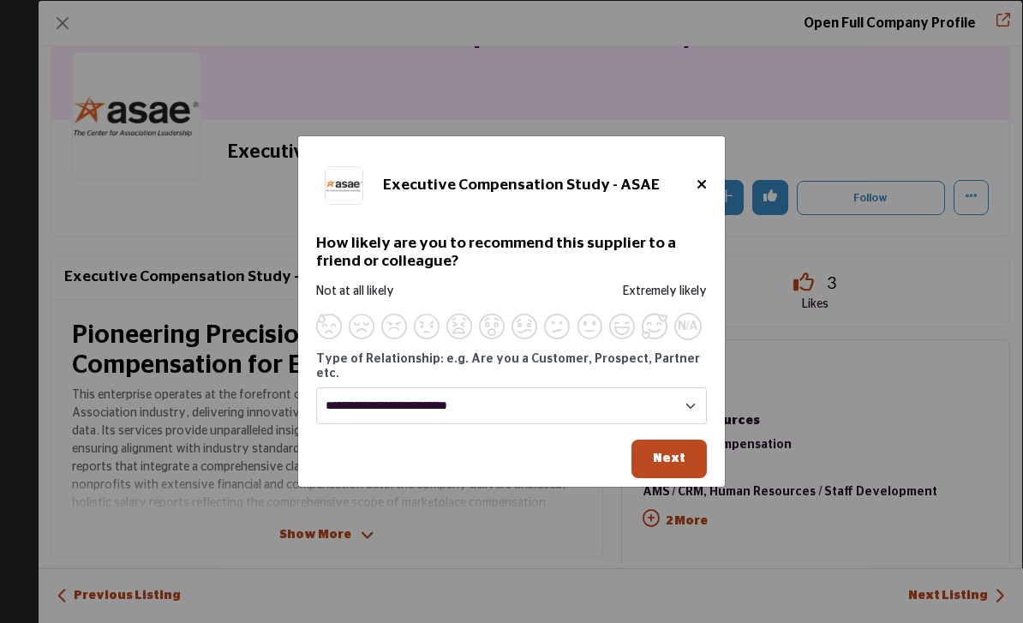
click at [680, 464] on span "Next" at bounding box center [669, 458] width 33 height 13
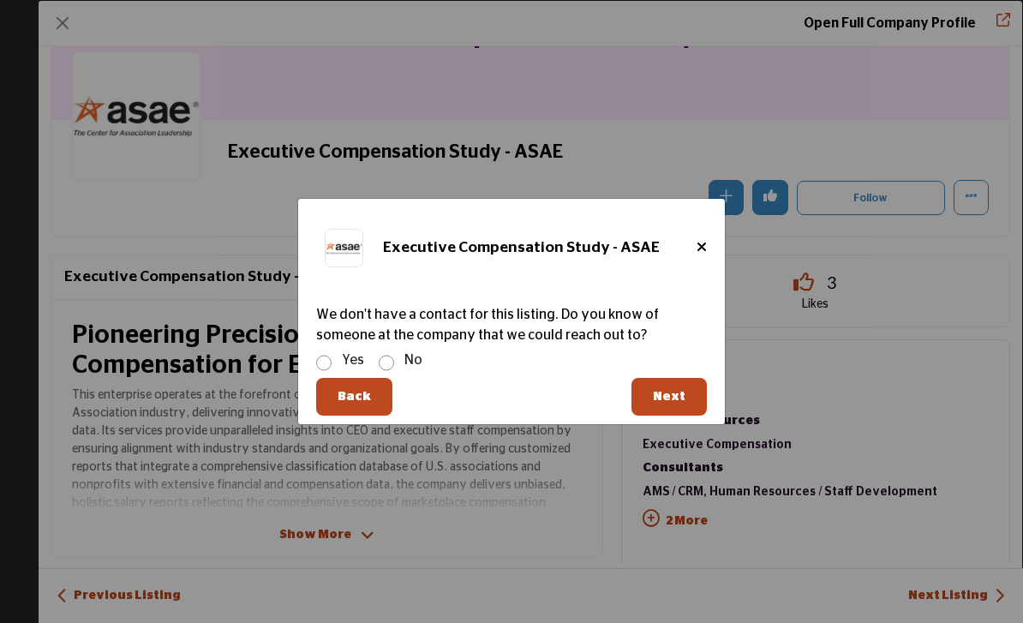
click at [404, 370] on label "No" at bounding box center [413, 360] width 18 height 21
click at [674, 403] on span "Next" at bounding box center [669, 396] width 33 height 13
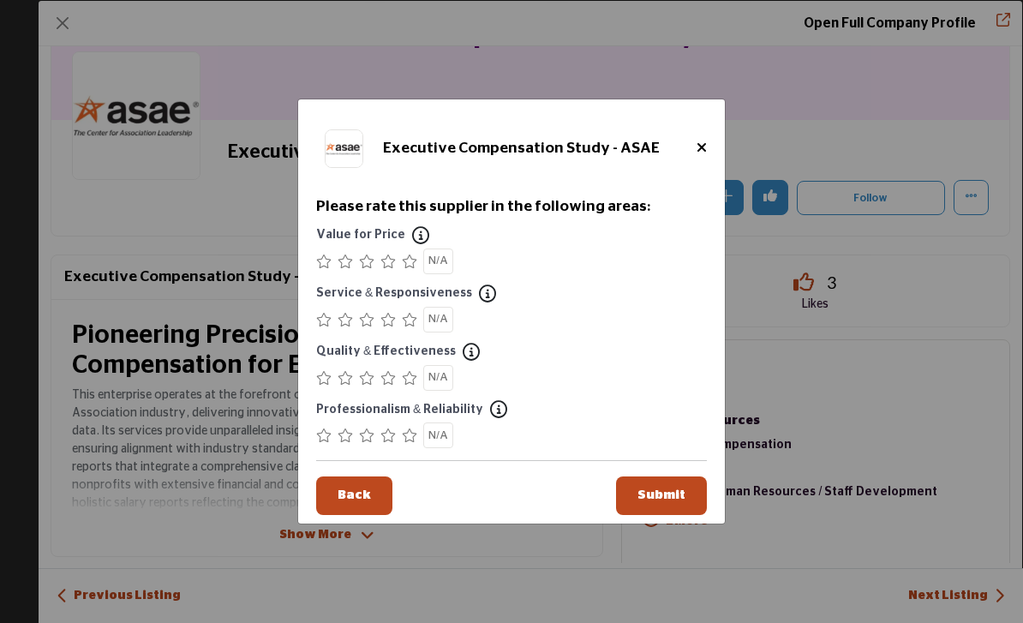
click at [674, 501] on span "Submit" at bounding box center [661, 494] width 48 height 13
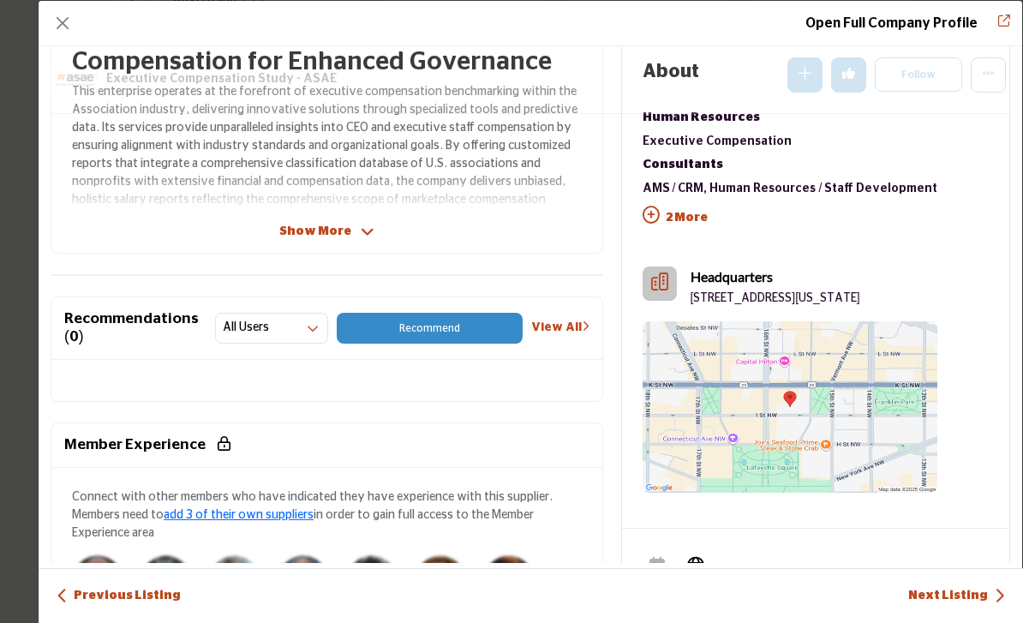
scroll to position [482, 0]
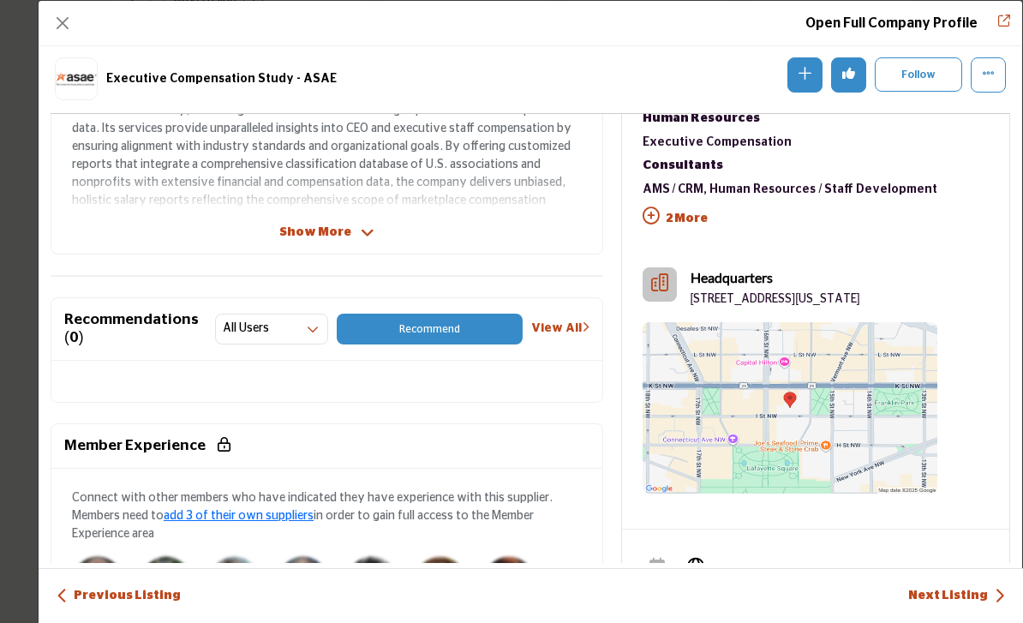
click at [655, 212] on icon "Company Data Modal" at bounding box center [651, 215] width 17 height 17
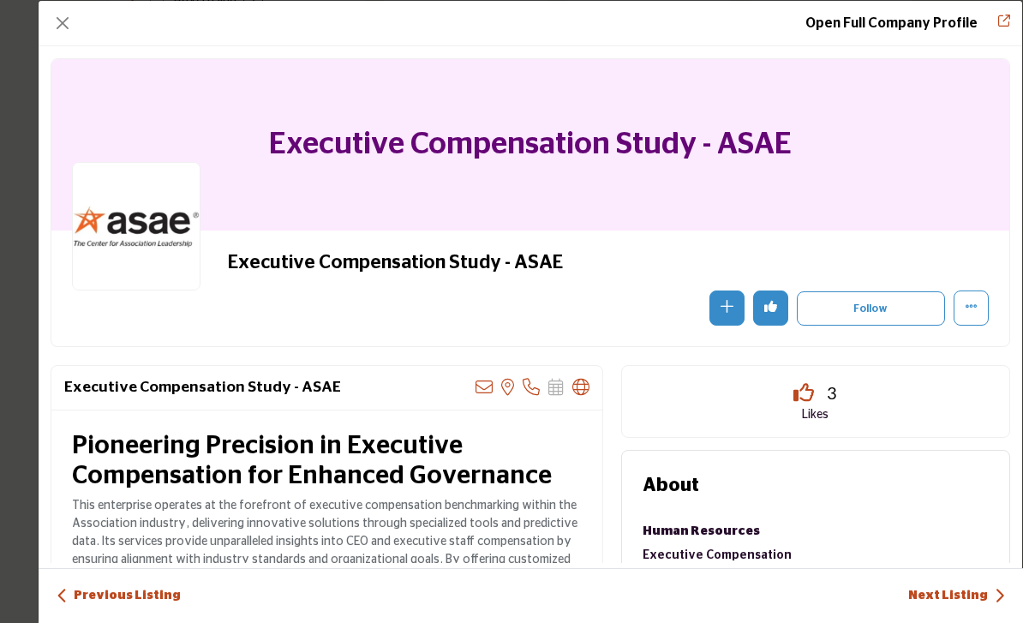
scroll to position [0, 0]
click at [62, 27] on button "Close" at bounding box center [63, 23] width 24 height 24
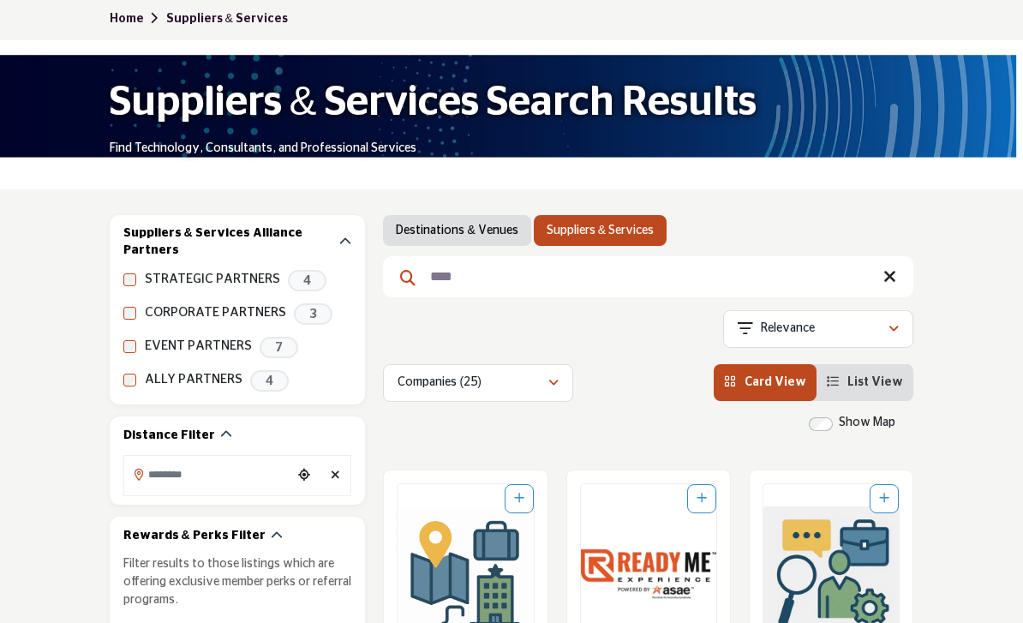
scroll to position [106, 0]
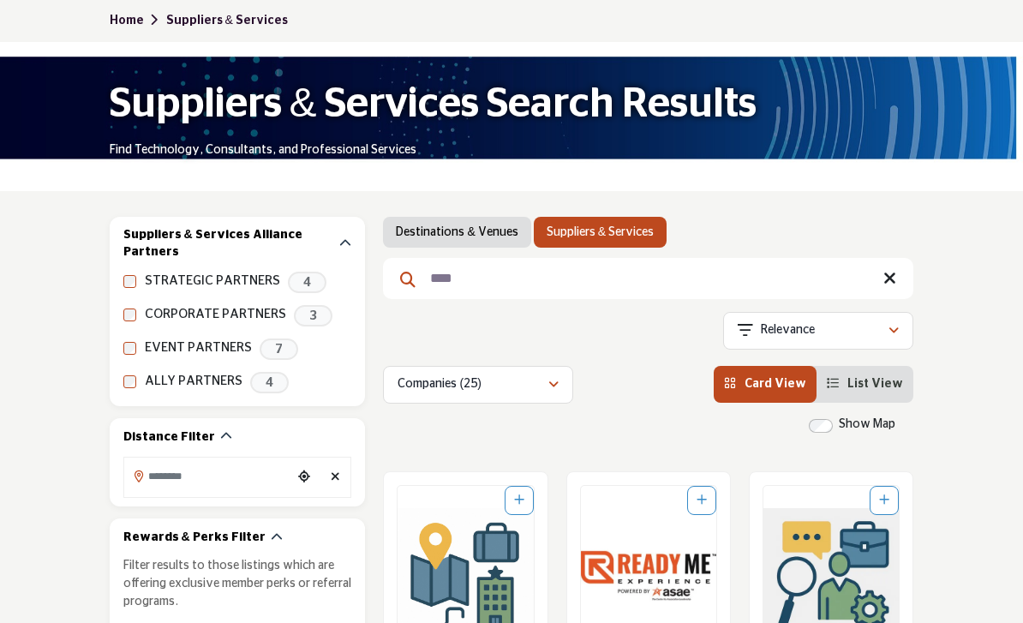
click at [886, 284] on icon at bounding box center [889, 278] width 13 height 17
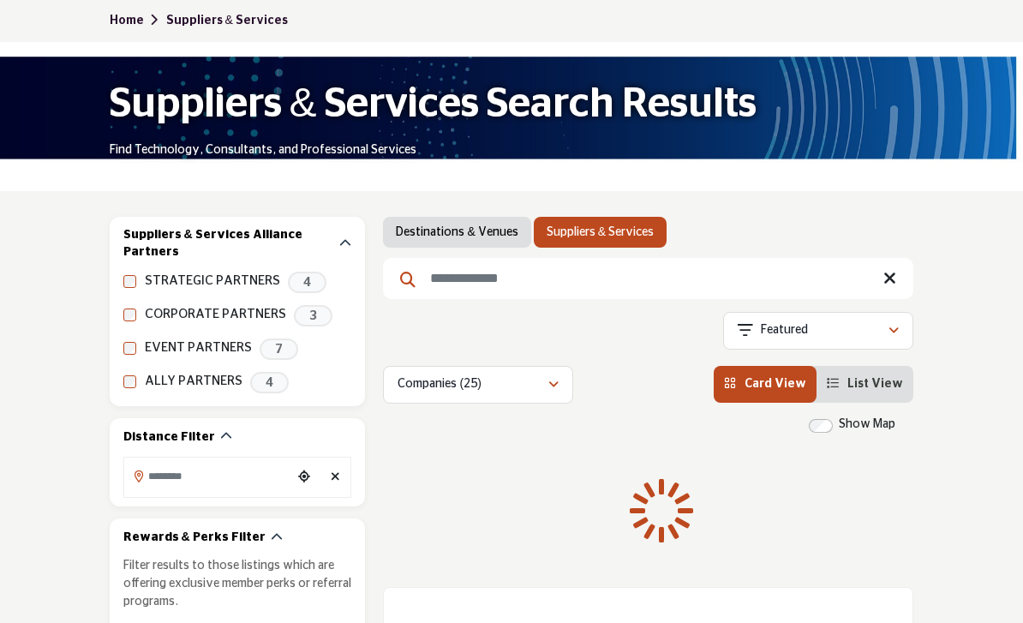
click at [767, 294] on input "Search Keyword" at bounding box center [648, 278] width 530 height 41
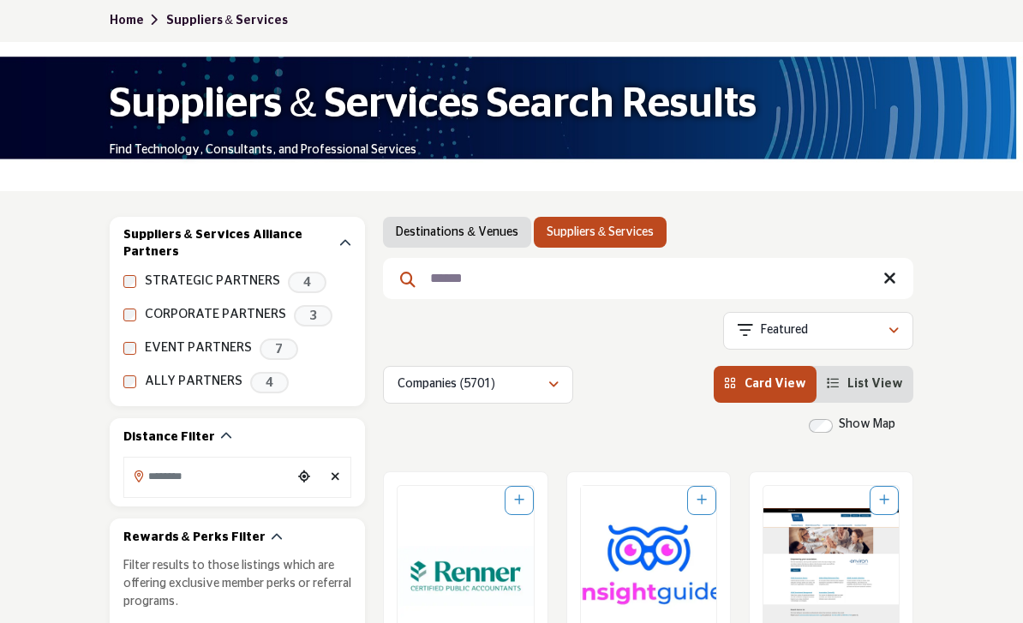
type input "******"
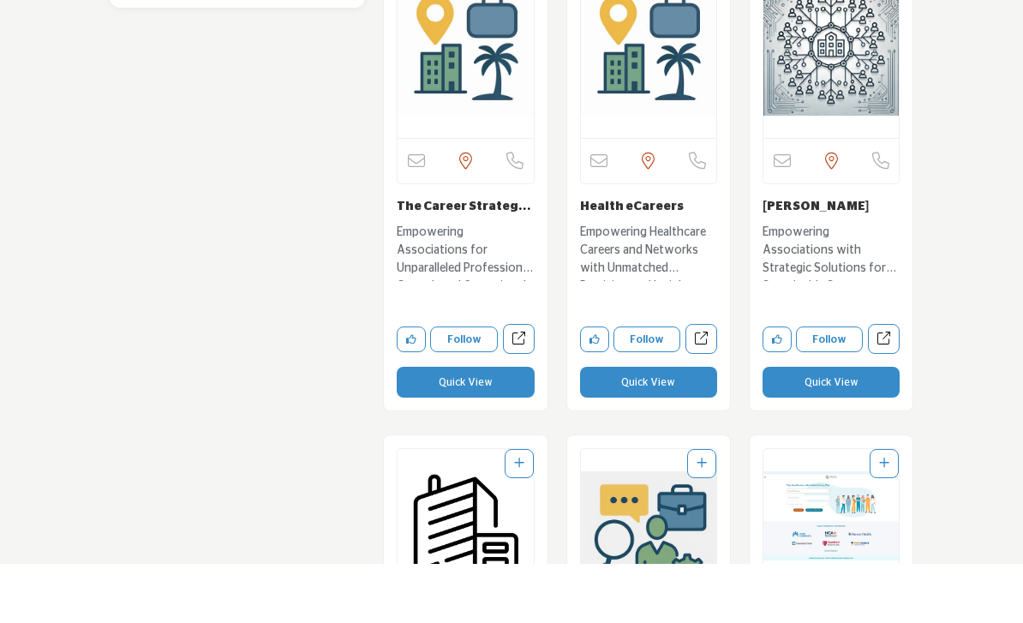
scroll to position [2049, 0]
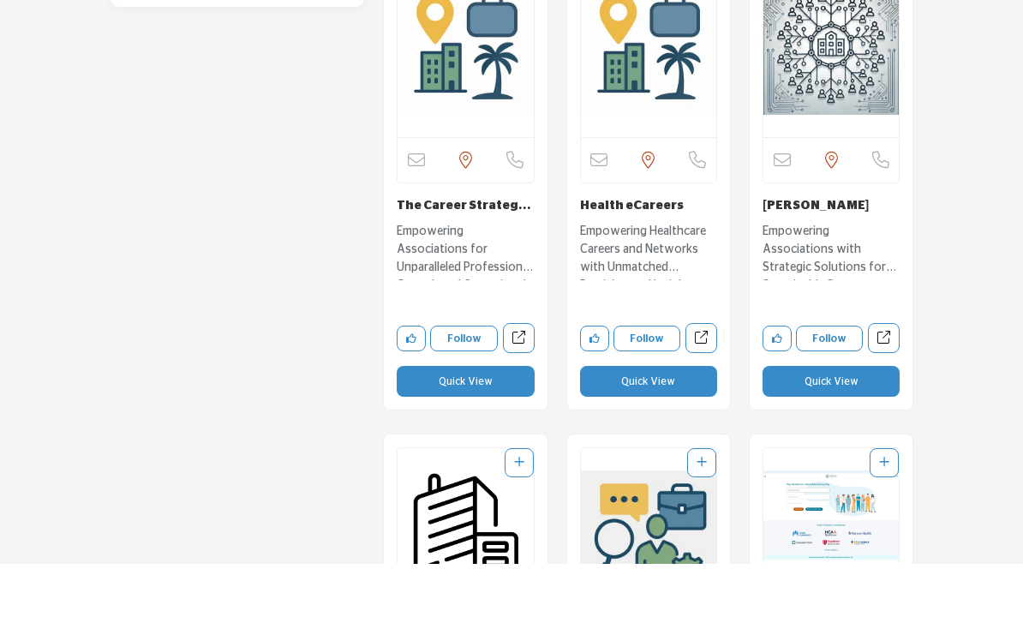
click at [673, 425] on button "Quick View" at bounding box center [648, 440] width 137 height 31
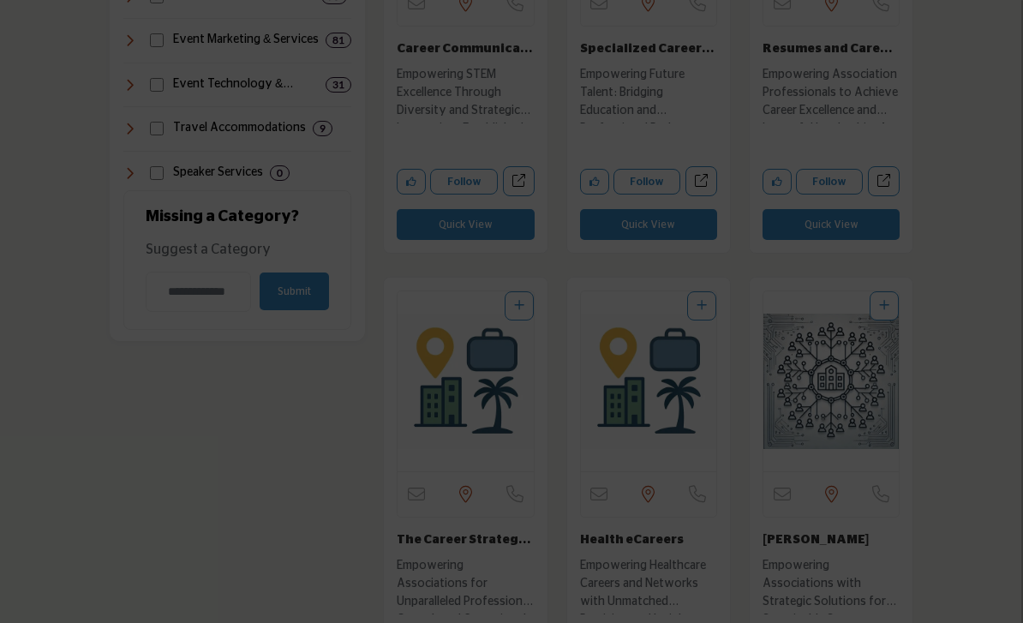
scroll to position [1773, 0]
click at [103, 484] on div at bounding box center [511, 311] width 1023 height 623
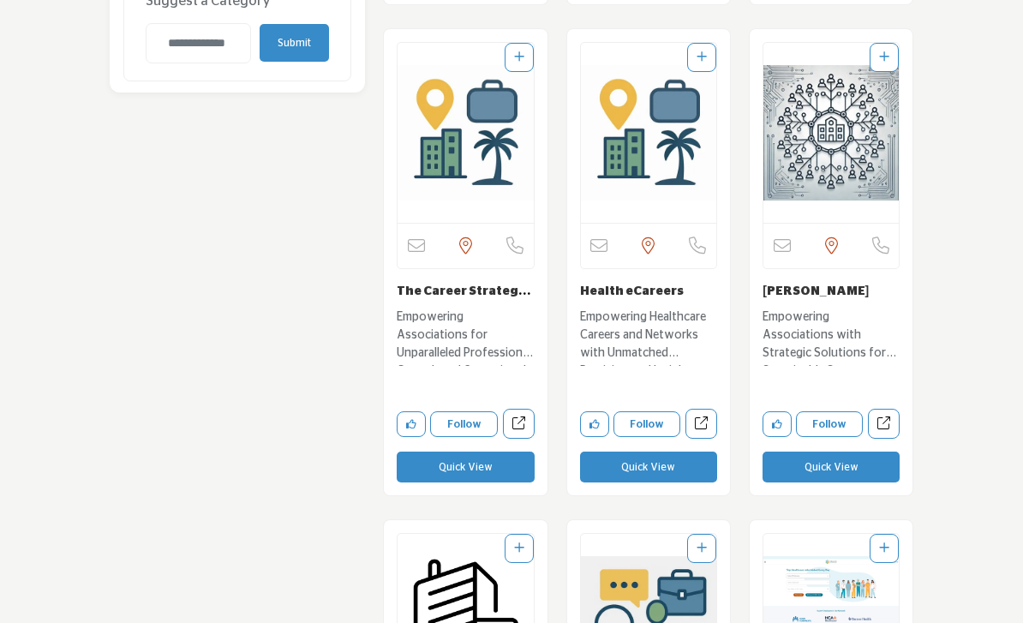
click at [655, 468] on button "Quick View" at bounding box center [648, 467] width 137 height 31
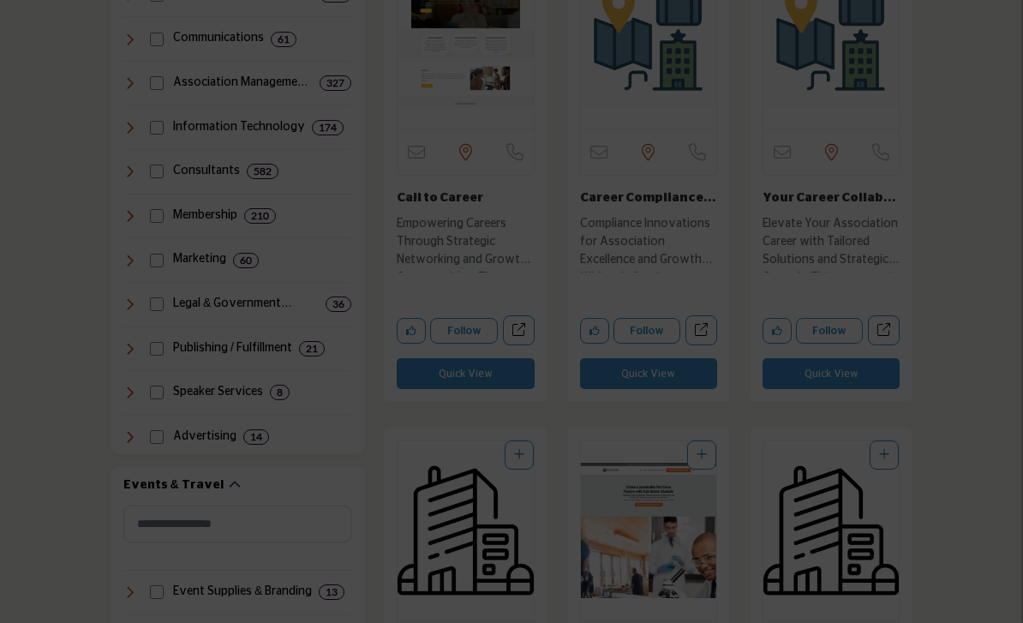
scroll to position [1131, 0]
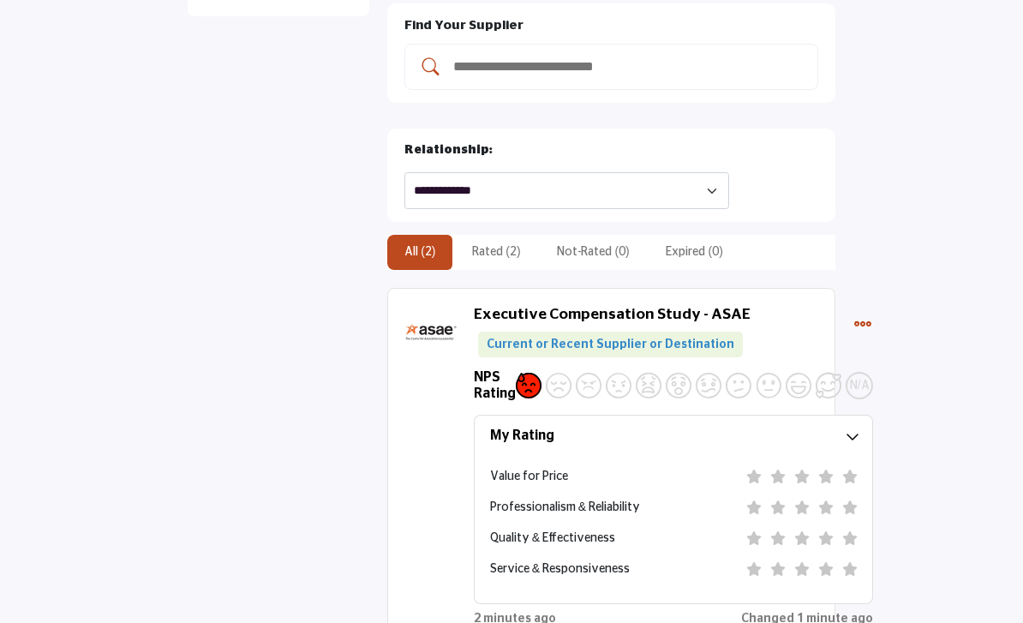
scroll to position [308, 0]
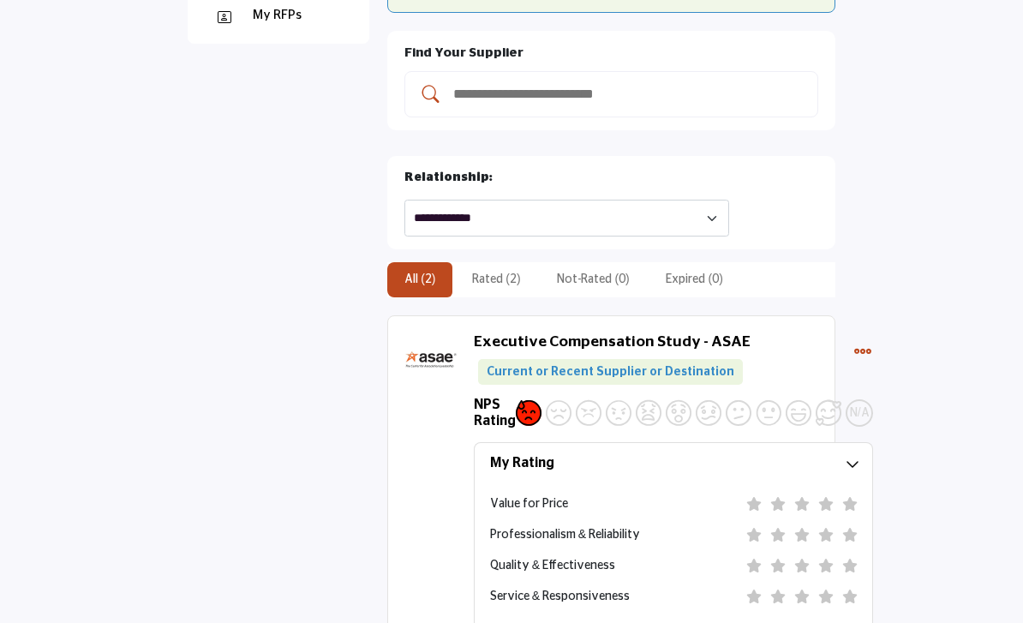
click at [868, 342] on icon "Select Dropdown Menu Options" at bounding box center [862, 351] width 19 height 19
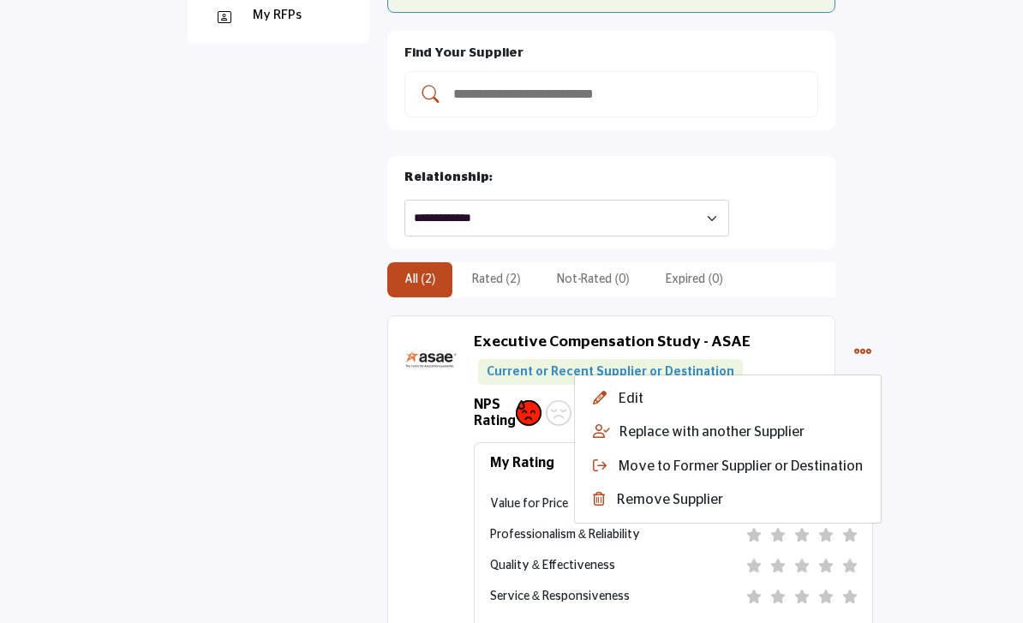
click at [625, 381] on button "Edit" at bounding box center [728, 397] width 306 height 33
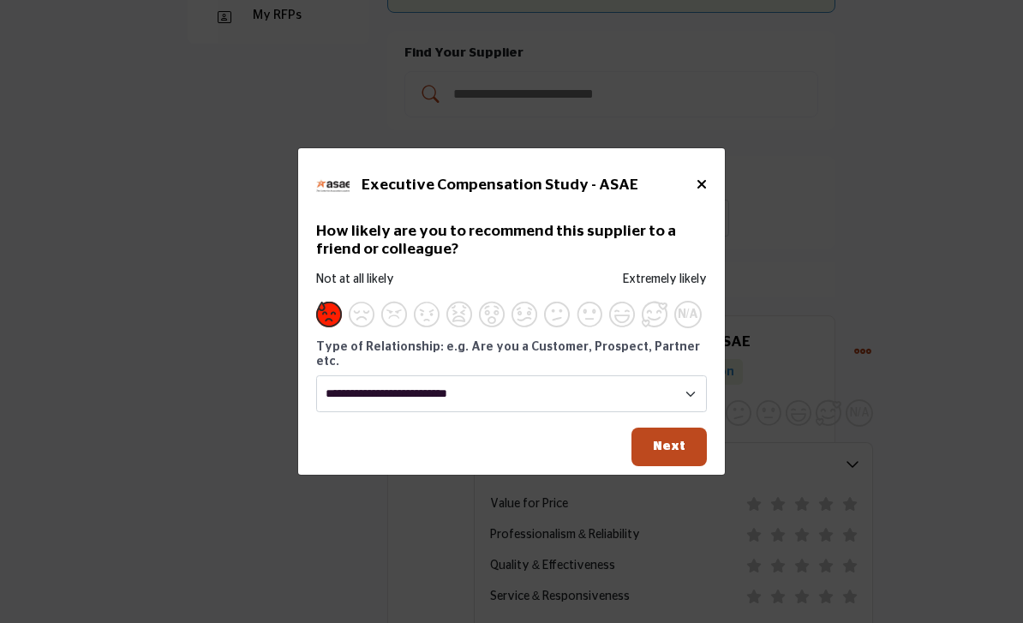
click at [658, 327] on span "Supplier Rating and Recommendation Modal for Executive Compensation Study - ASAE" at bounding box center [655, 315] width 26 height 26
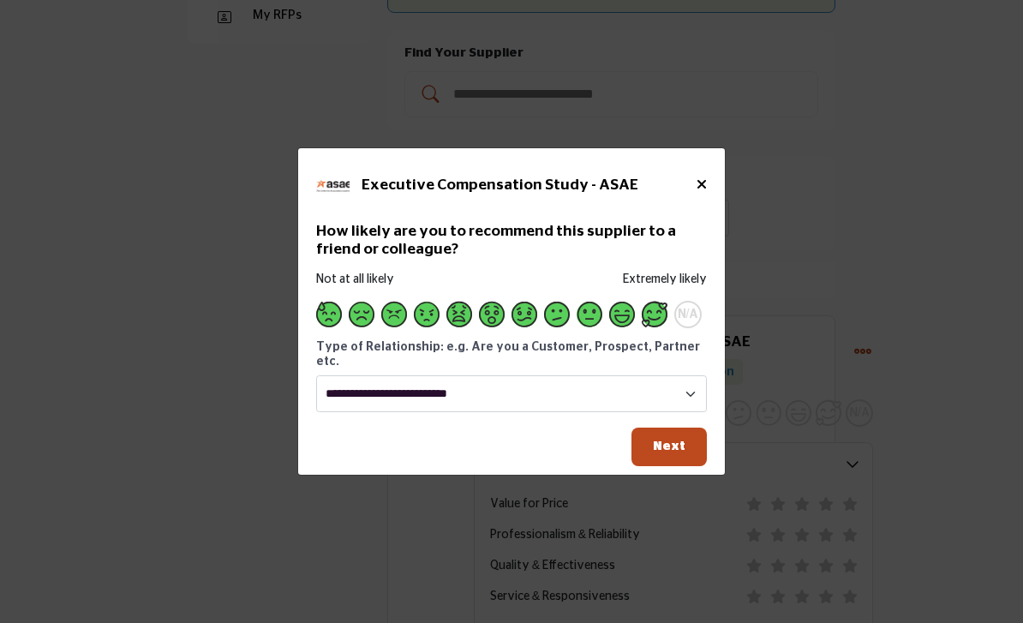
click at [673, 466] on button "Next" at bounding box center [668, 447] width 75 height 39
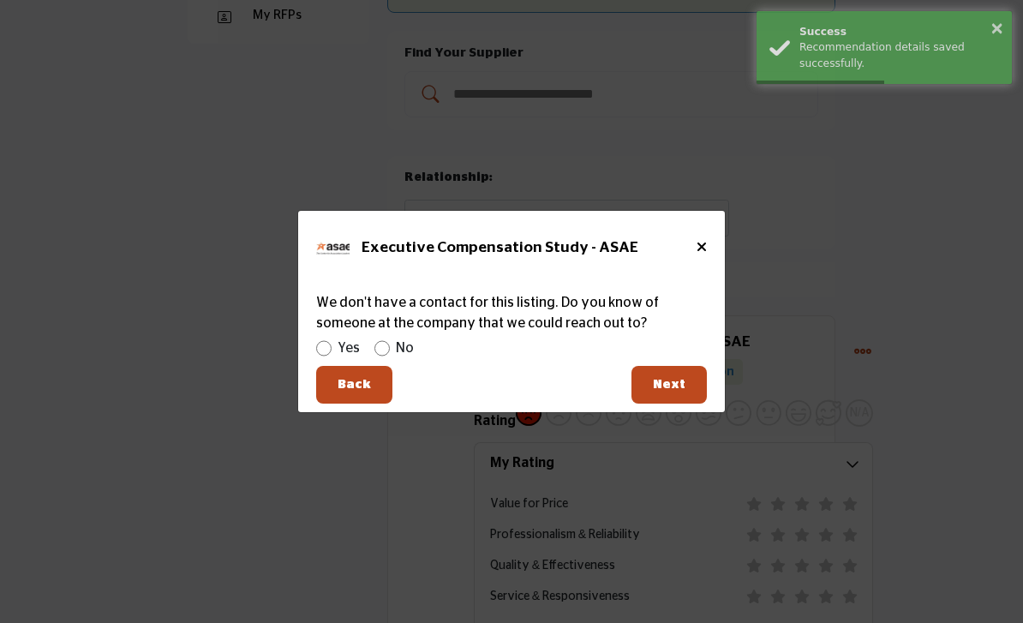
click at [691, 404] on button "Next" at bounding box center [668, 385] width 75 height 39
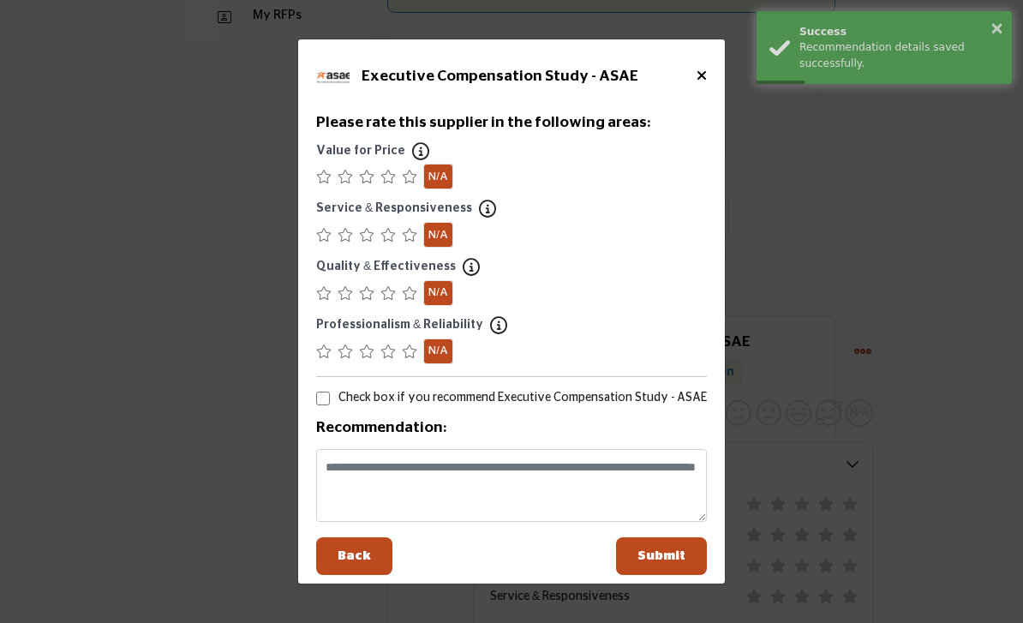
click at [683, 562] on span "Submit" at bounding box center [661, 555] width 48 height 13
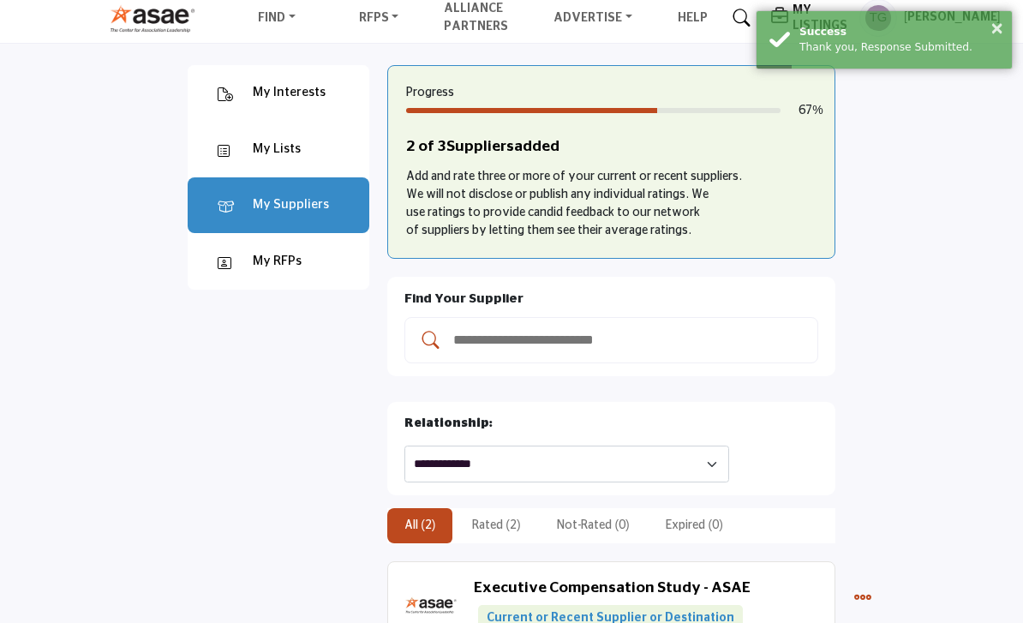
scroll to position [0, 0]
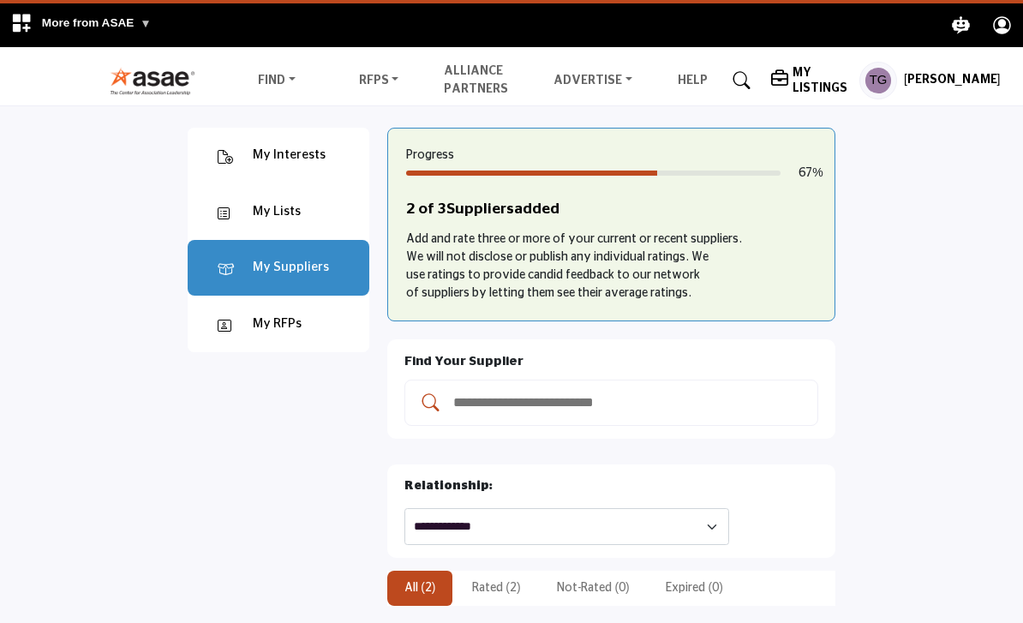
click at [144, 83] on img at bounding box center [157, 81] width 95 height 28
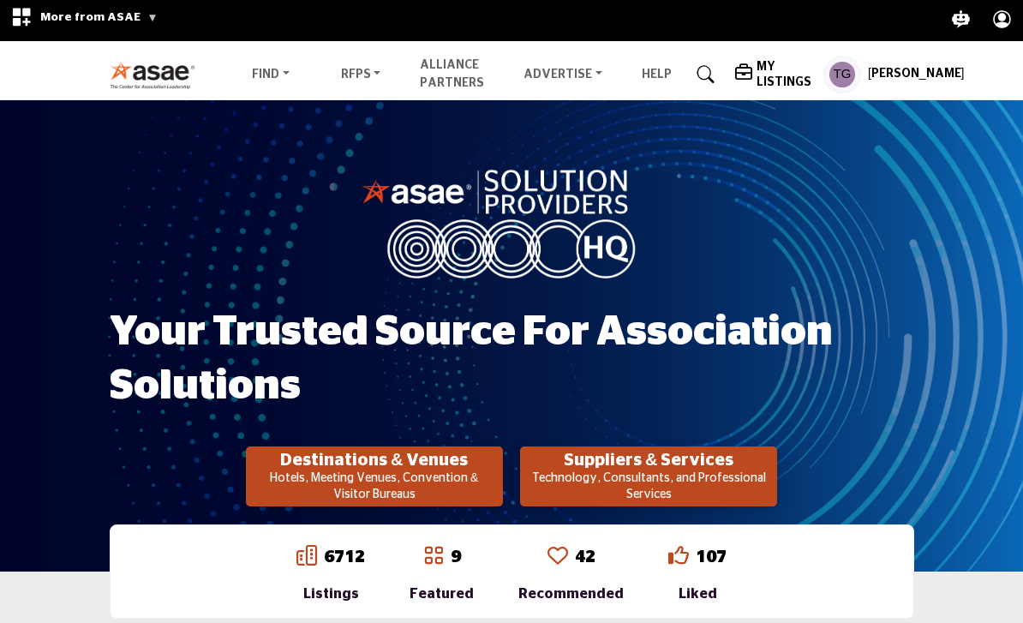
scroll to position [10, 0]
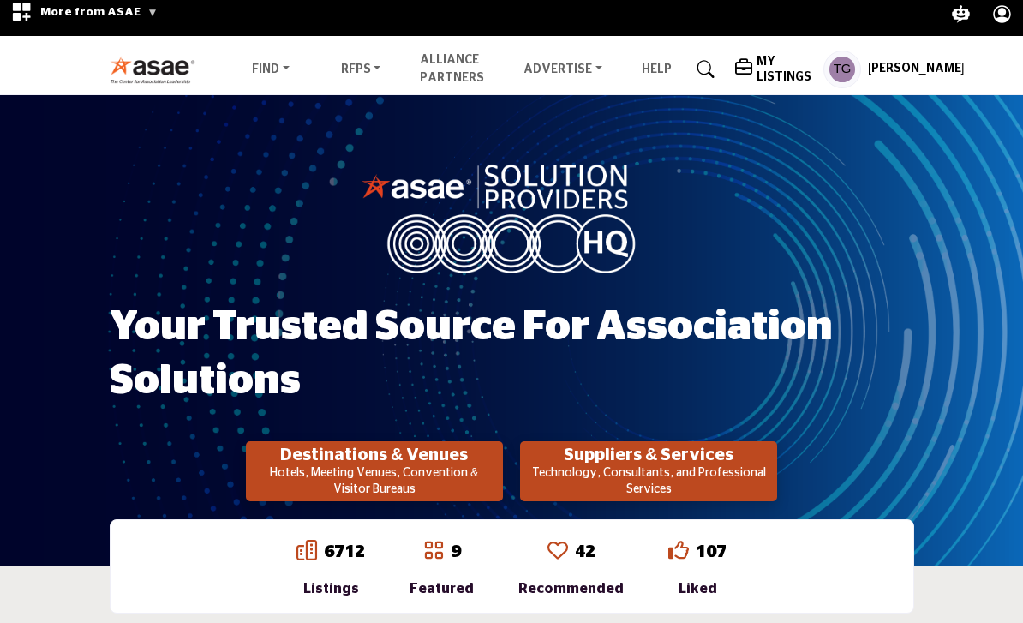
click at [498, 463] on h2 "Suppliers & Services" at bounding box center [374, 456] width 247 height 21
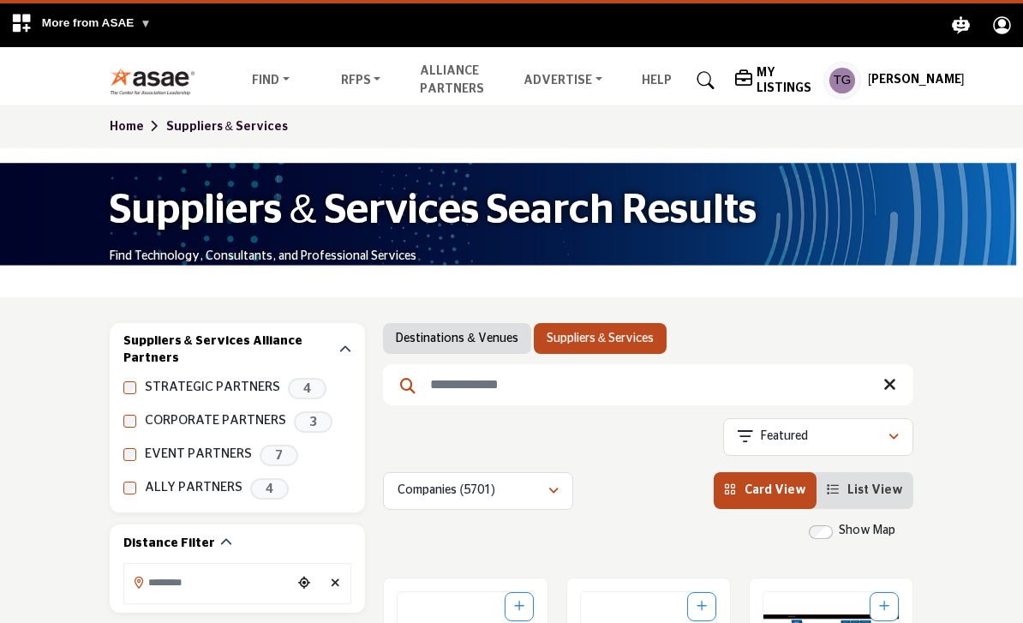
click at [608, 381] on input "Search Keyword" at bounding box center [648, 384] width 530 height 41
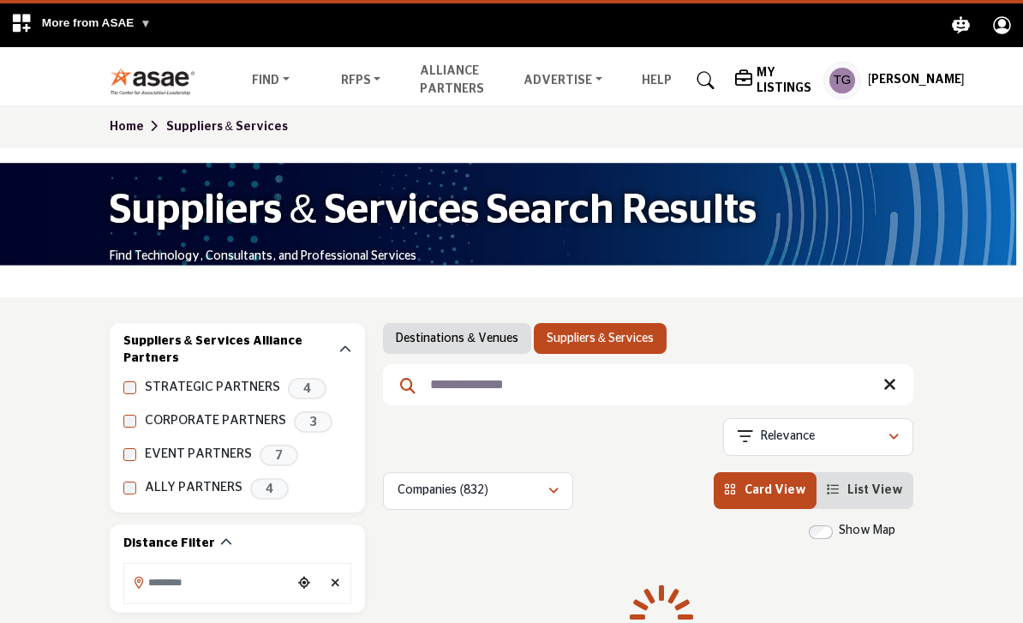
type input "**********"
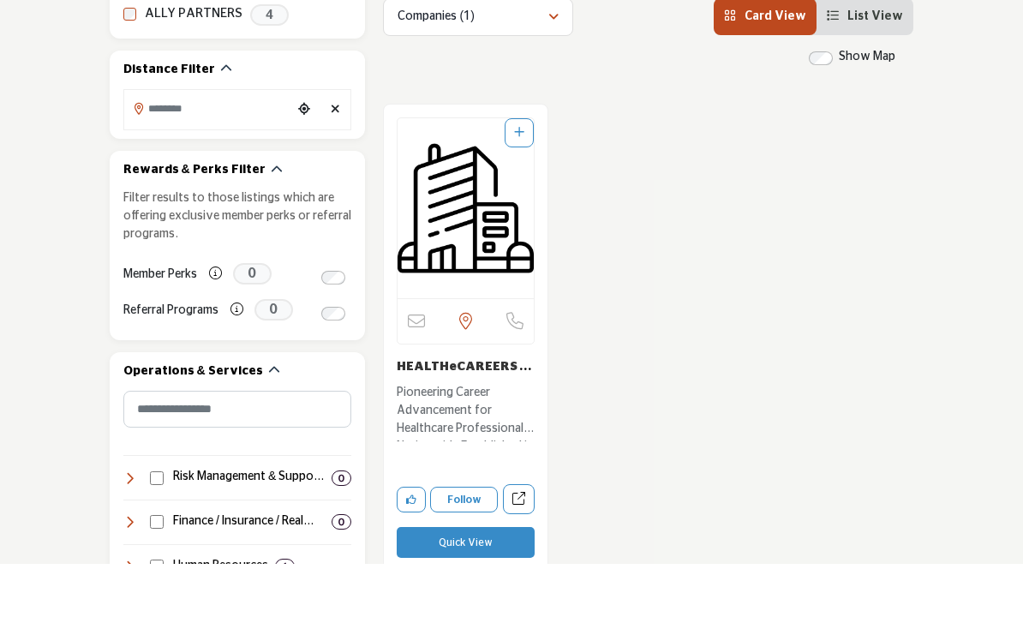
scroll to position [416, 0]
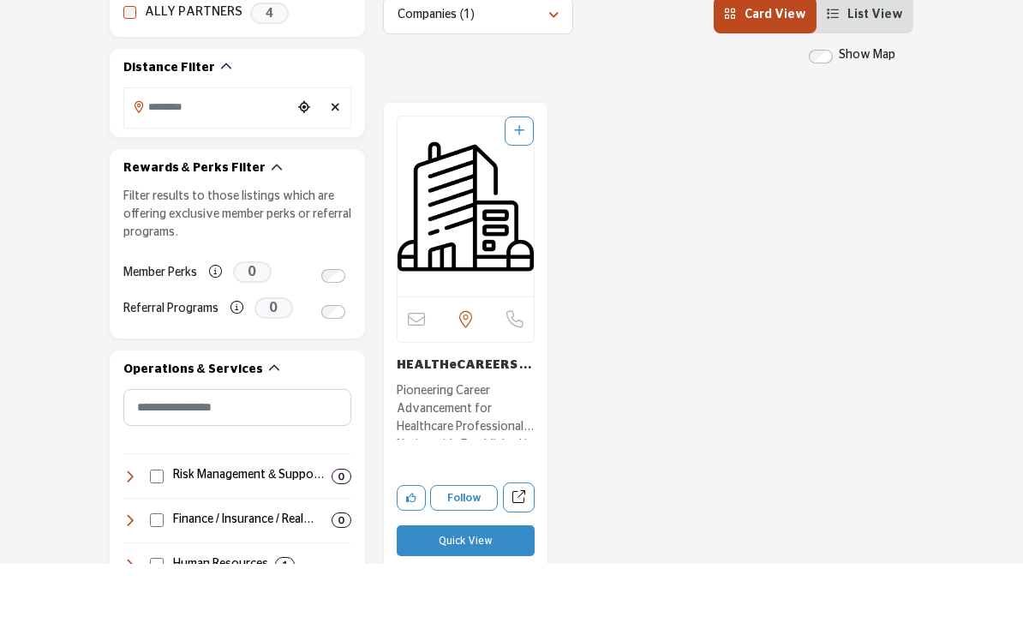
click at [484, 584] on button "Quick View" at bounding box center [465, 599] width 137 height 31
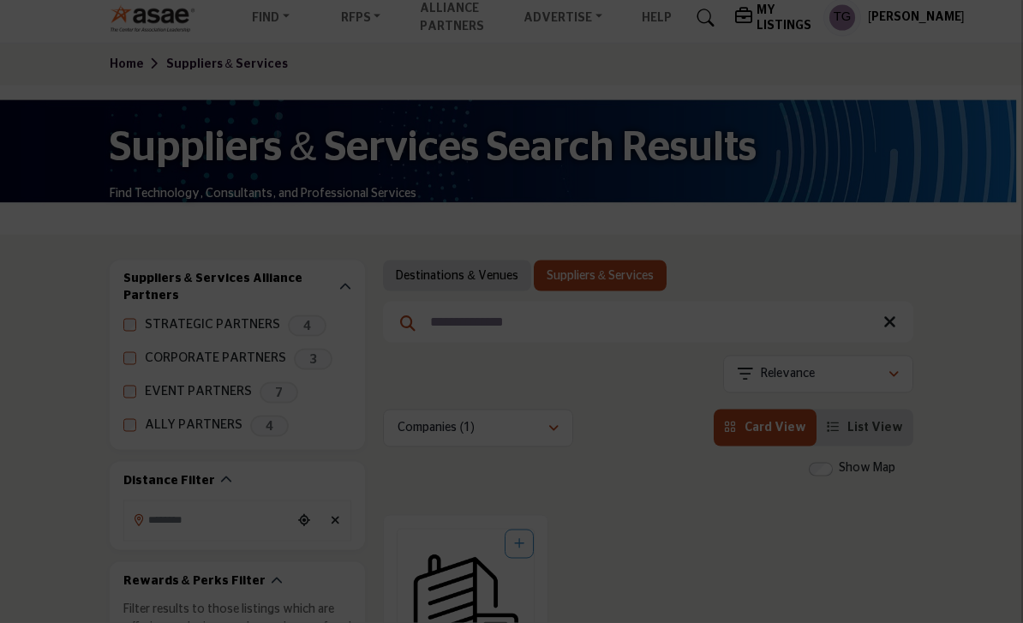
scroll to position [0, 0]
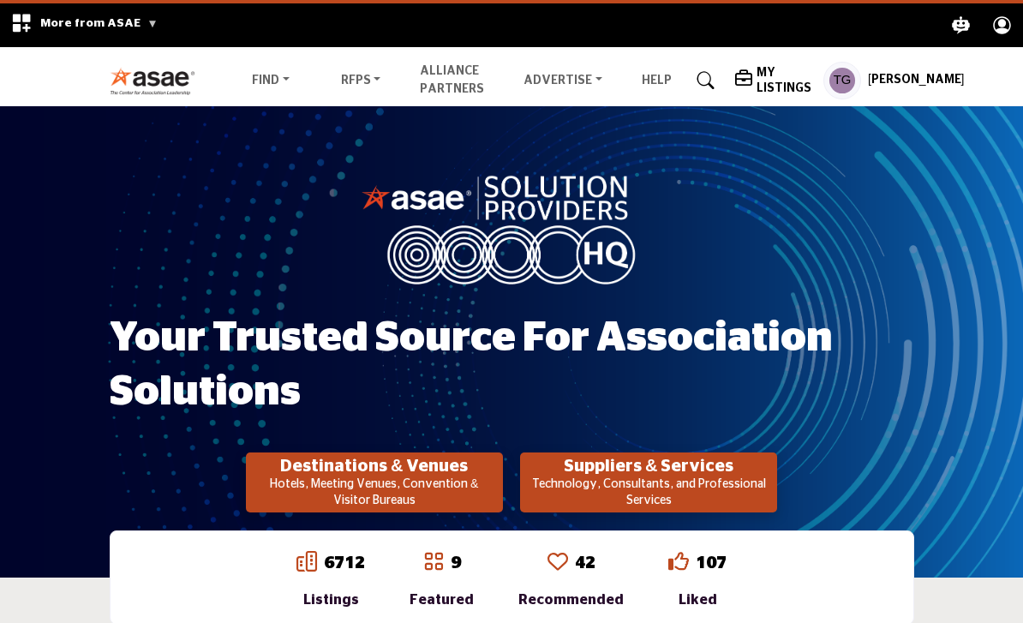
scroll to position [41, 0]
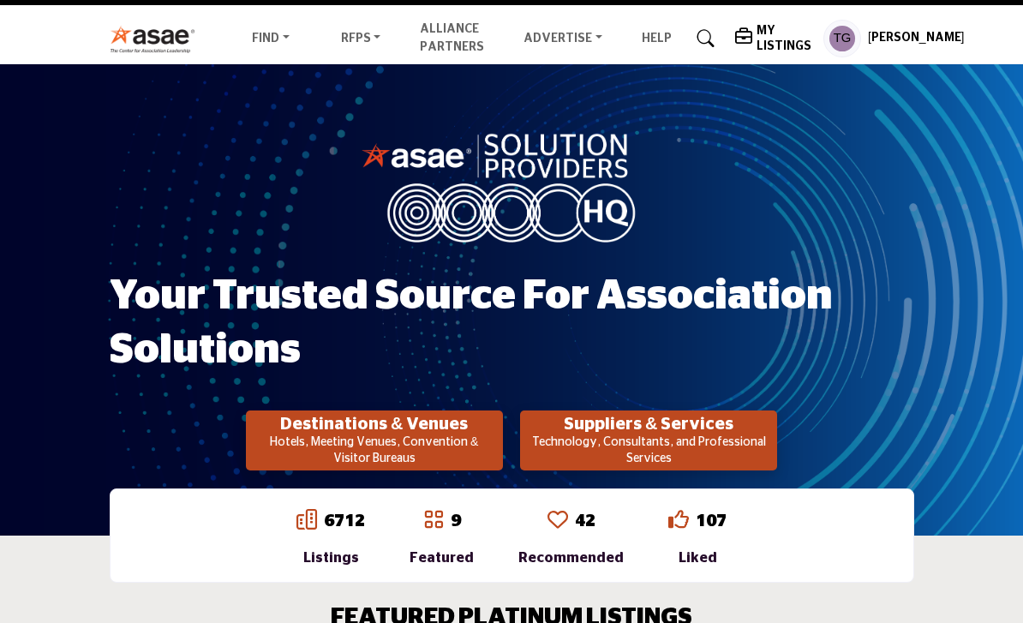
click at [498, 447] on p "Technology, Consultants, and Professional Services" at bounding box center [374, 451] width 247 height 33
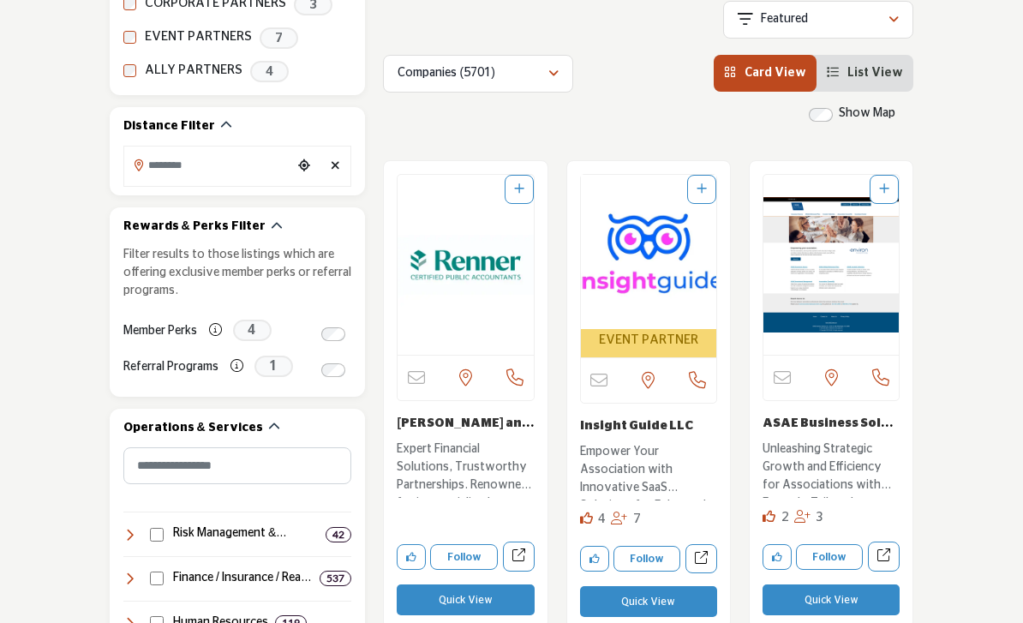
scroll to position [418, 0]
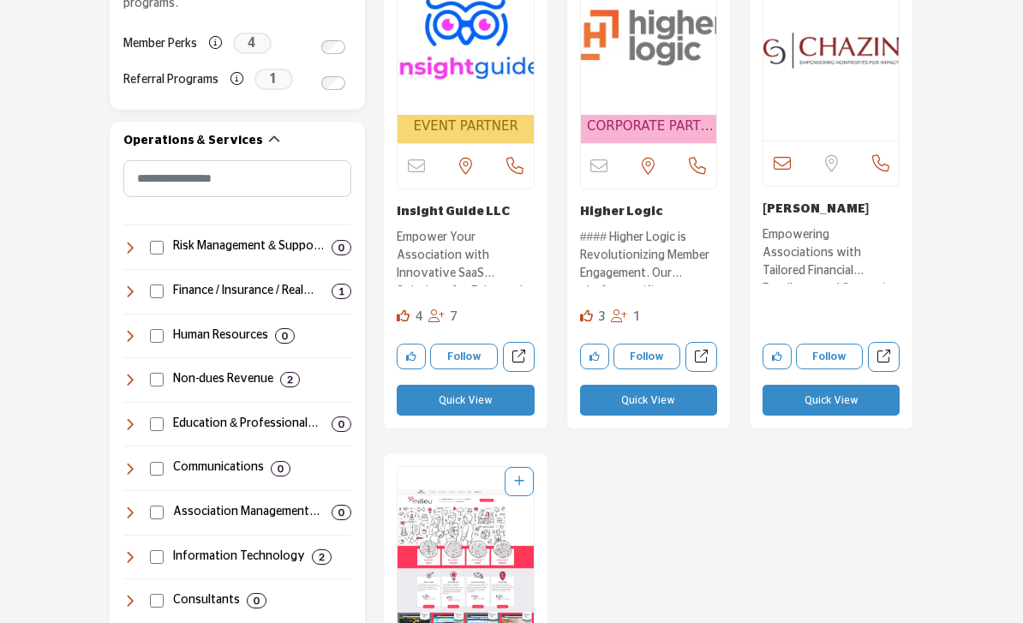
scroll to position [704, 0]
click at [686, 393] on button "Quick View" at bounding box center [648, 400] width 137 height 31
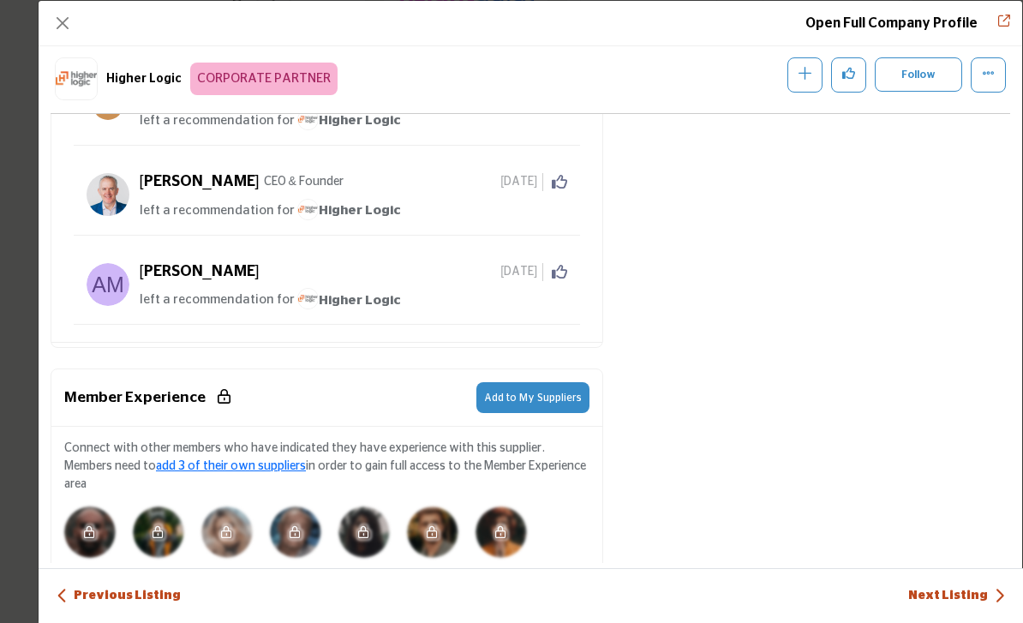
scroll to position [1437, 0]
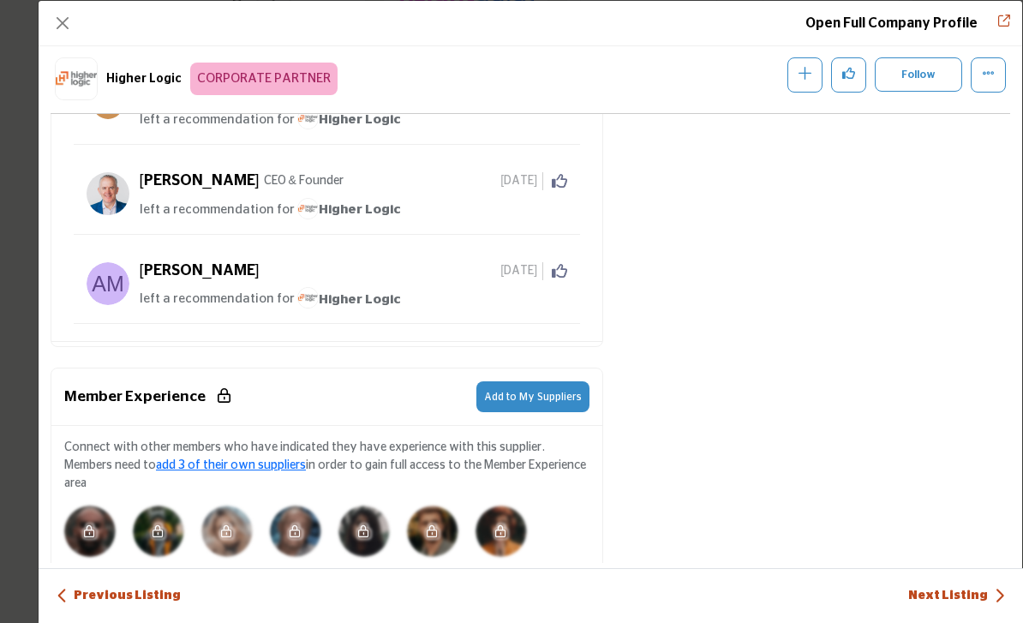
click at [565, 392] on span "Add to My Suppliers" at bounding box center [533, 397] width 98 height 10
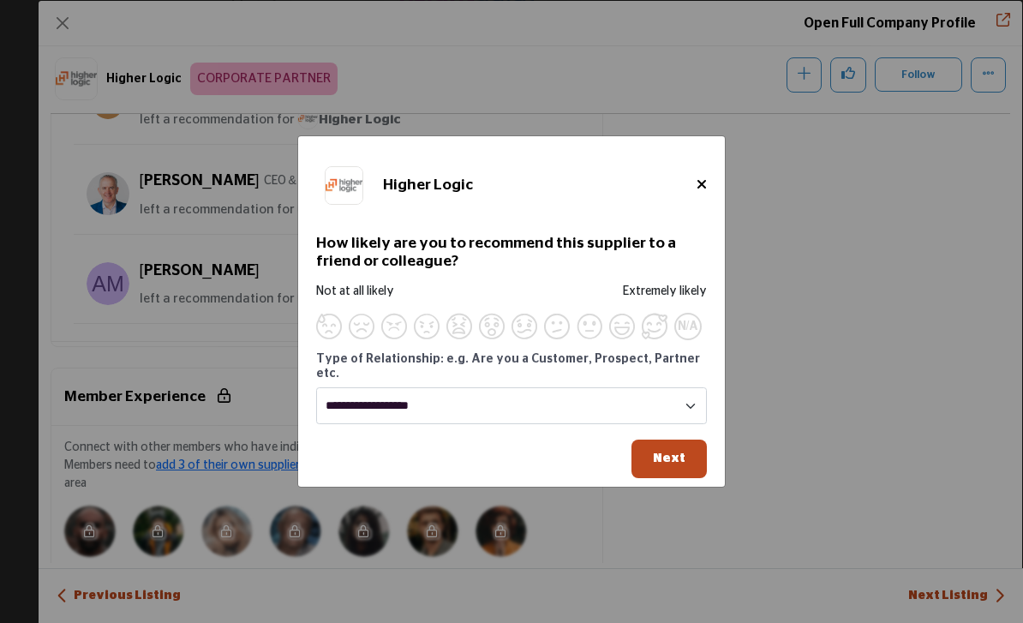
click at [592, 339] on span "Supplier Rating and Recommendation Modal for Higher Logic" at bounding box center [590, 327] width 26 height 26
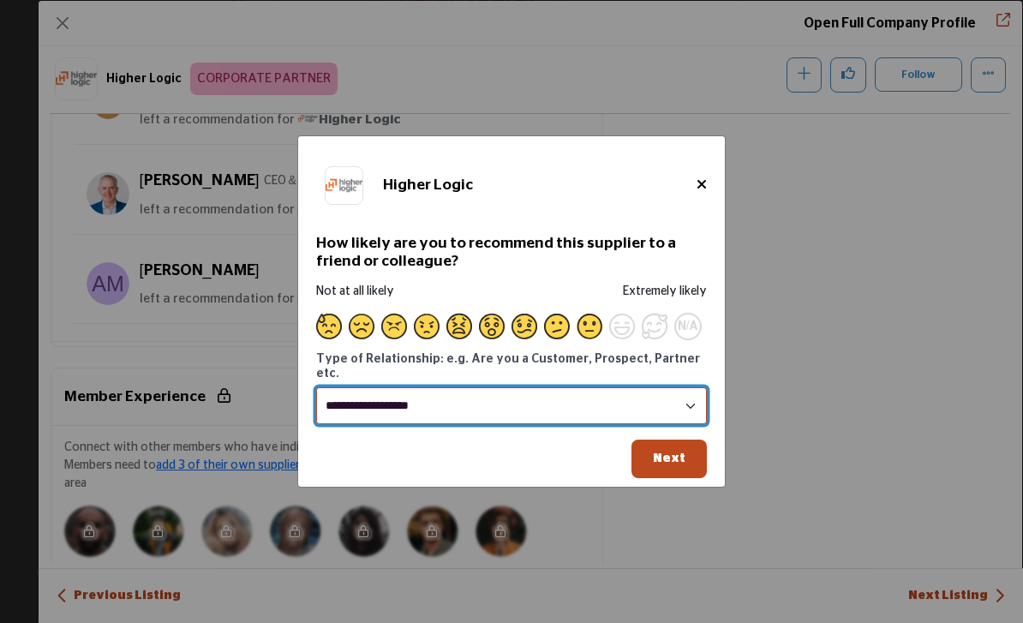
click at [542, 424] on select "**********" at bounding box center [511, 405] width 391 height 37
select select "********"
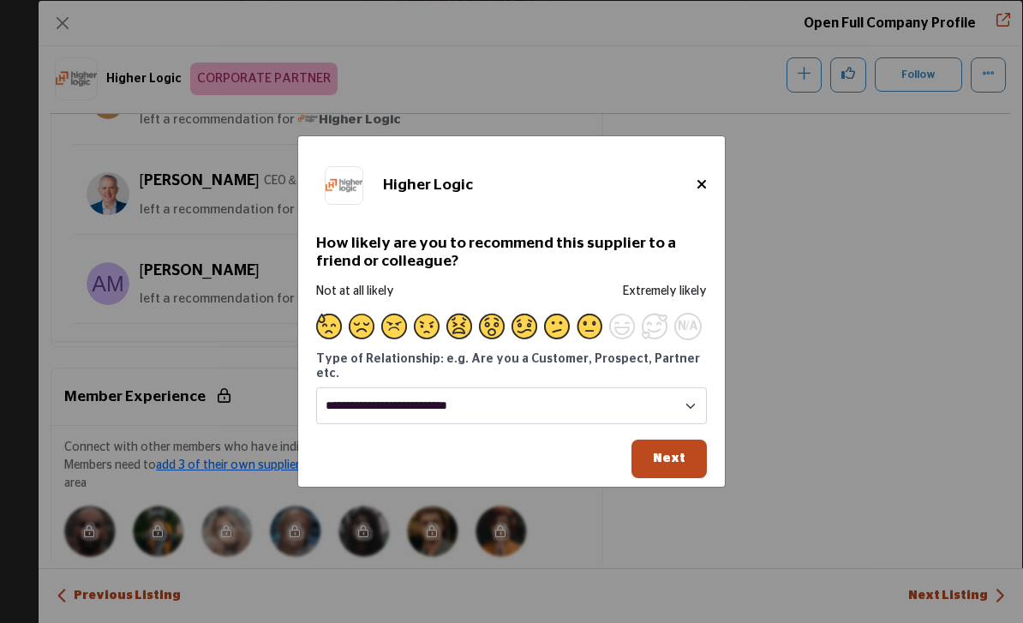
click at [677, 464] on span "Next" at bounding box center [669, 458] width 33 height 13
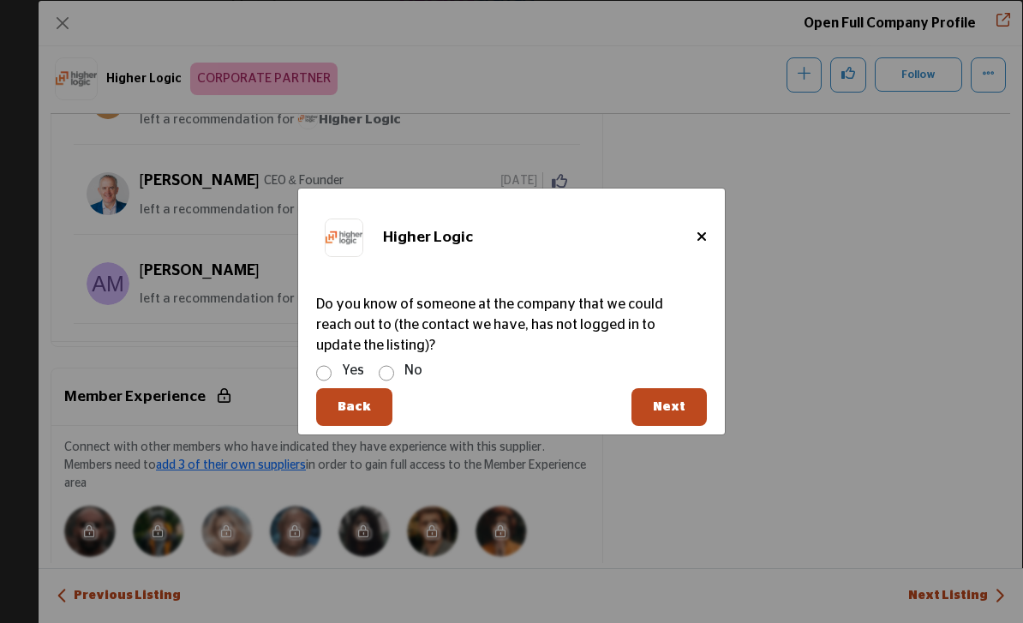
click at [397, 385] on div "Yes No" at bounding box center [511, 372] width 391 height 25
click at [398, 385] on div "Yes No" at bounding box center [511, 372] width 391 height 25
click at [675, 427] on button "Next" at bounding box center [668, 407] width 75 height 39
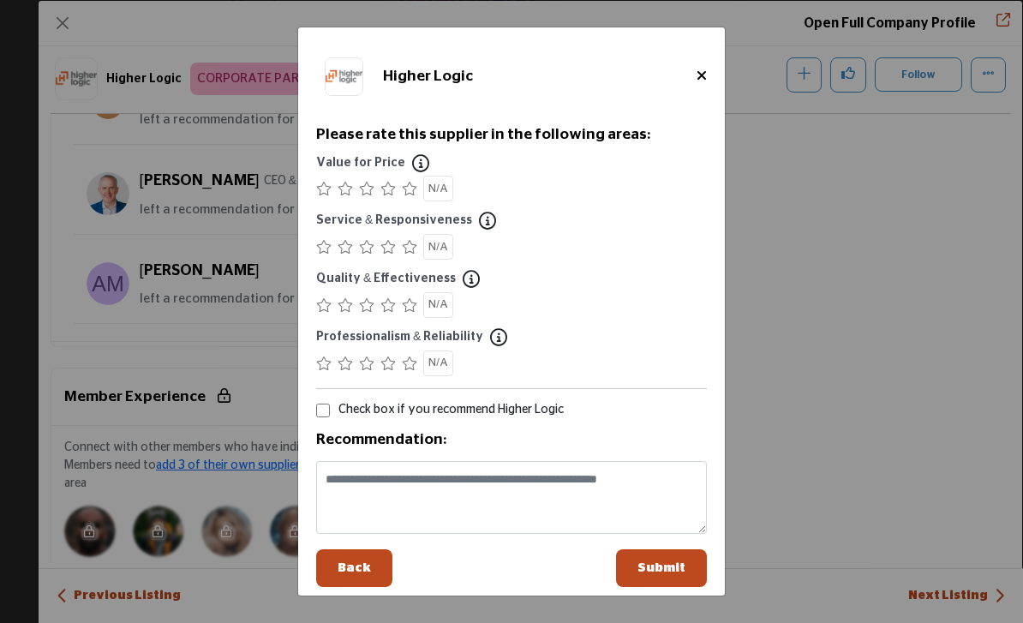
click at [361, 195] on icon "Supplier Rating and Recommendation Modal for Higher Logic" at bounding box center [366, 189] width 15 height 14
click at [386, 254] on icon "Supplier Rating and Recommendation Modal for Higher Logic" at bounding box center [387, 247] width 15 height 14
click at [362, 312] on icon "Supplier Rating and Recommendation Modal for Higher Logic" at bounding box center [366, 305] width 15 height 14
click at [388, 370] on icon "Supplier Rating and Recommendation Modal for Higher Logic" at bounding box center [387, 363] width 15 height 14
click at [387, 312] on icon "Supplier Rating and Recommendation Modal for Higher Logic" at bounding box center [387, 305] width 15 height 14
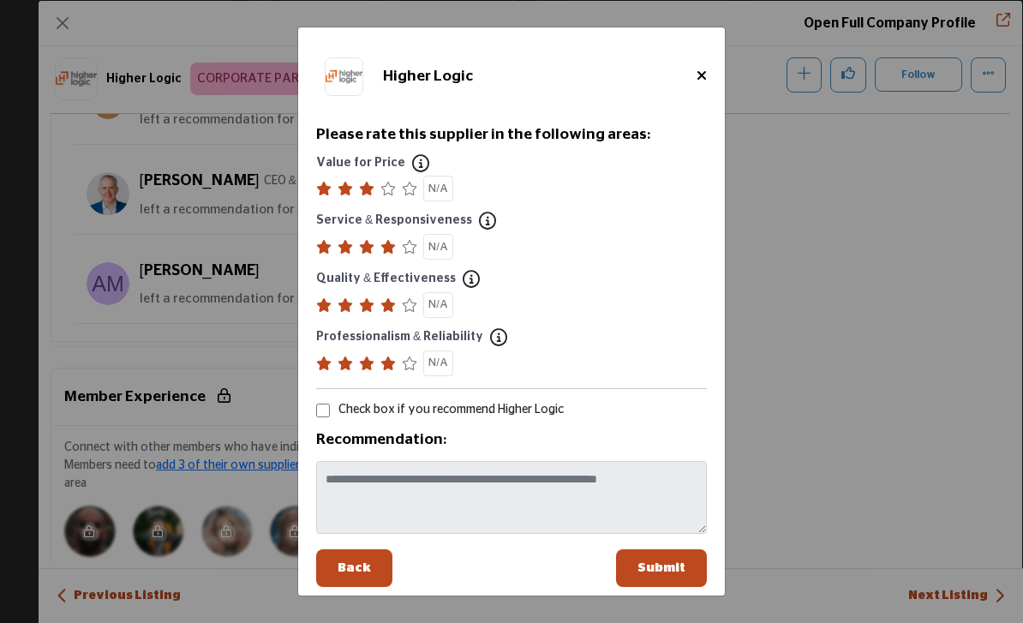
click at [685, 574] on span "Submit" at bounding box center [661, 567] width 48 height 13
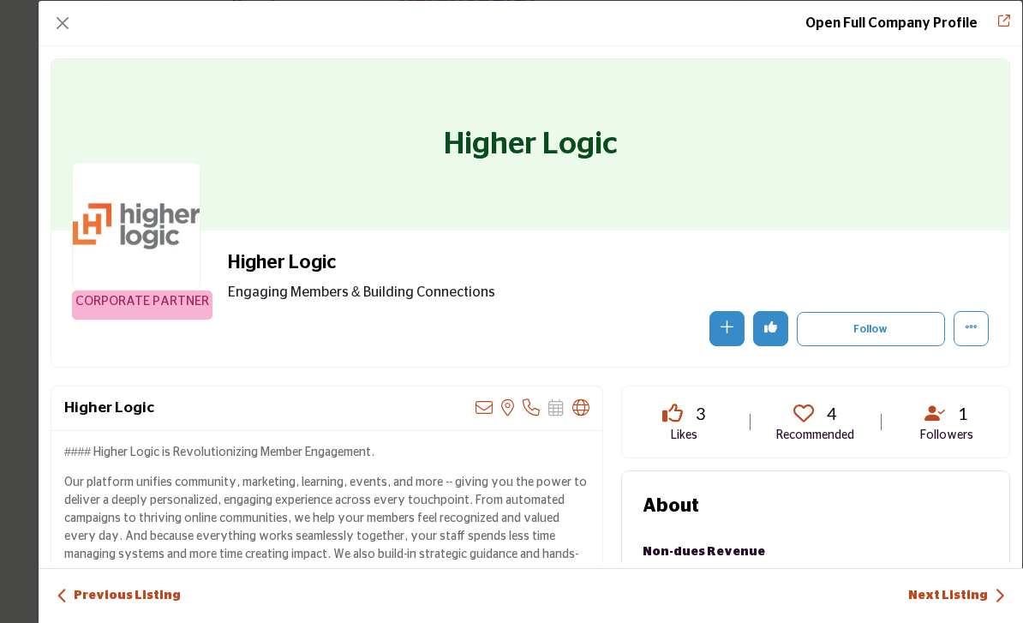
scroll to position [0, 0]
click at [71, 33] on button "Close" at bounding box center [63, 23] width 24 height 24
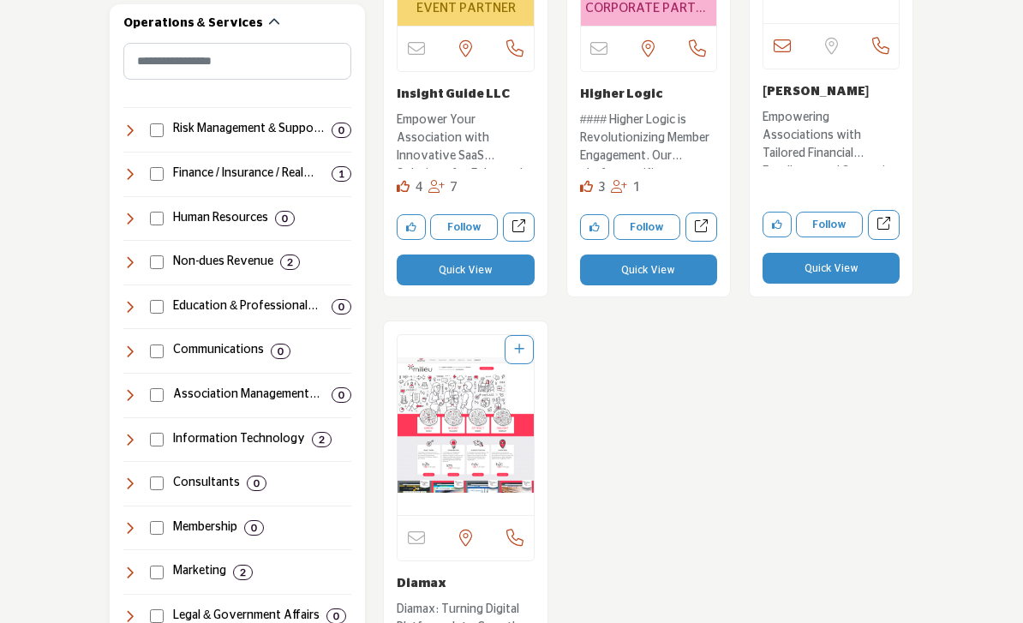
scroll to position [822, 0]
click at [125, 255] on icon at bounding box center [130, 262] width 14 height 14
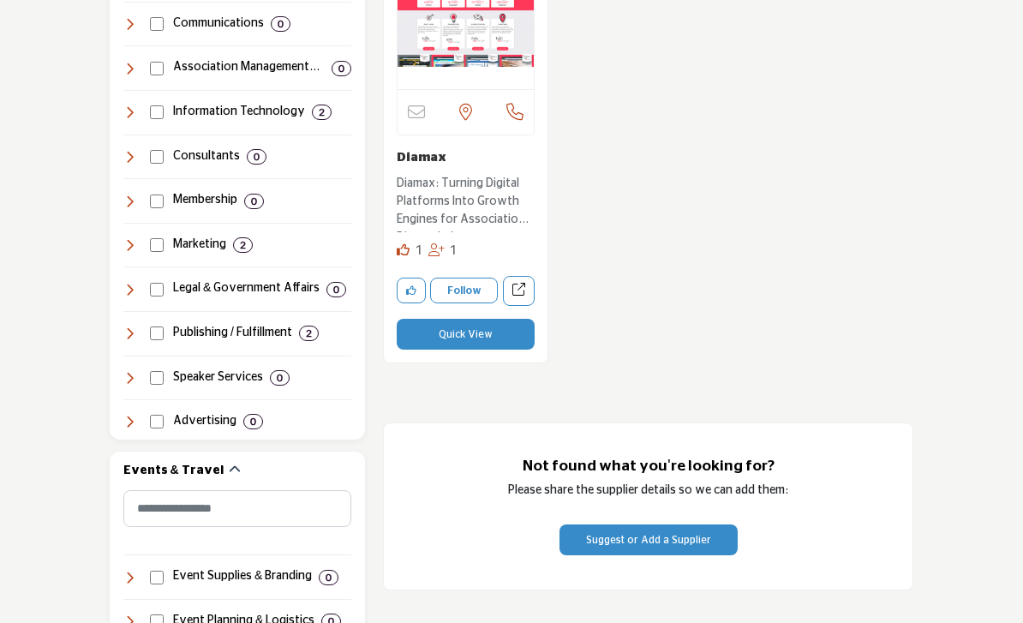
scroll to position [1248, 0]
click at [132, 326] on icon at bounding box center [130, 333] width 14 height 14
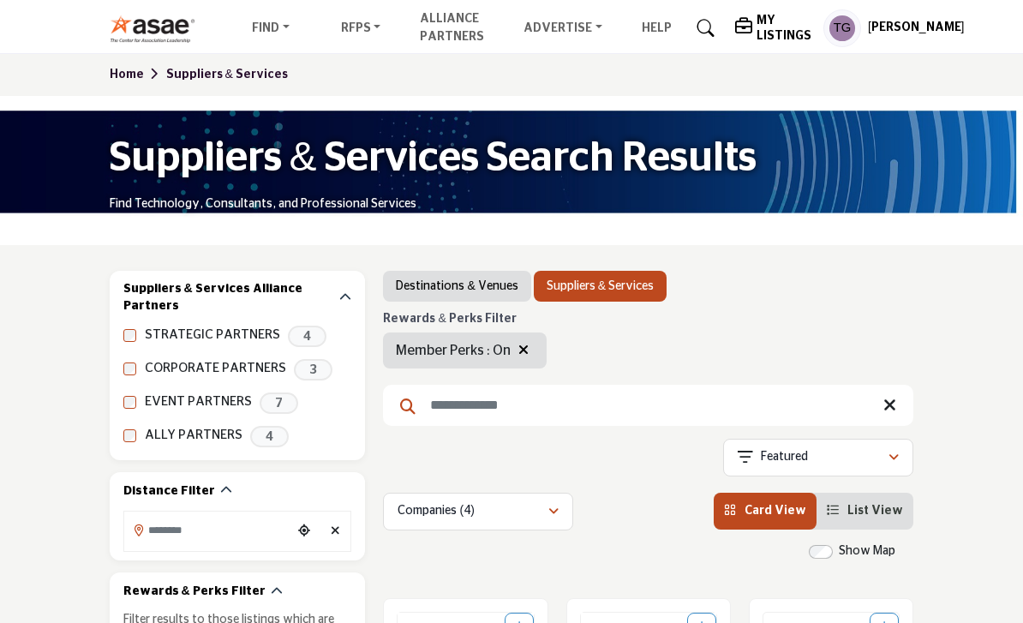
scroll to position [0, 0]
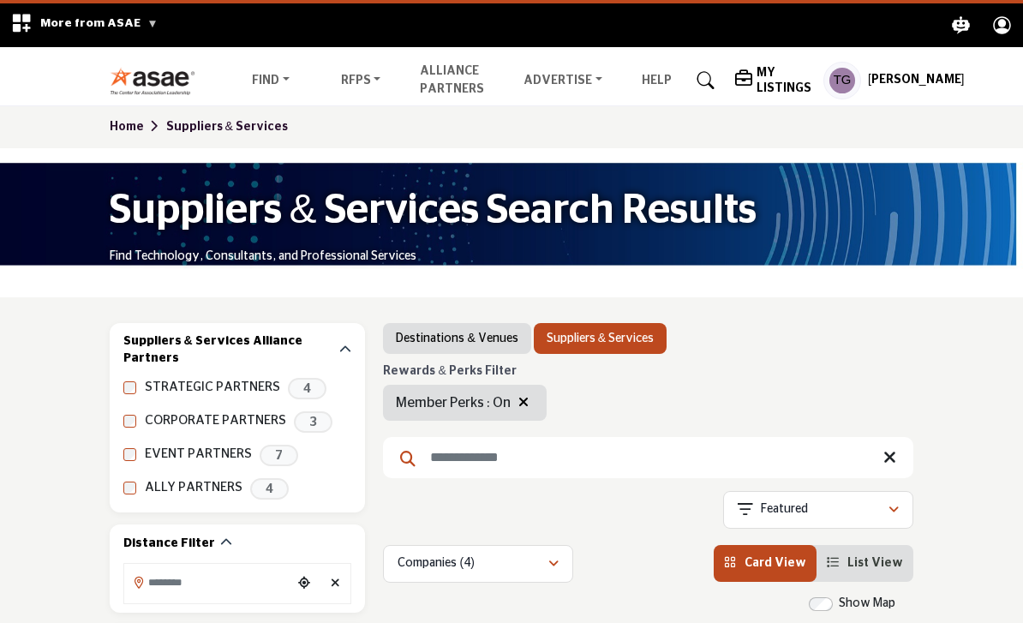
click at [161, 88] on img at bounding box center [157, 81] width 95 height 28
click at [139, 93] on img at bounding box center [157, 81] width 95 height 28
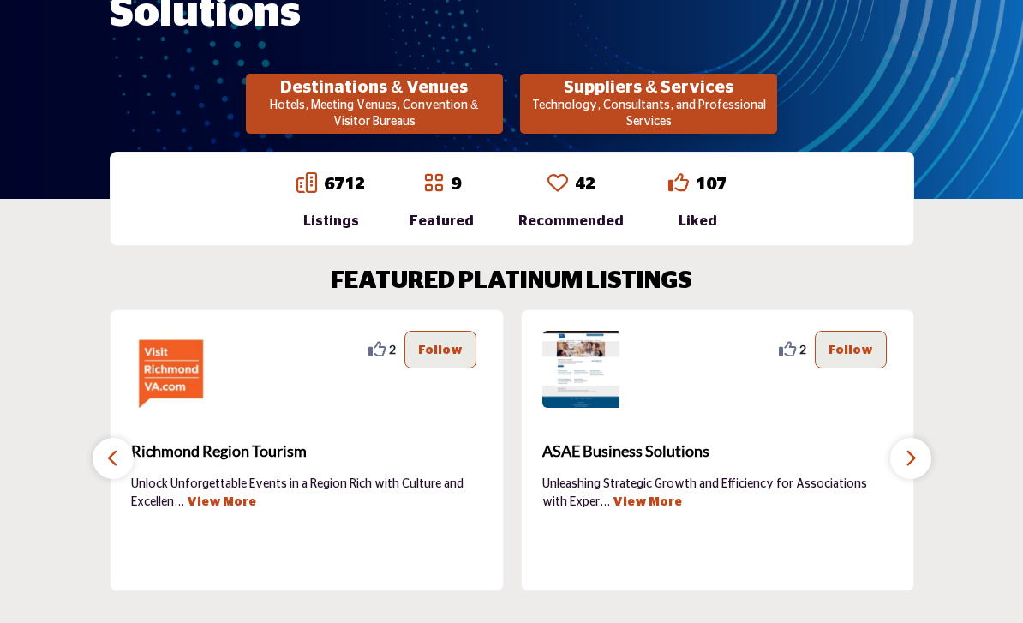
scroll to position [379, 0]
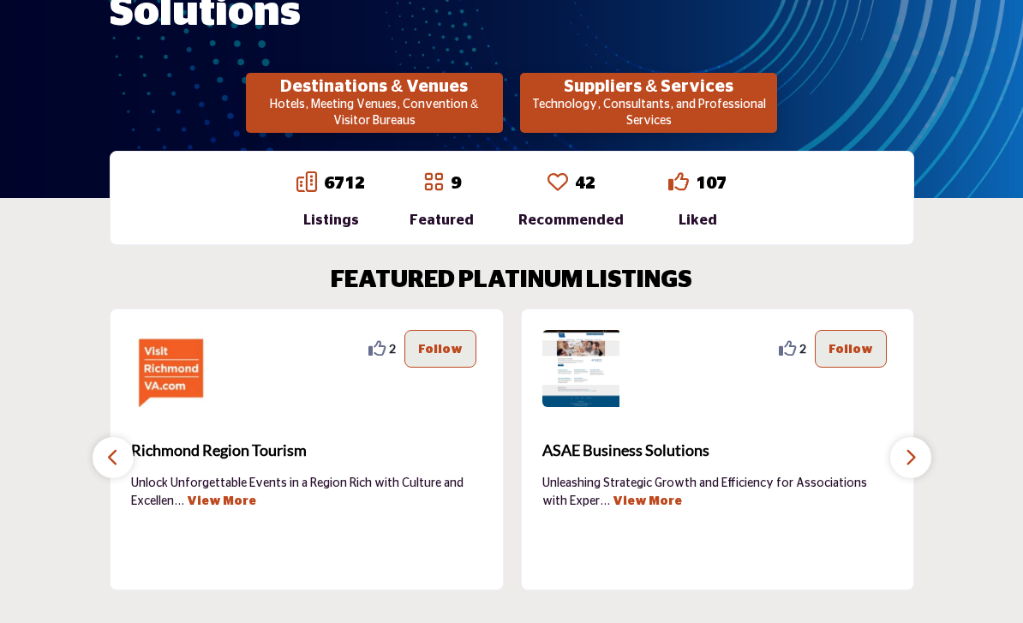
click at [700, 220] on div "Liked" at bounding box center [697, 221] width 58 height 21
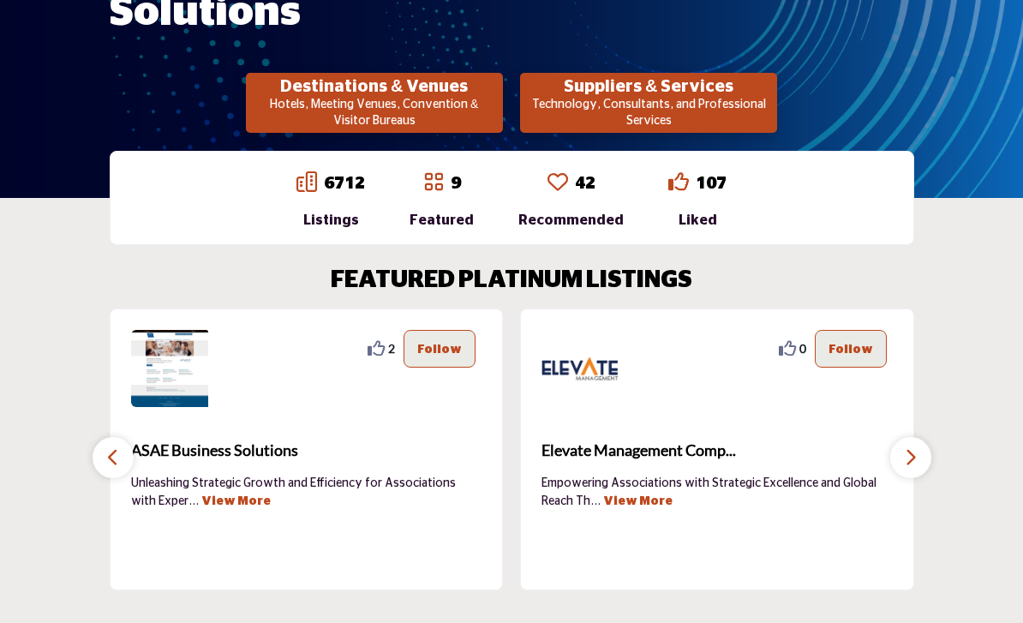
click at [711, 184] on link "107" at bounding box center [711, 184] width 31 height 17
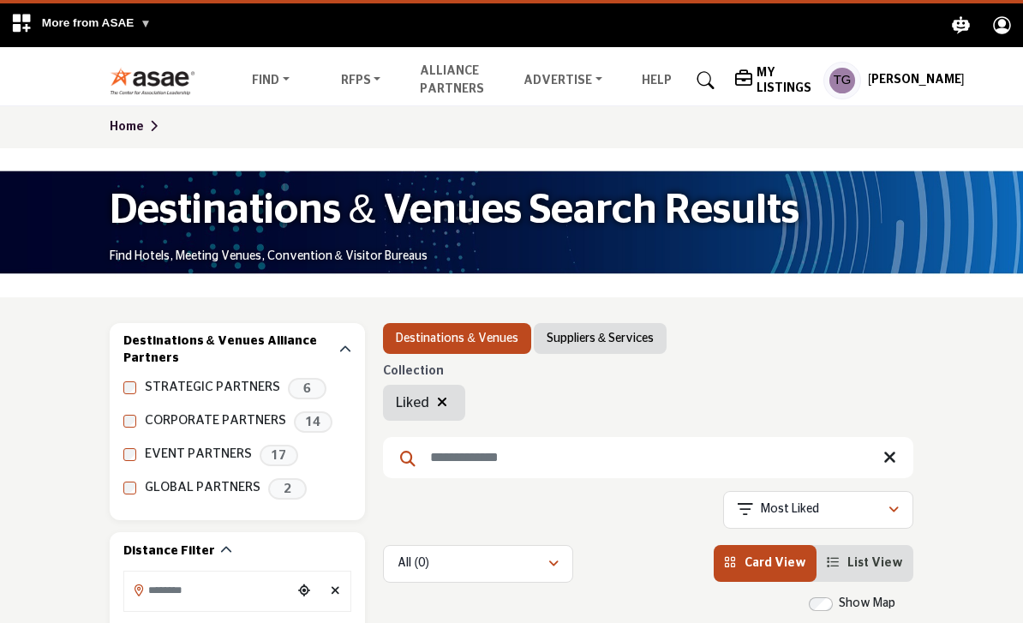
click at [0, 0] on link "View RFPs" at bounding box center [0, 0] width 0 height 0
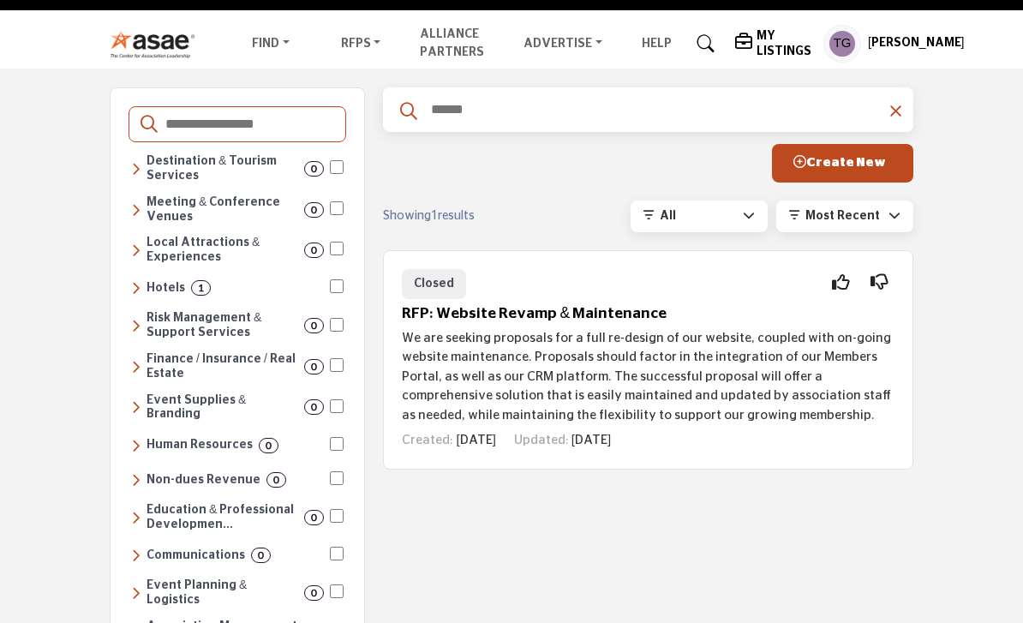
scroll to position [37, 0]
click at [703, 372] on p "We are seeking proposals for a full re-design of our website, coupled with on-g…" at bounding box center [648, 377] width 493 height 97
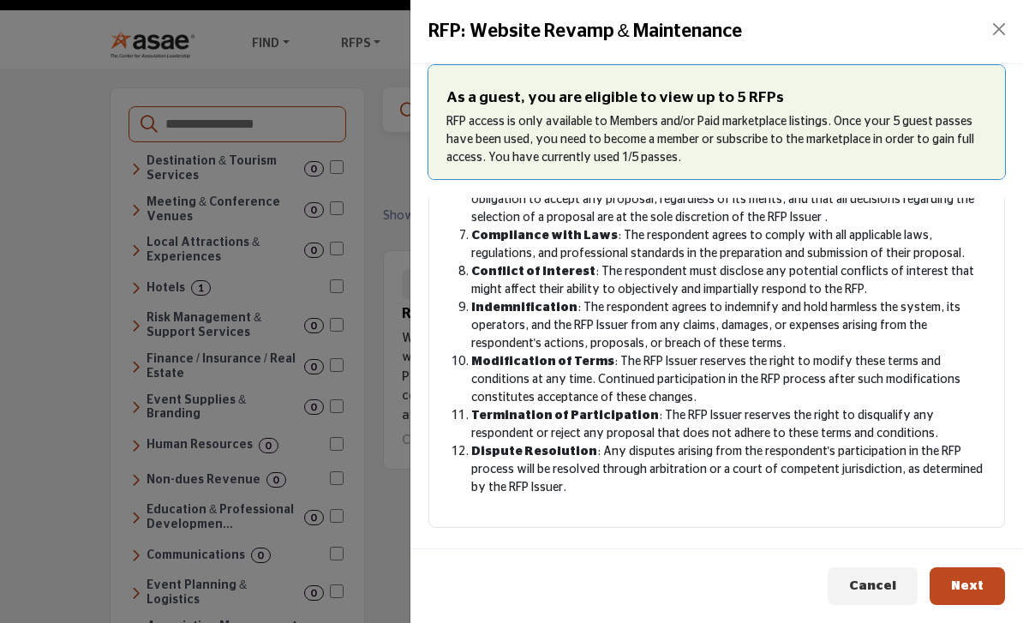
scroll to position [451, 0]
click at [879, 606] on button "Cancel" at bounding box center [873, 586] width 90 height 39
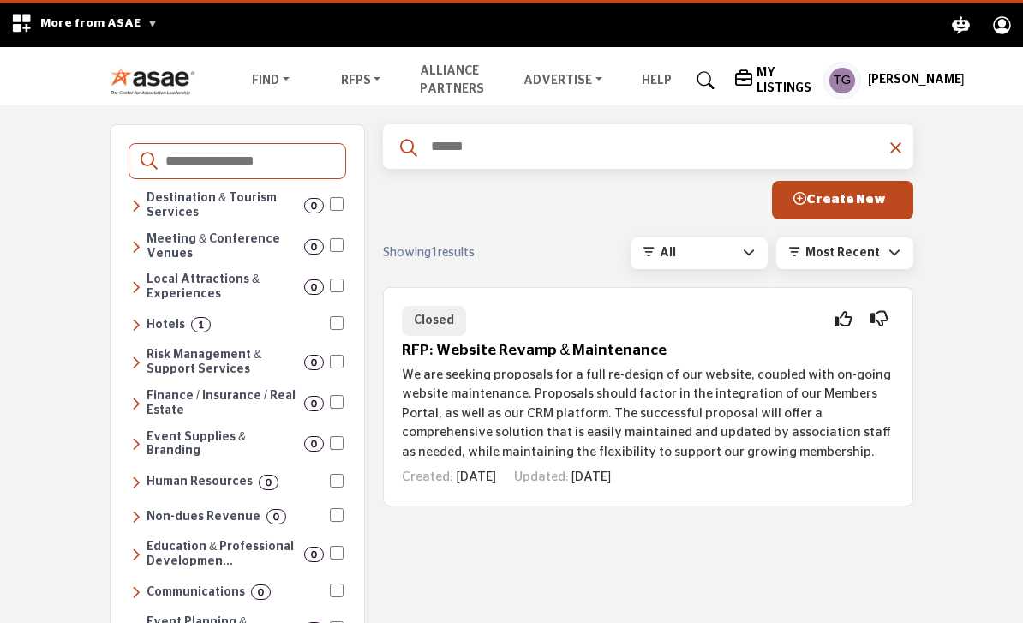
scroll to position [393, 0]
click at [0, 0] on link "Destinations & Venues" at bounding box center [0, 0] width 0 height 0
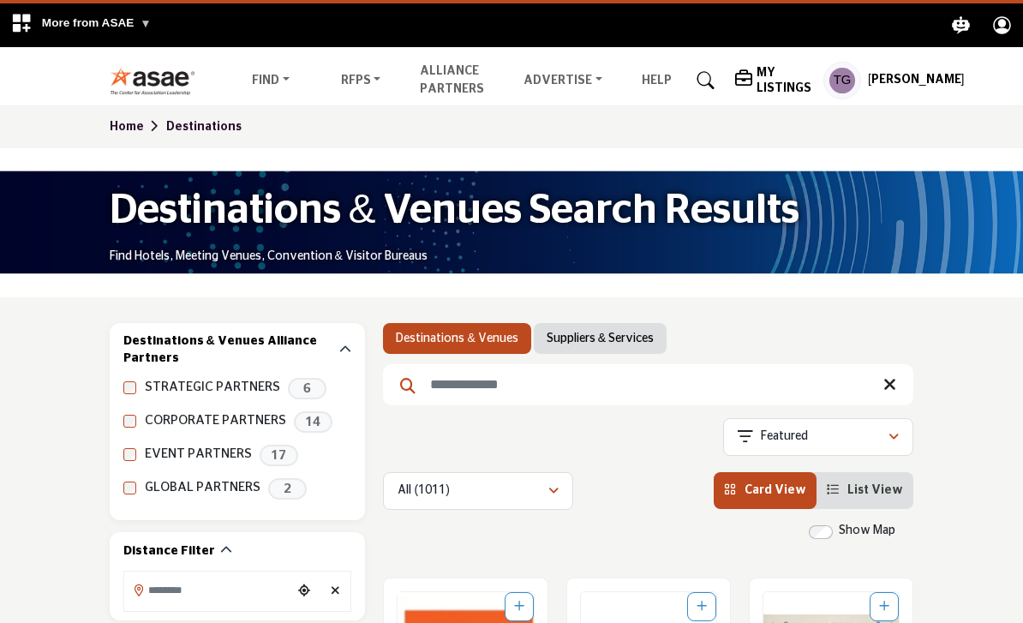
click at [0, 0] on link "Suppliers & Services" at bounding box center [0, 0] width 0 height 0
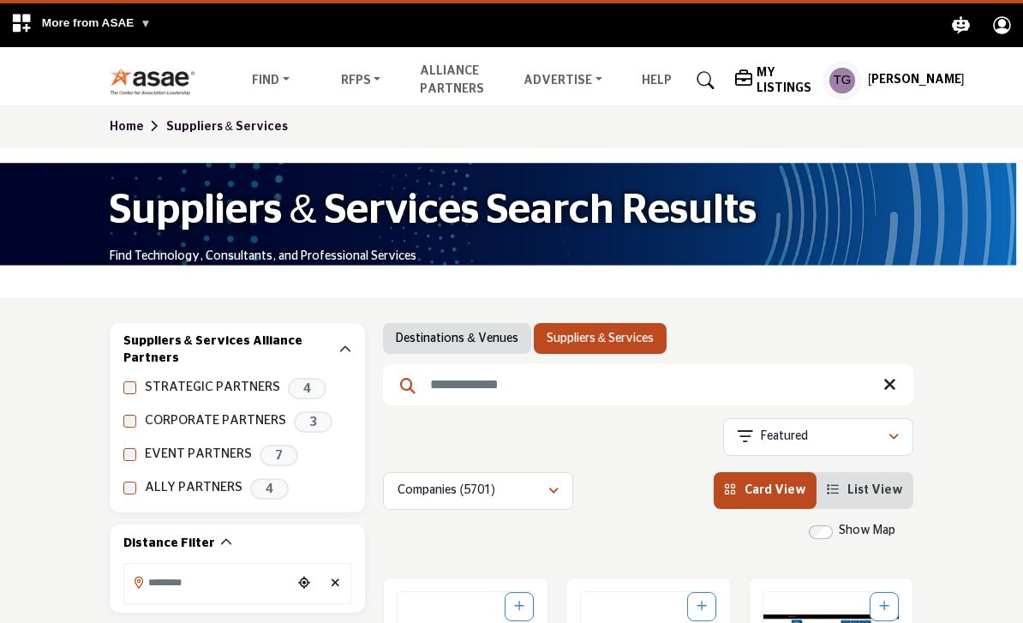
click at [646, 391] on input "Search Keyword" at bounding box center [648, 384] width 530 height 41
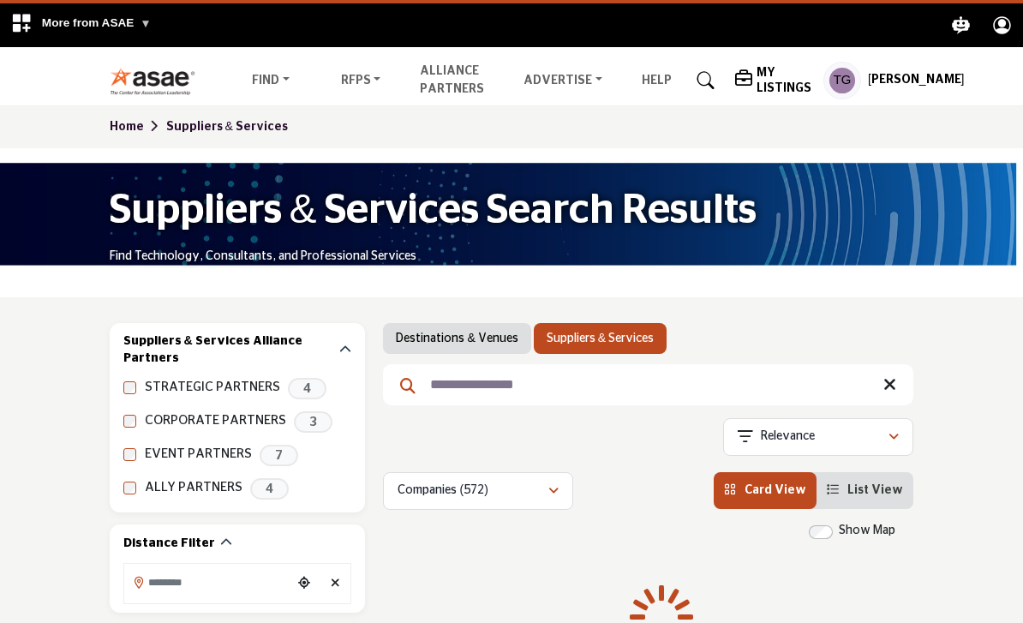
type input "**********"
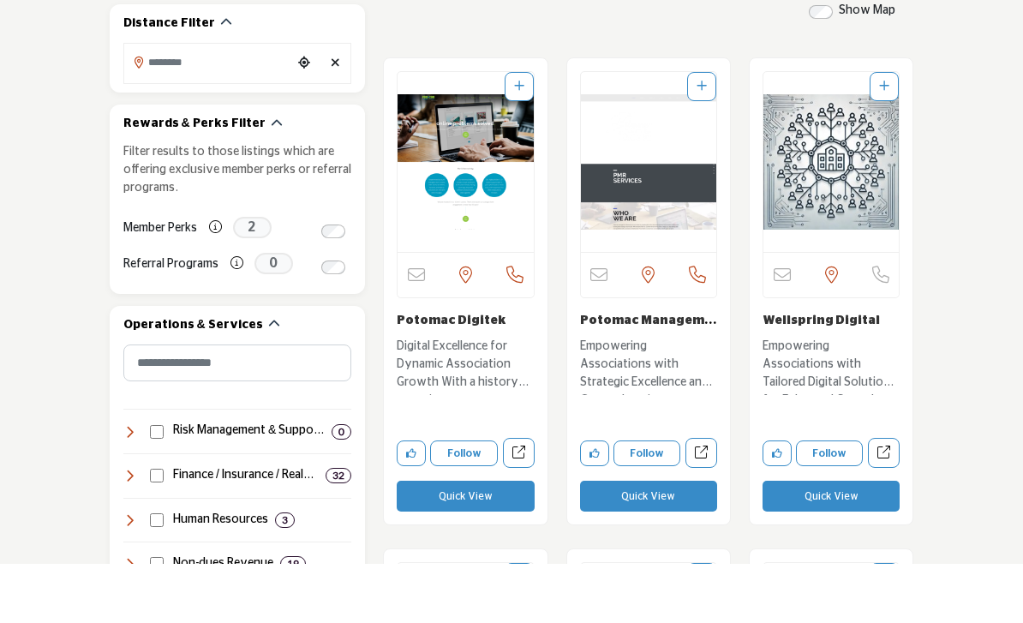
scroll to position [464, 0]
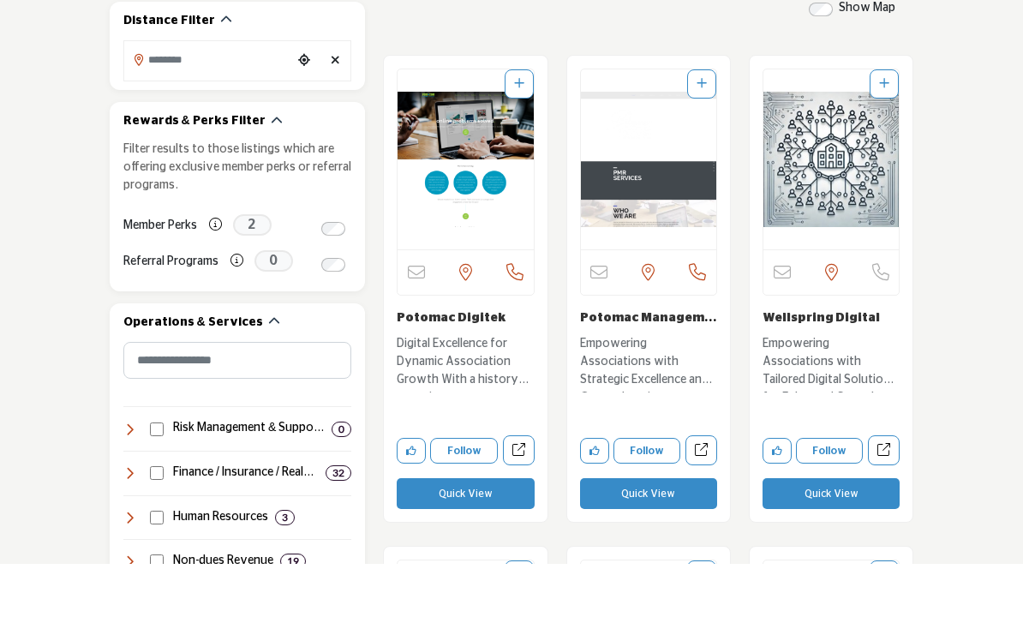
click at [468, 537] on button "Quick View" at bounding box center [465, 552] width 137 height 31
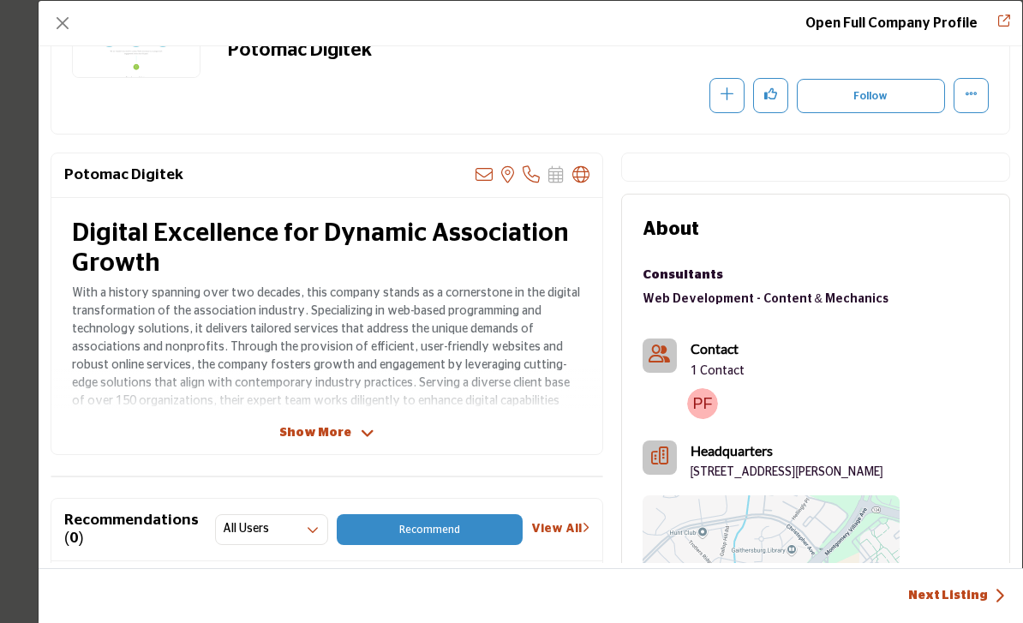
scroll to position [213, 0]
click at [316, 435] on span "Show More" at bounding box center [315, 432] width 72 height 18
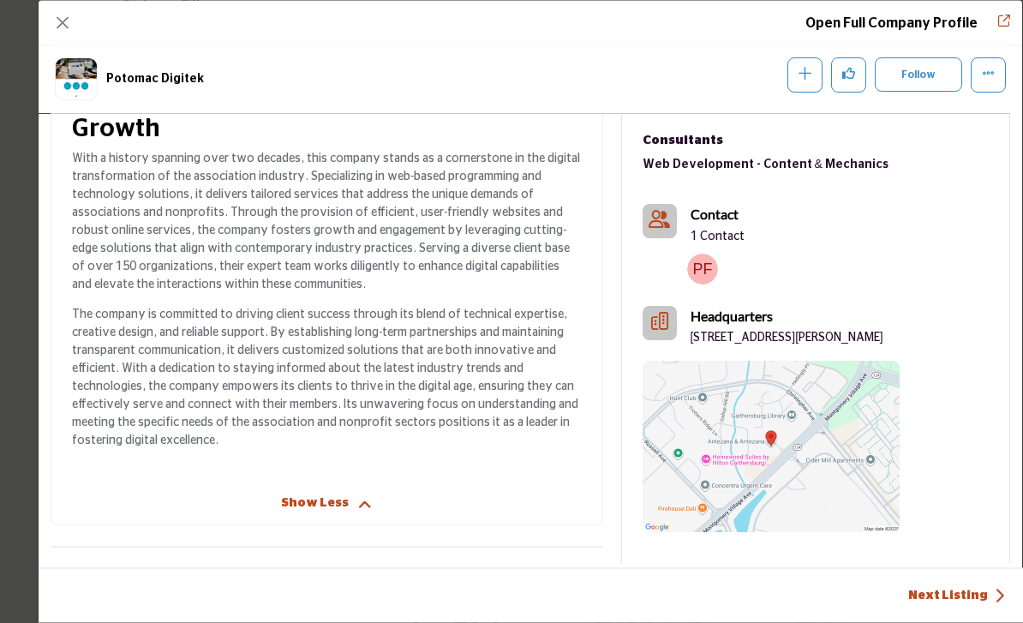
scroll to position [411, 0]
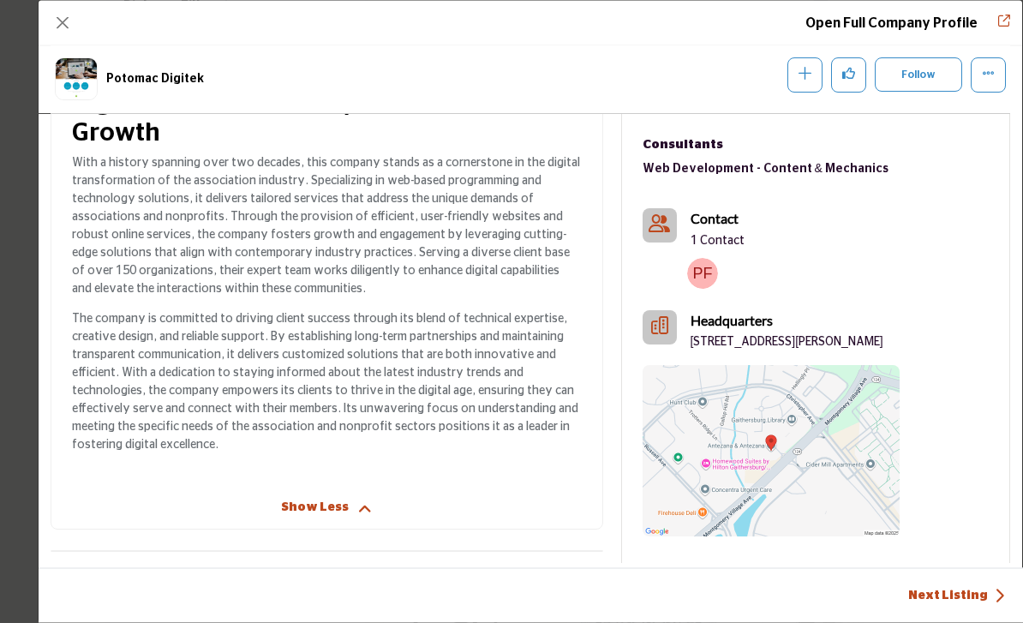
click at [855, 82] on button "Like" at bounding box center [848, 74] width 35 height 35
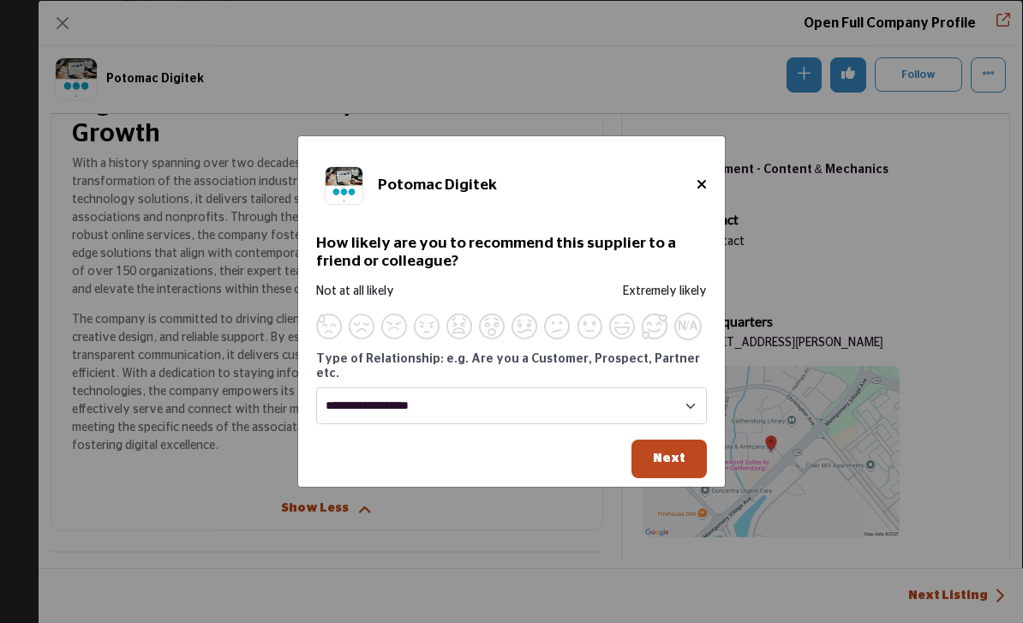
click at [655, 339] on span "Supplier Rating and Recommendation Modal for Potomac Digitek" at bounding box center [655, 327] width 26 height 26
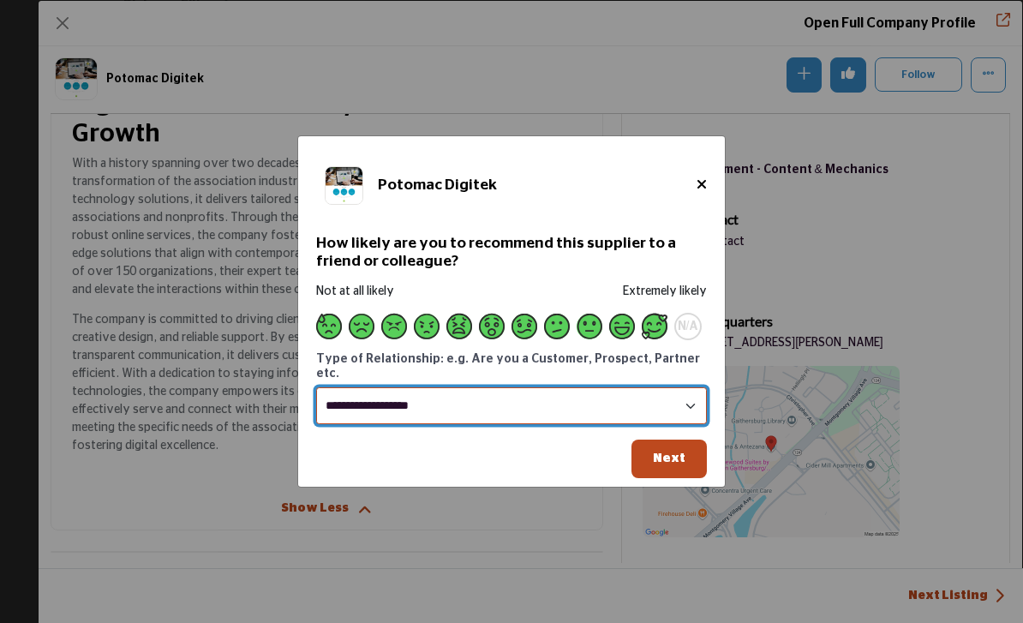
click at [584, 424] on select "**********" at bounding box center [511, 405] width 391 height 37
select select "********"
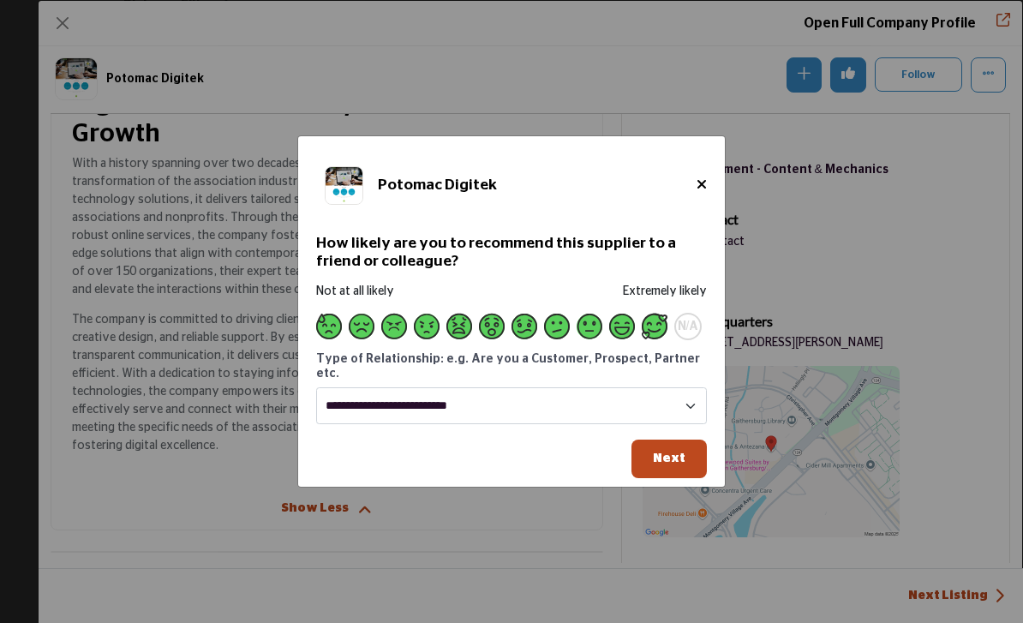
click at [680, 464] on span "Next" at bounding box center [669, 458] width 33 height 13
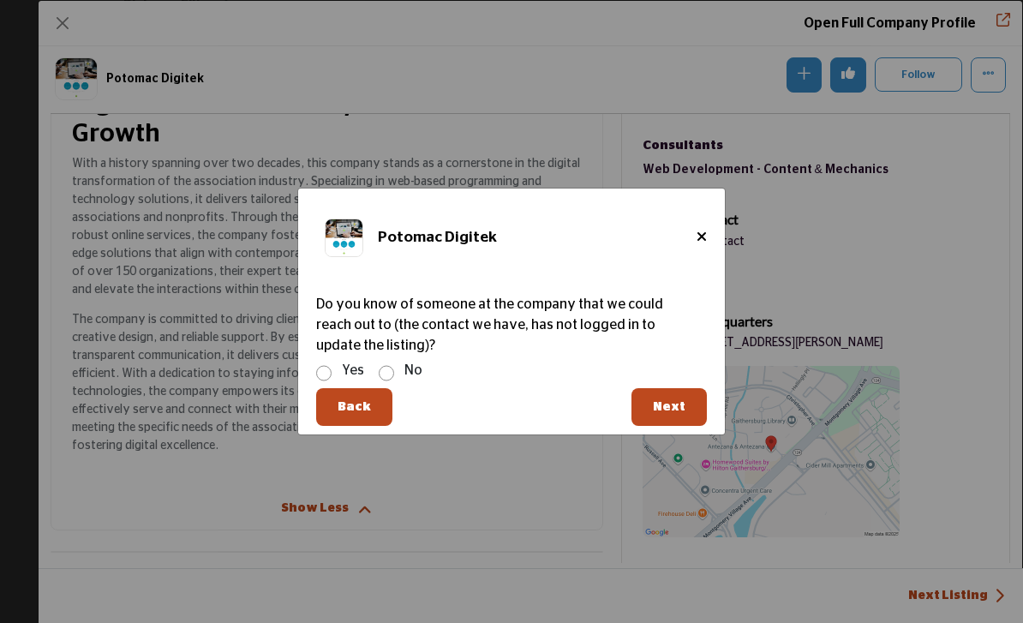
click at [398, 385] on div "Yes No" at bounding box center [511, 372] width 391 height 25
click at [675, 413] on span "Next" at bounding box center [669, 406] width 33 height 13
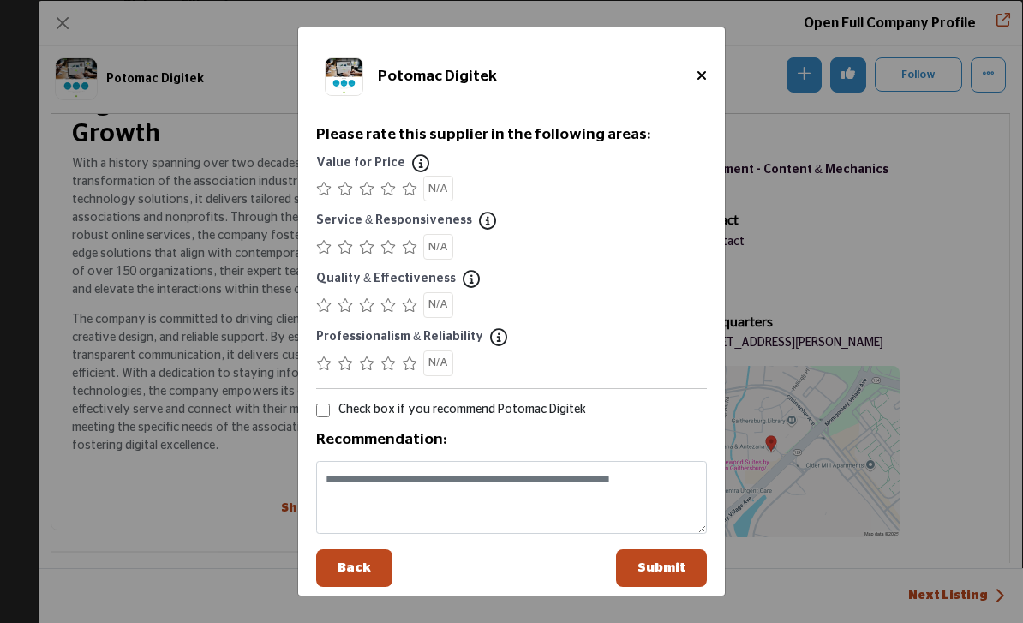
click at [416, 195] on icon "Supplier Rating and Recommendation Modal for Potomac Digitek" at bounding box center [409, 189] width 15 height 14
click at [403, 254] on icon "Supplier Rating and Recommendation Modal for Potomac Digitek" at bounding box center [409, 247] width 15 height 14
click at [416, 305] on icon "Supplier Rating and Recommendation Modal for Potomac Digitek" at bounding box center [409, 305] width 15 height 14
click at [409, 362] on icon "Supplier Rating and Recommendation Modal for Potomac Digitek" at bounding box center [409, 363] width 15 height 14
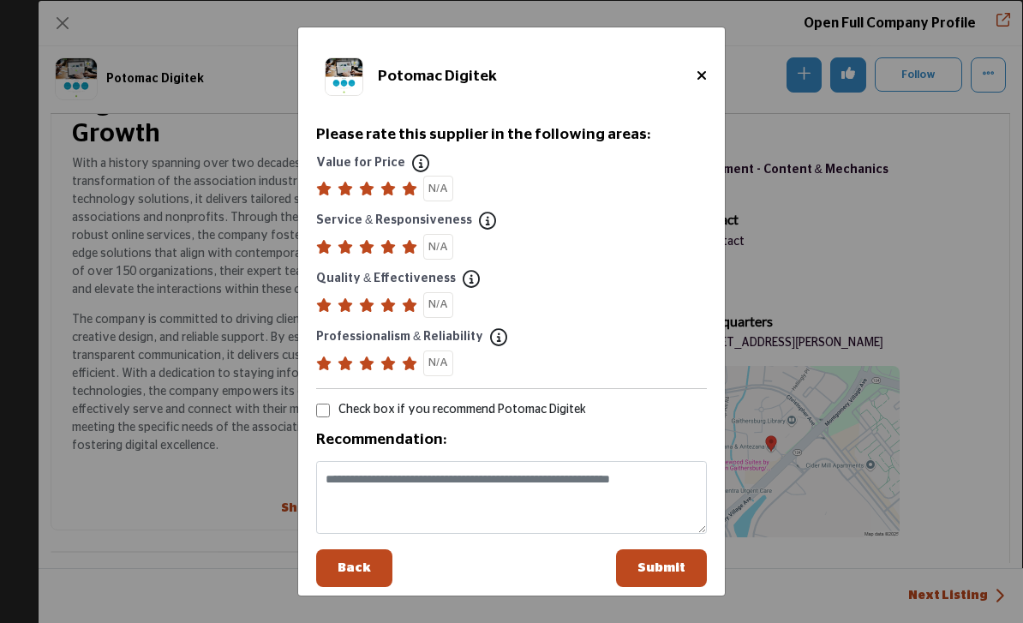
click at [668, 561] on span "Submit" at bounding box center [661, 567] width 48 height 13
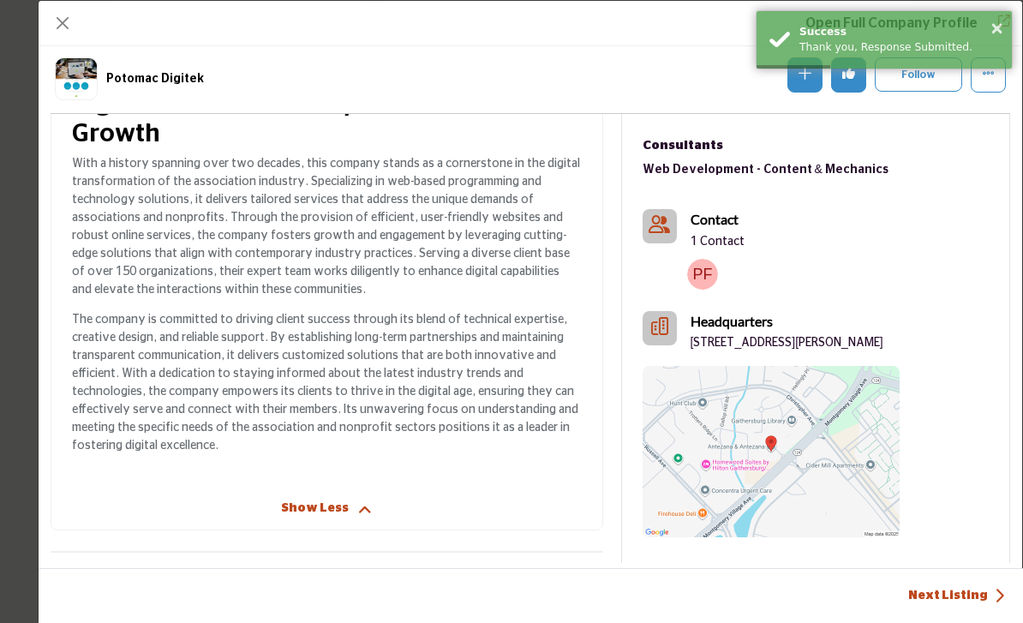
click at [1000, 28] on button "×" at bounding box center [997, 27] width 15 height 17
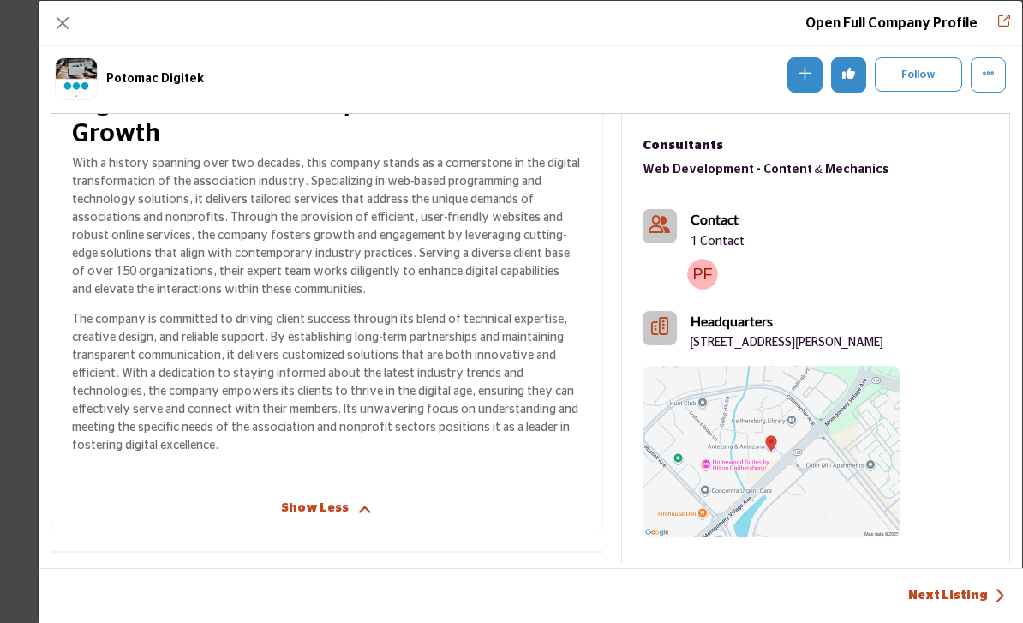
click at [928, 77] on button "Follow" at bounding box center [918, 74] width 87 height 34
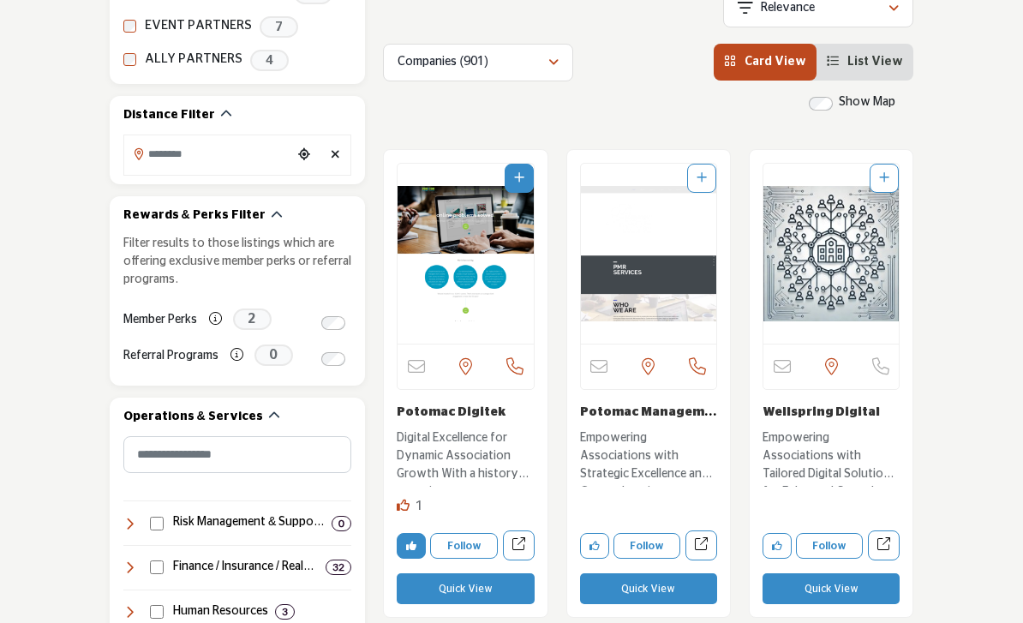
scroll to position [428, 0]
click at [473, 590] on button "Quick View" at bounding box center [465, 588] width 137 height 31
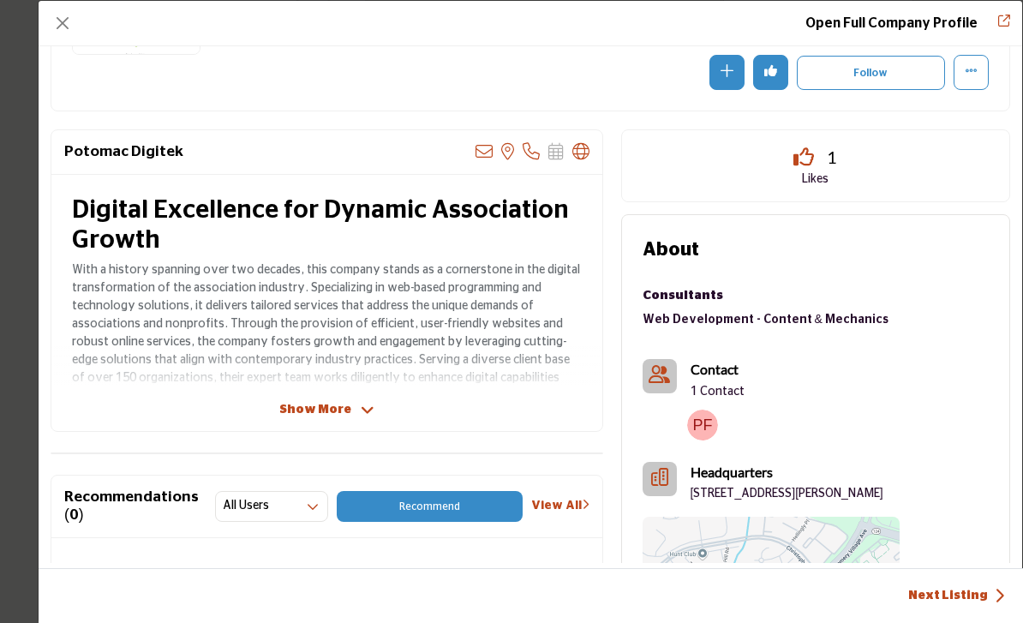
scroll to position [201, 0]
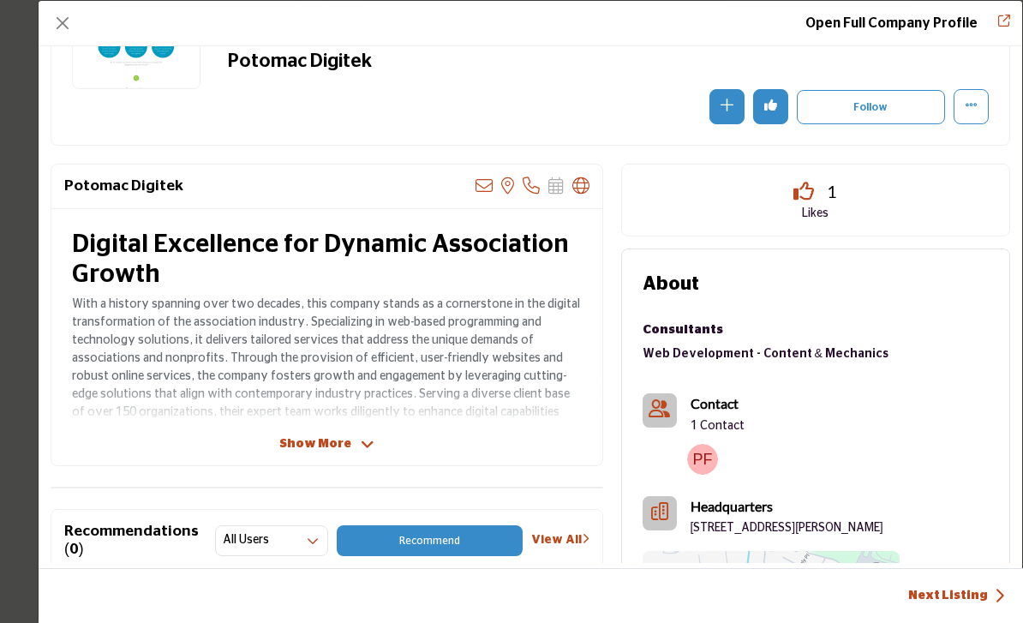
click at [978, 105] on button "More Options" at bounding box center [971, 106] width 35 height 35
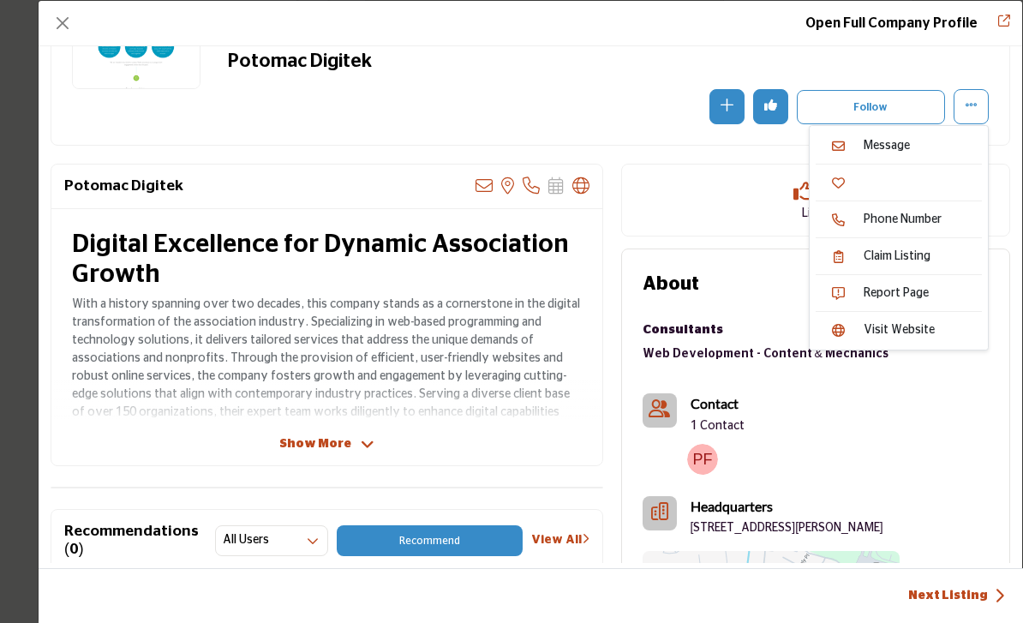
click at [900, 408] on div "Contact 1 Contact" at bounding box center [771, 414] width 257 height 42
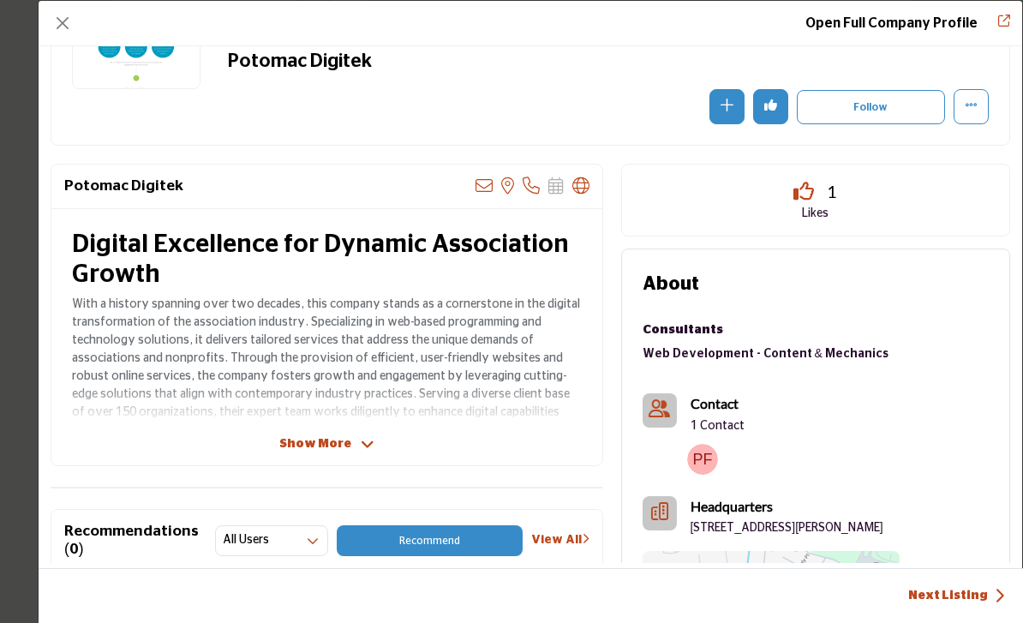
click at [978, 114] on button "More Options" at bounding box center [971, 106] width 35 height 35
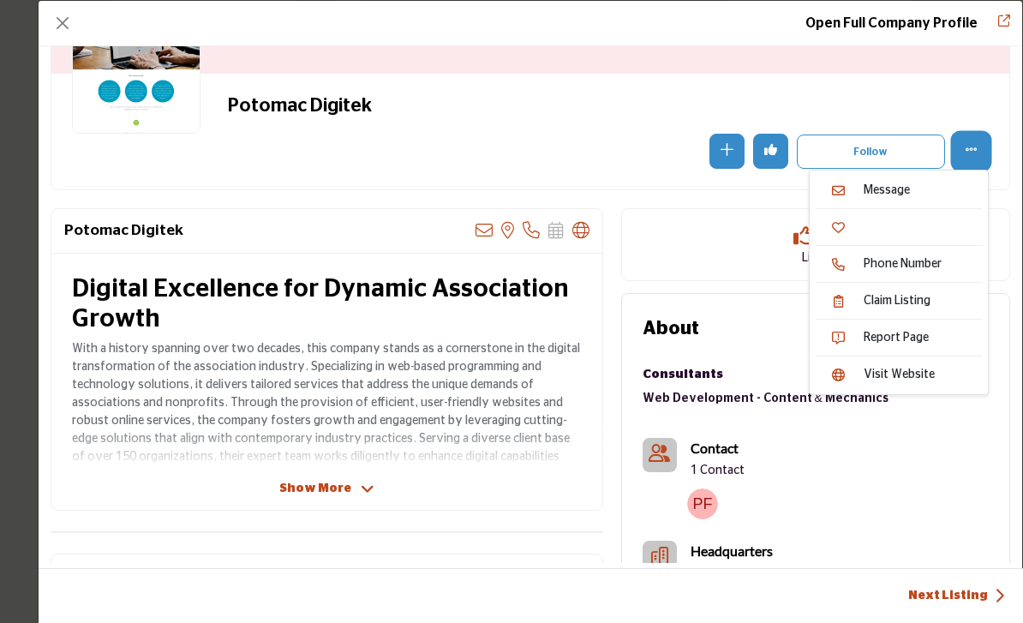
scroll to position [147, 0]
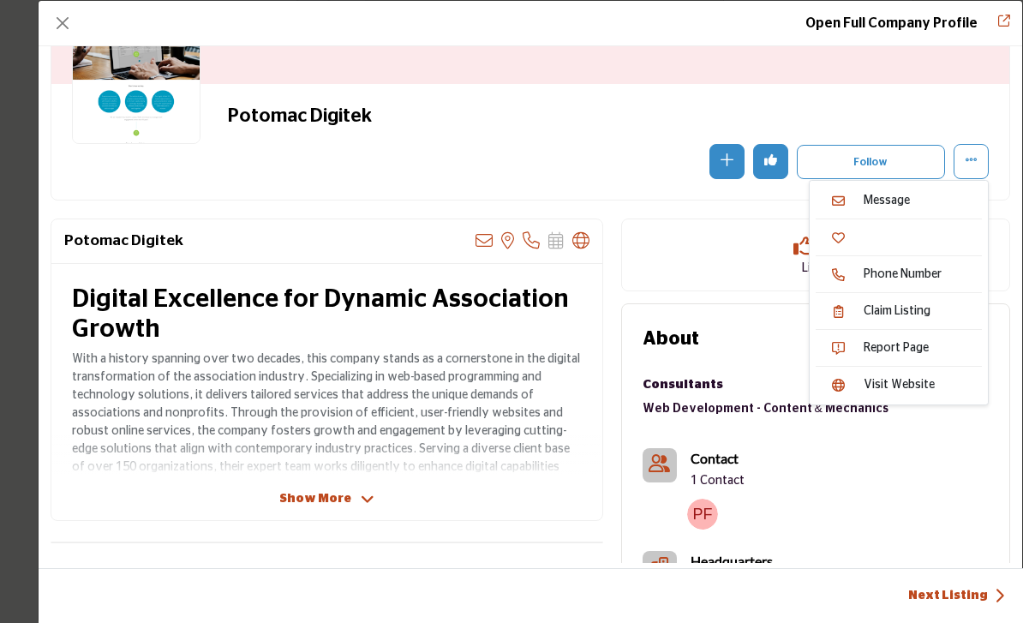
click at [721, 161] on icon "Add To List" at bounding box center [727, 159] width 13 height 13
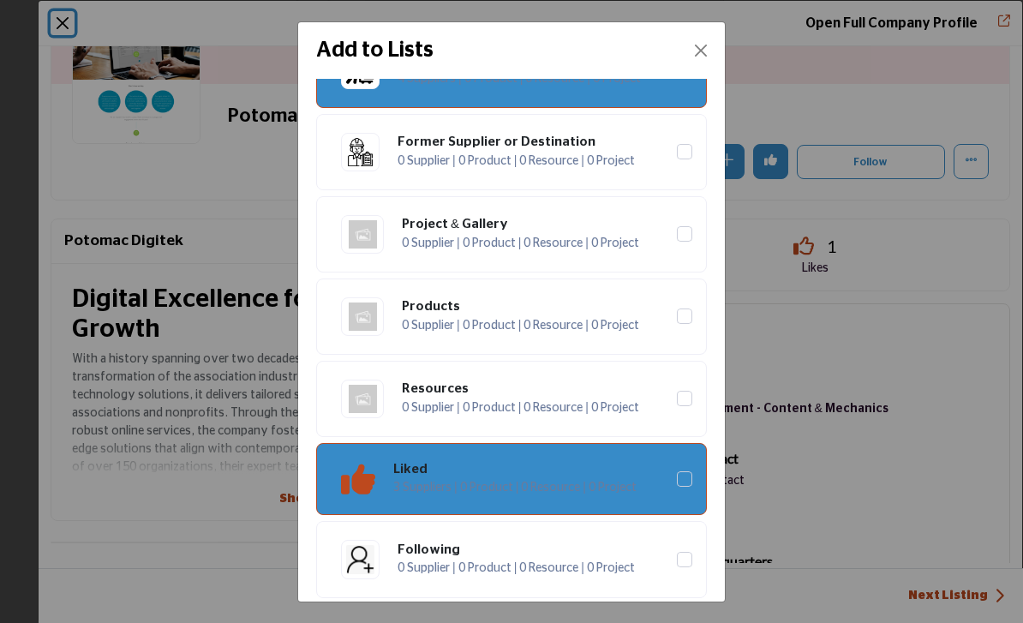
scroll to position [146, 0]
click at [707, 47] on button "Close" at bounding box center [701, 51] width 24 height 24
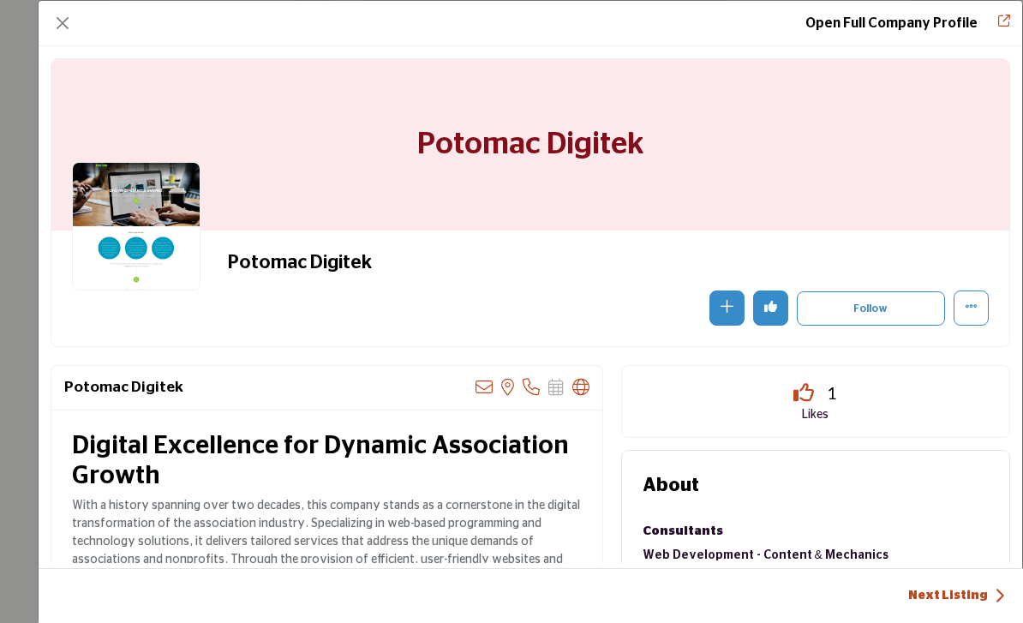
scroll to position [0, 0]
click at [58, 33] on button "Close" at bounding box center [63, 23] width 24 height 24
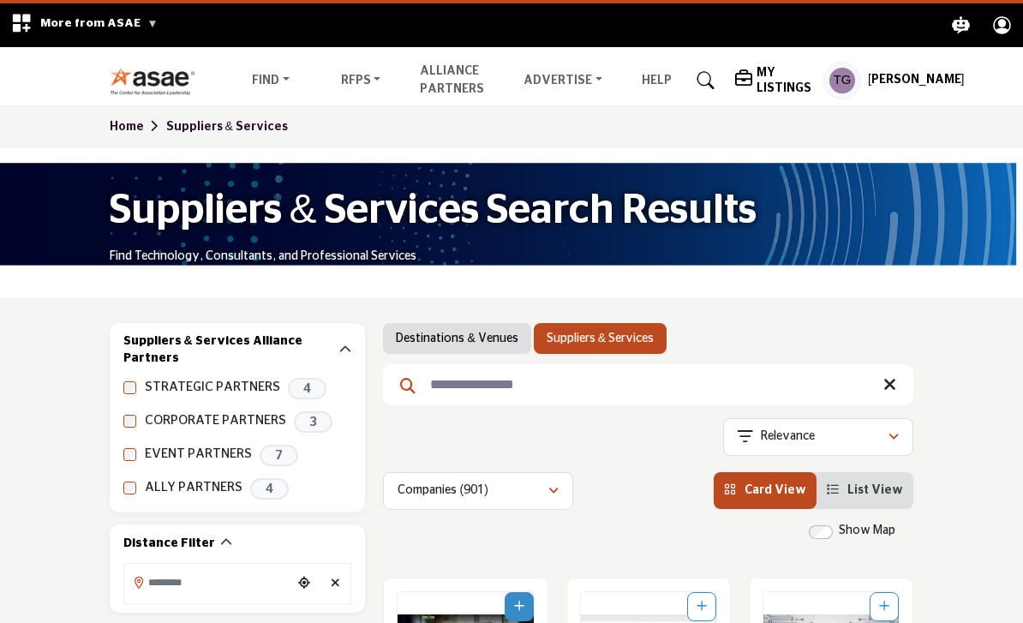
click at [997, 33] on icon "Profile .asae-eb-user-icon { fill: #ffffff; stroke-width: 0px; } .asae-eb-user-…" at bounding box center [1002, 25] width 30 height 30
click at [999, 33] on icon "Explore ASAE" at bounding box center [1003, 25] width 18 height 18
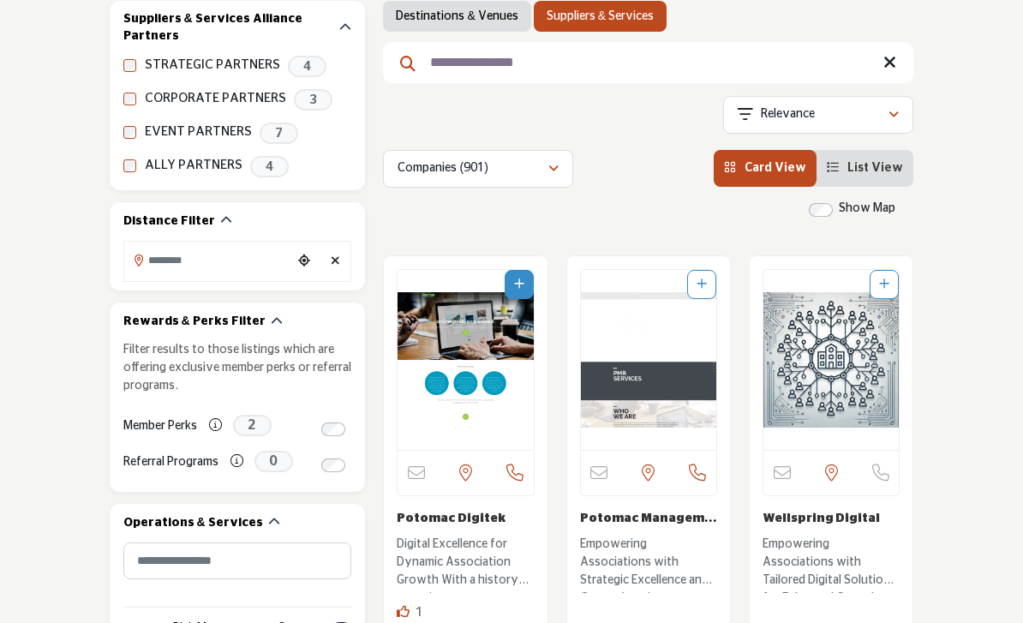
scroll to position [246, 0]
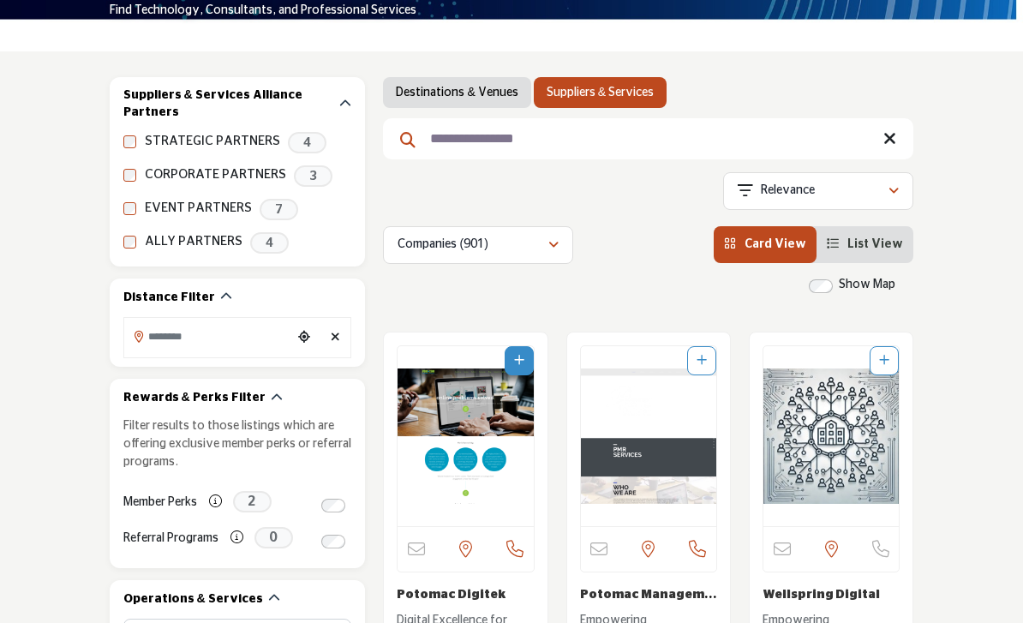
click at [567, 142] on input "**********" at bounding box center [648, 138] width 530 height 41
type input "*"
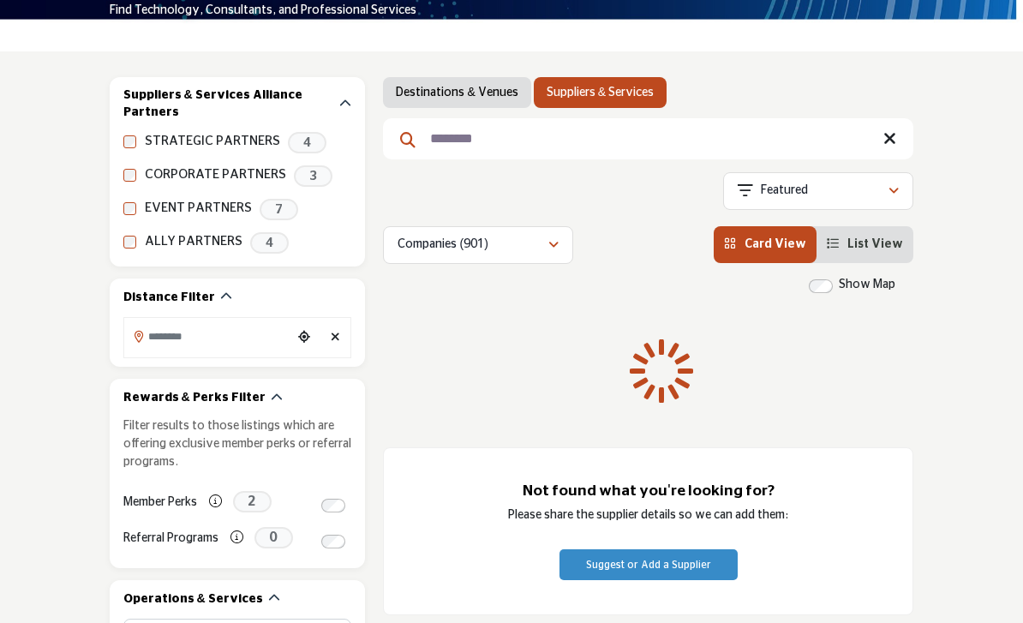
type input "********"
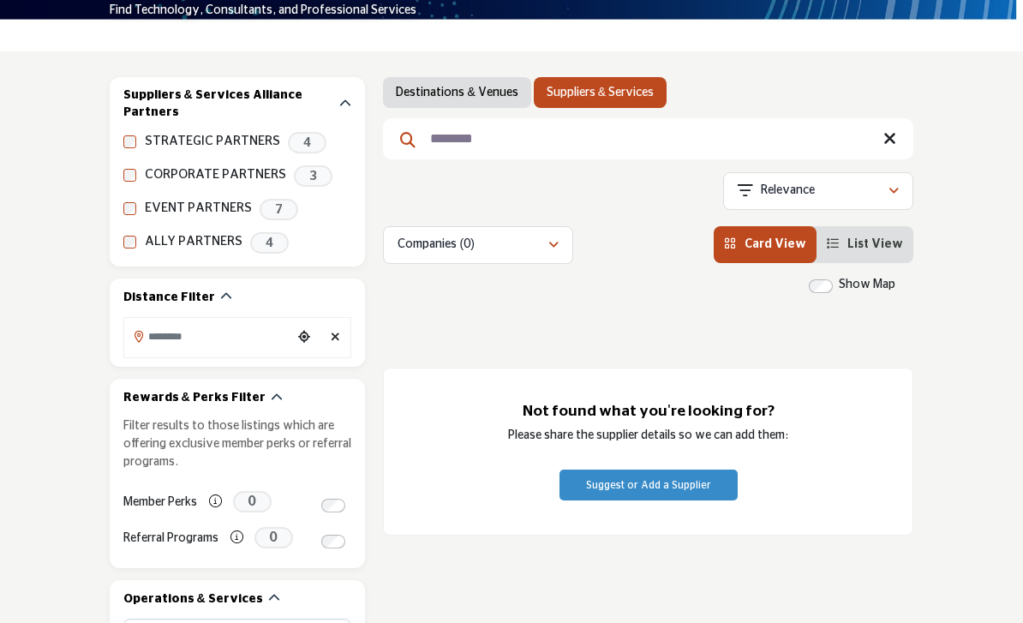
click at [895, 147] on icon at bounding box center [889, 138] width 13 height 17
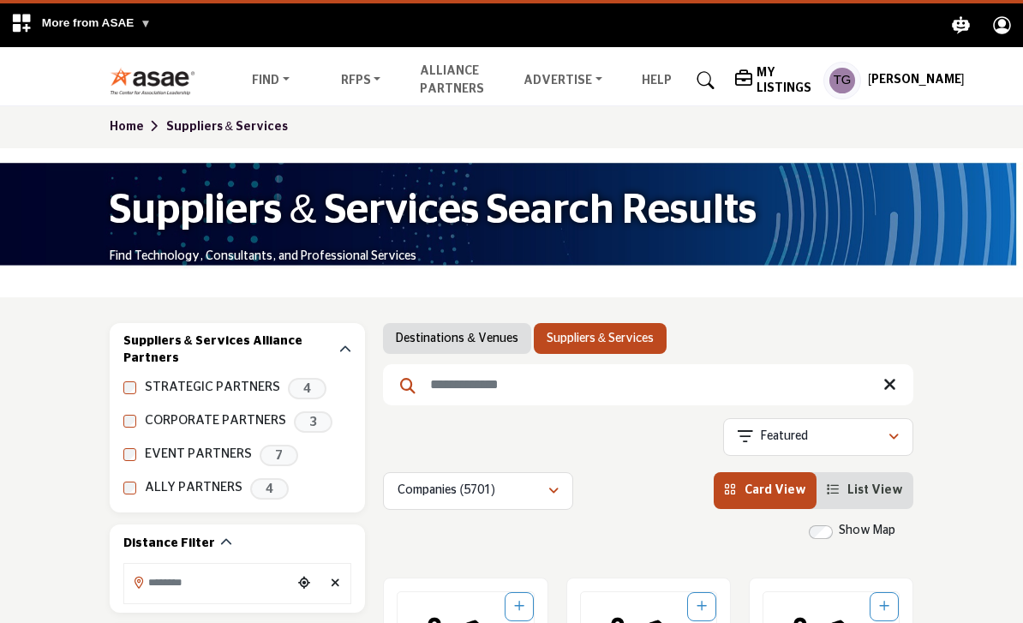
click at [757, 82] on h5 "My Listings" at bounding box center [786, 80] width 58 height 31
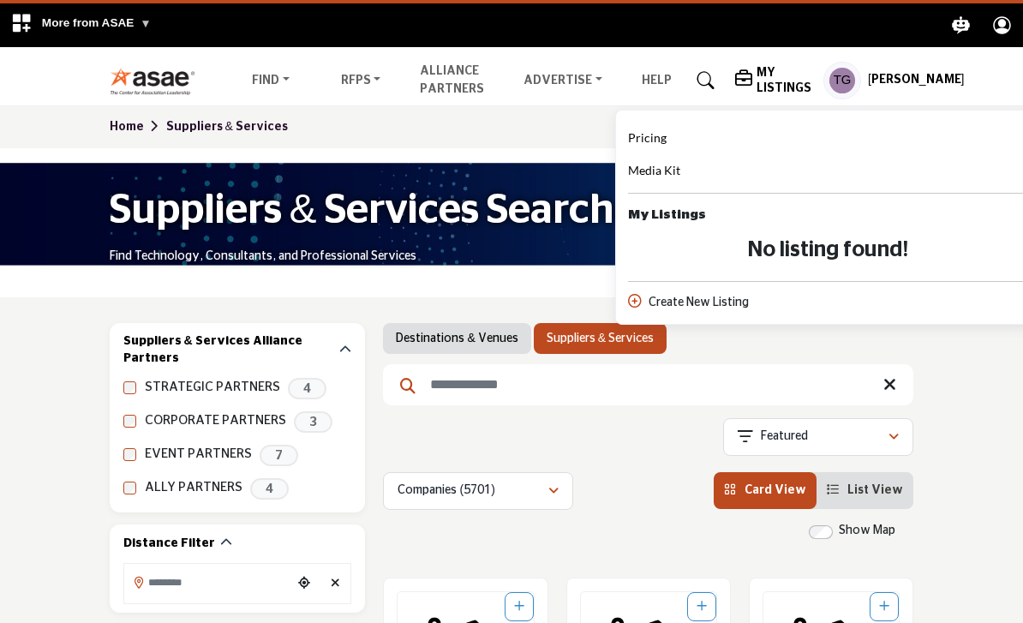
click at [633, 143] on span "Pricing" at bounding box center [647, 137] width 39 height 15
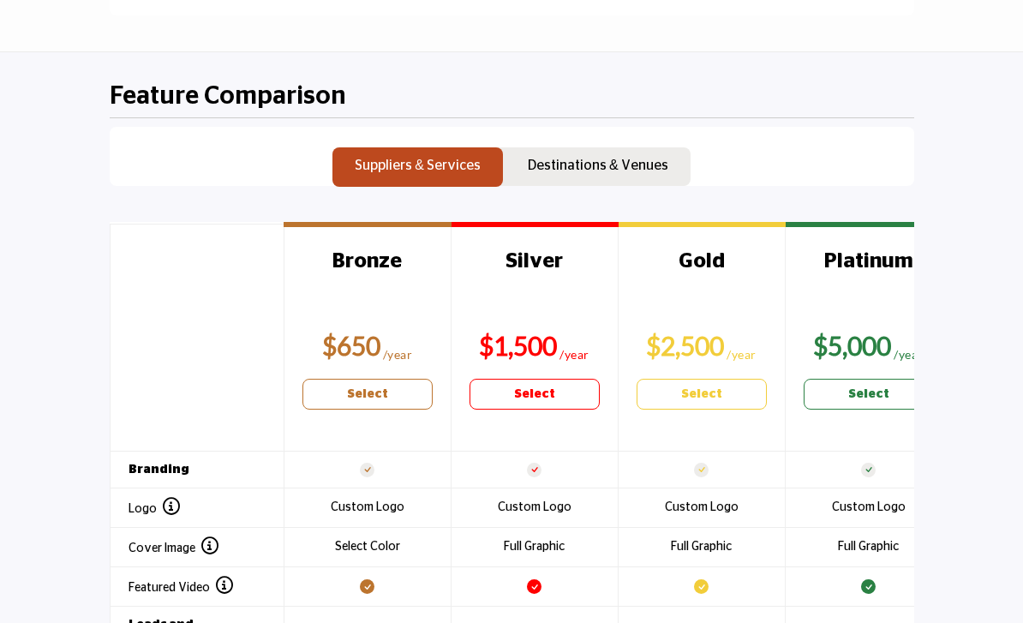
click at [622, 172] on p "Destinations & Venues" at bounding box center [598, 166] width 141 height 21
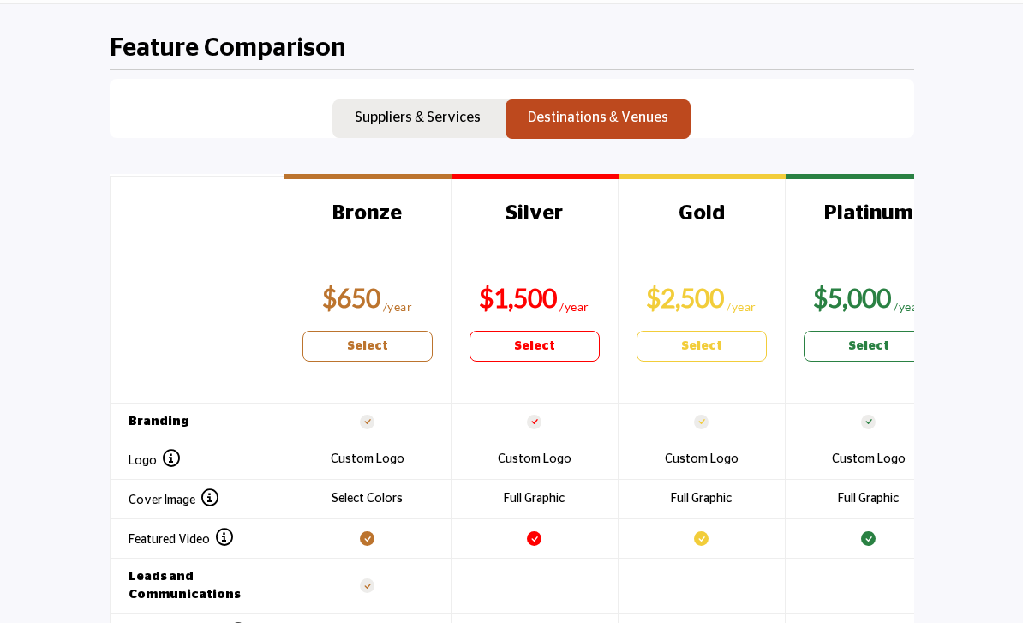
scroll to position [1413, 0]
click at [434, 118] on p "Suppliers & Services" at bounding box center [418, 117] width 126 height 21
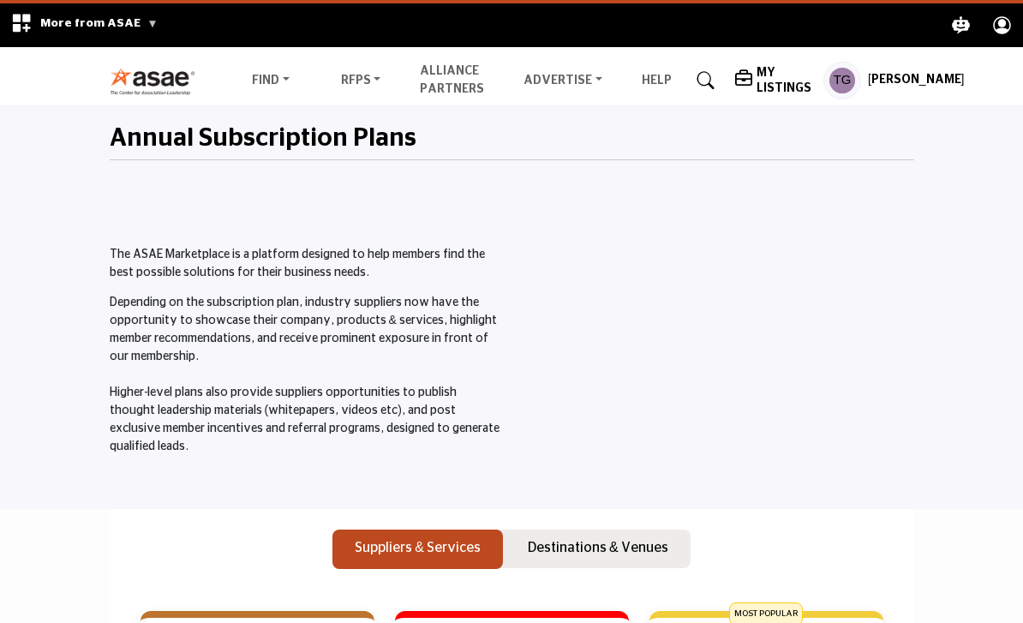
click at [156, 93] on img at bounding box center [157, 81] width 95 height 28
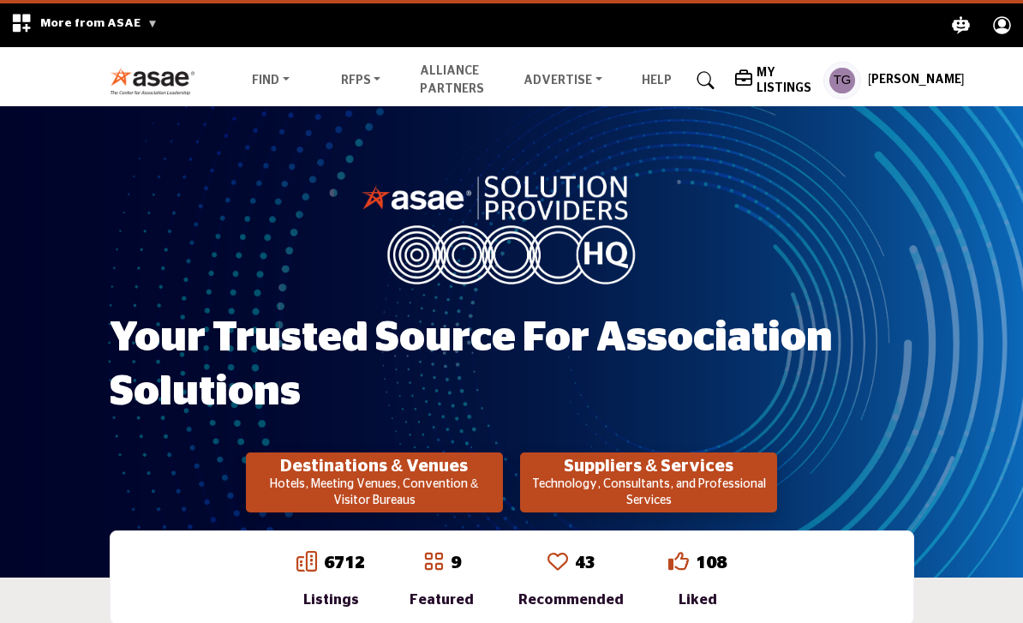
click at [878, 89] on h5 "[PERSON_NAME]" at bounding box center [916, 80] width 97 height 17
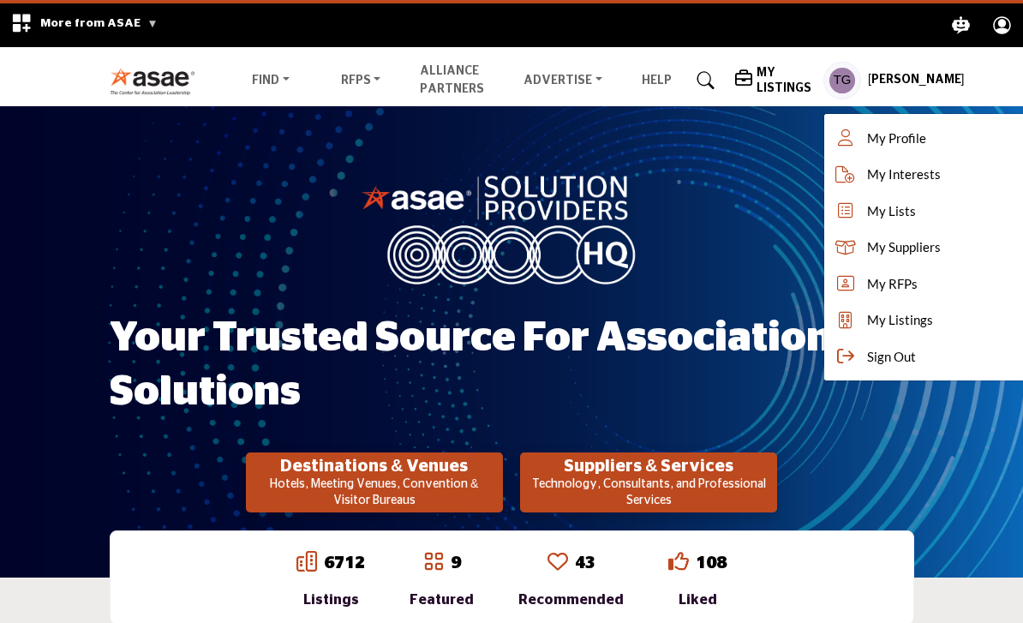
click at [883, 220] on link "My Lists" at bounding box center [931, 211] width 214 height 37
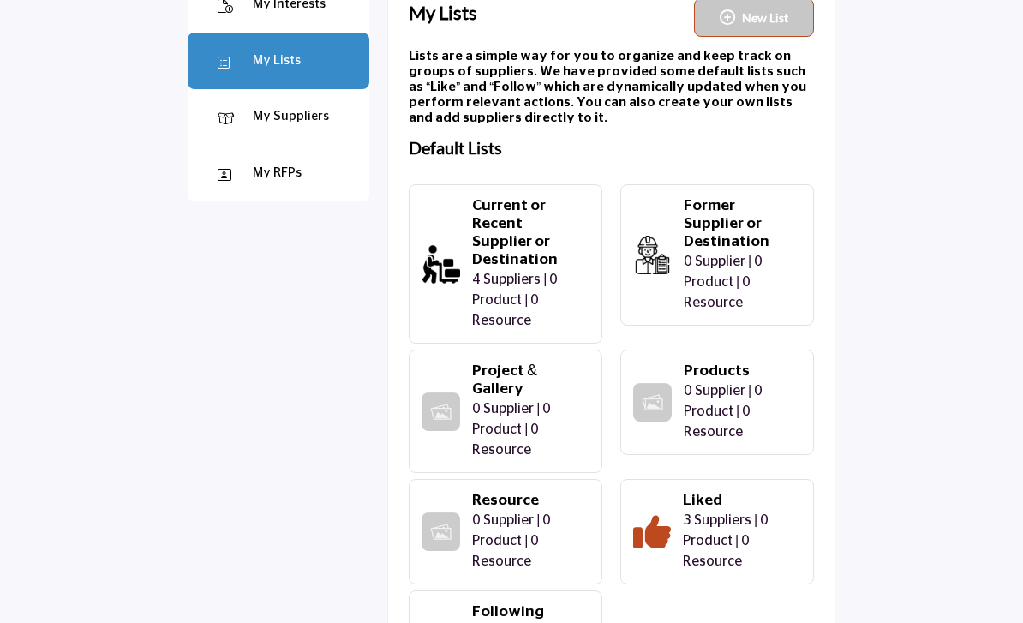
scroll to position [149, 0]
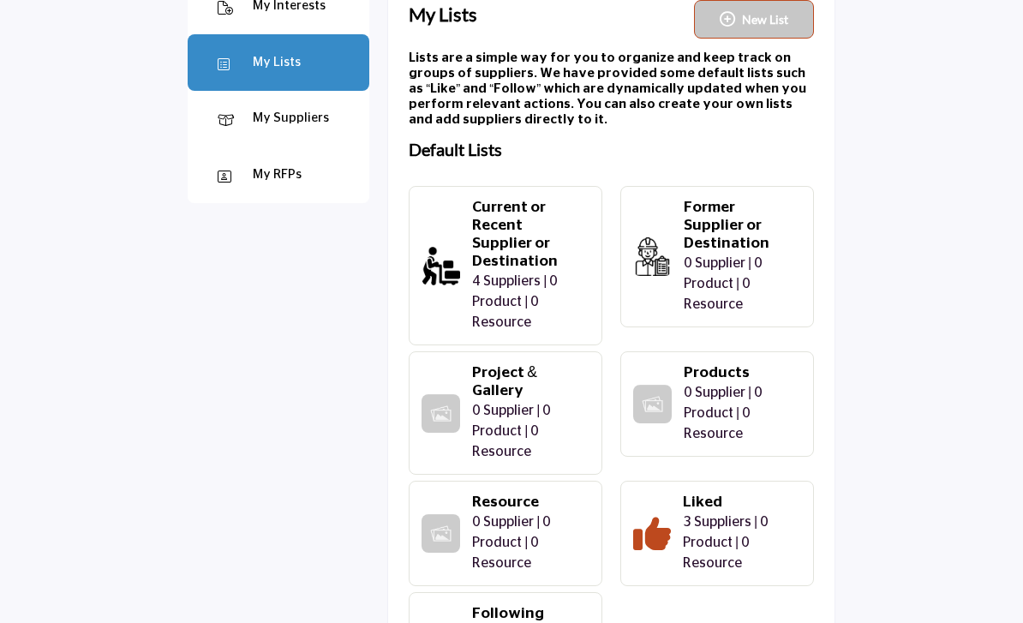
click at [506, 243] on h4 "Current or Recent Supplier or Destination" at bounding box center [527, 235] width 111 height 72
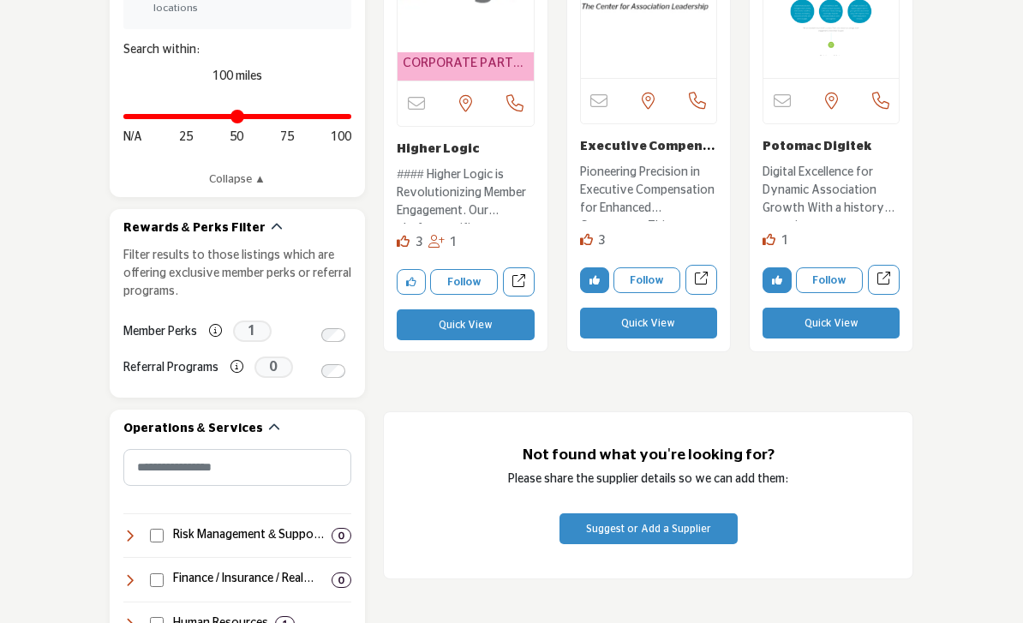
scroll to position [770, 0]
click at [246, 320] on span "1" at bounding box center [252, 330] width 39 height 21
